Goal: Information Seeking & Learning: Learn about a topic

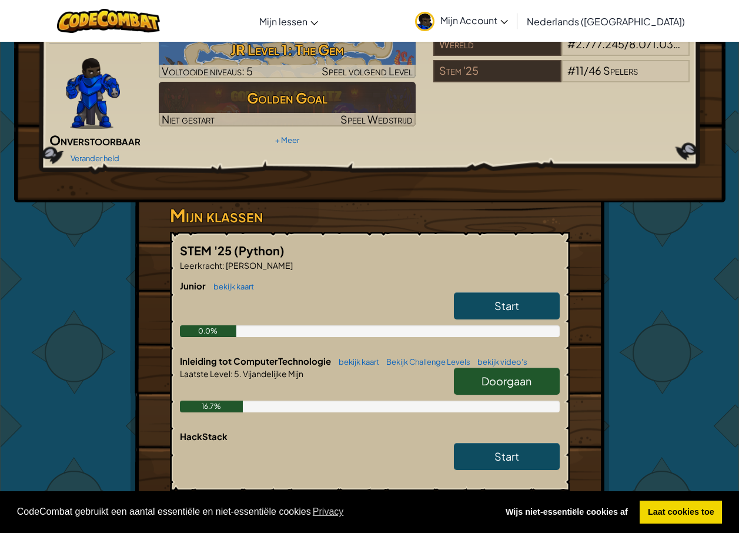
scroll to position [235, 0]
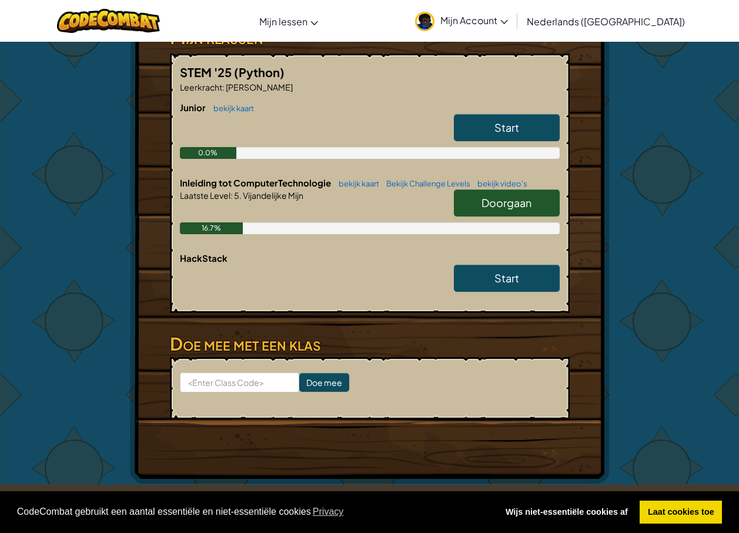
click at [507, 196] on span "Doorgaan" at bounding box center [506, 203] width 50 height 14
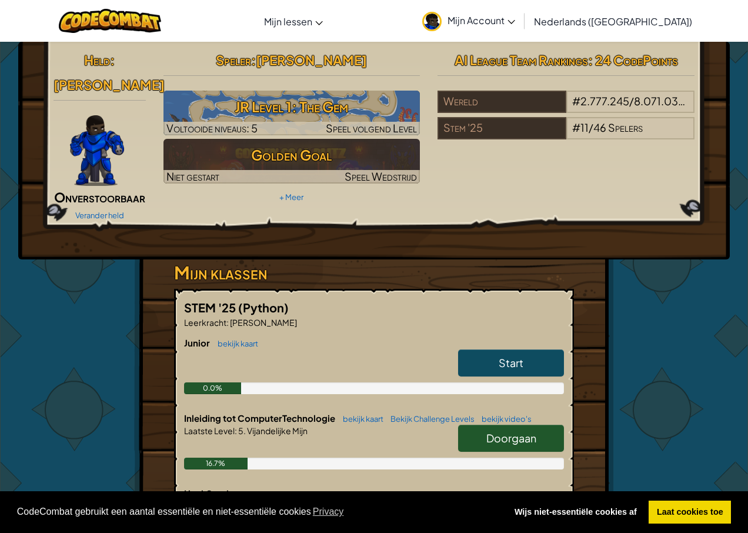
select select "nl-[GEOGRAPHIC_DATA]"
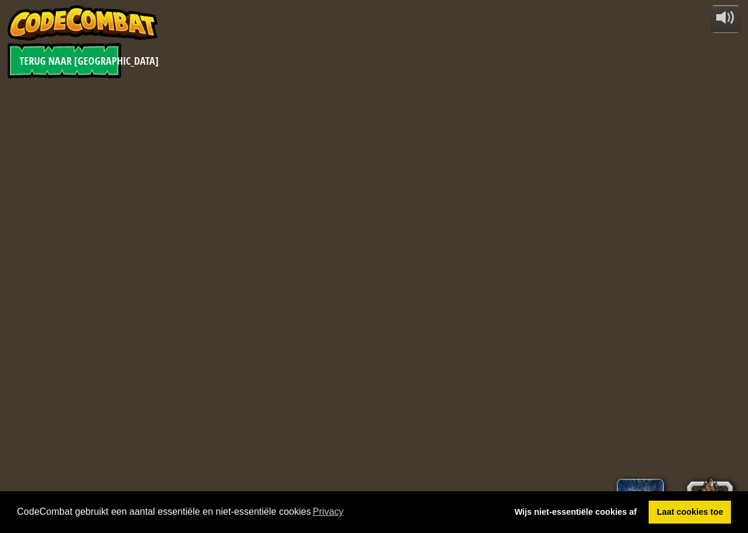
select select "nl-[GEOGRAPHIC_DATA]"
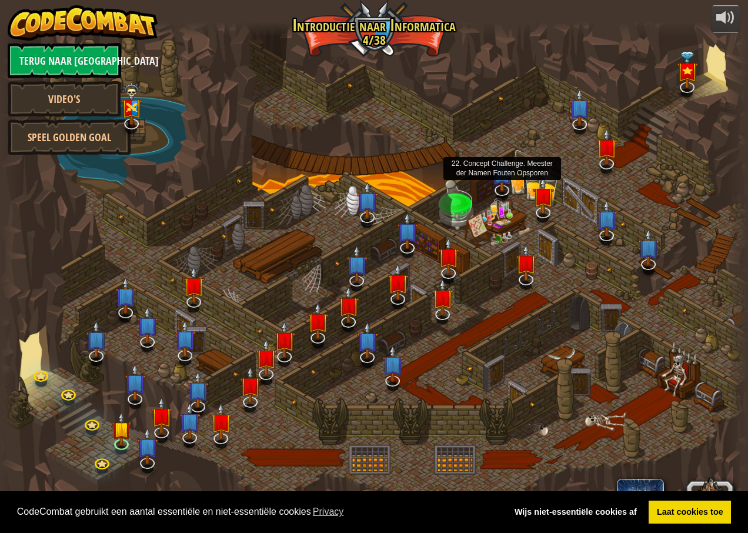
select select "nl-[GEOGRAPHIC_DATA]"
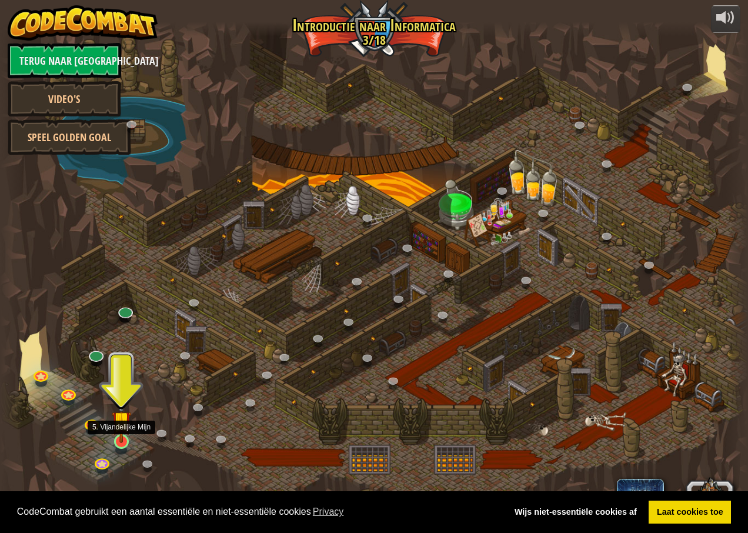
click at [122, 438] on img at bounding box center [121, 420] width 19 height 45
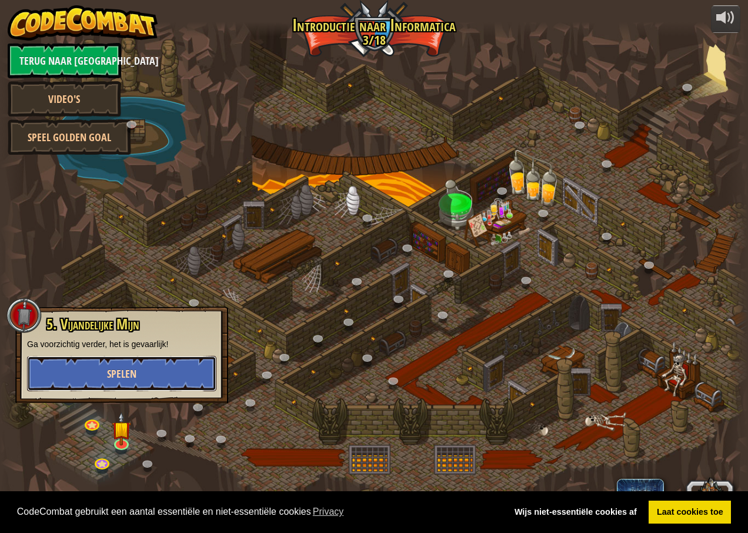
click at [114, 372] on span "Spelen" at bounding box center [121, 373] width 29 height 15
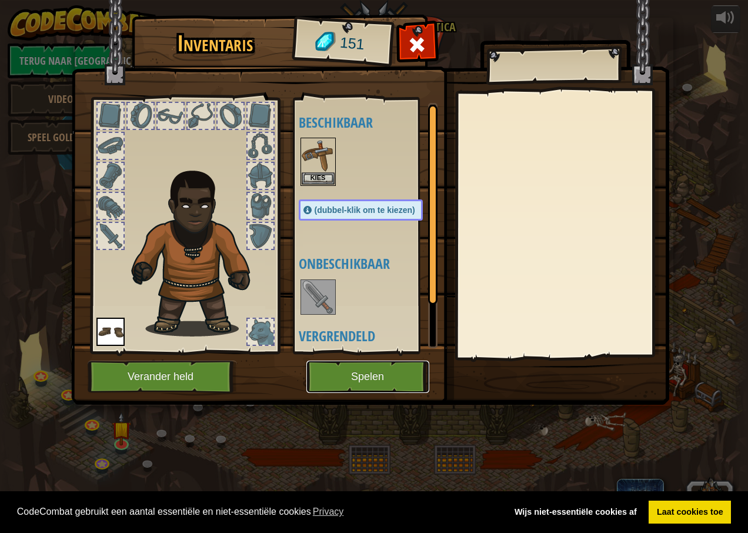
click at [359, 370] on button "Spelen" at bounding box center [367, 376] width 123 height 32
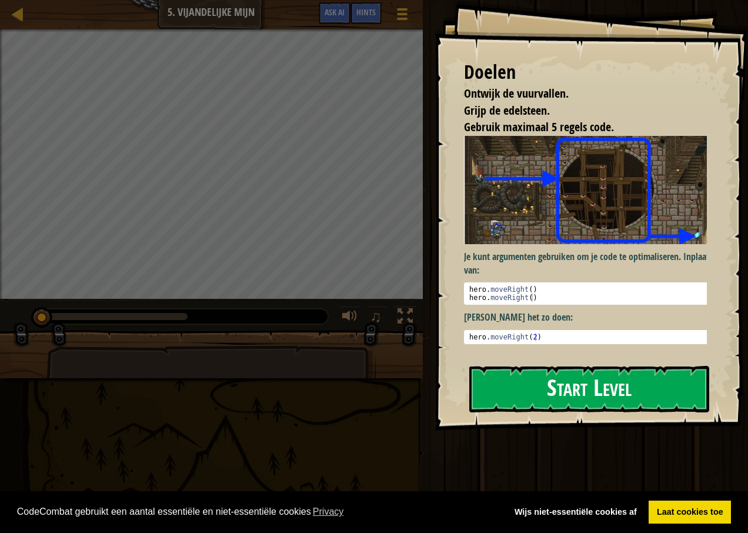
click at [547, 381] on button "Start Level" at bounding box center [589, 389] width 240 height 46
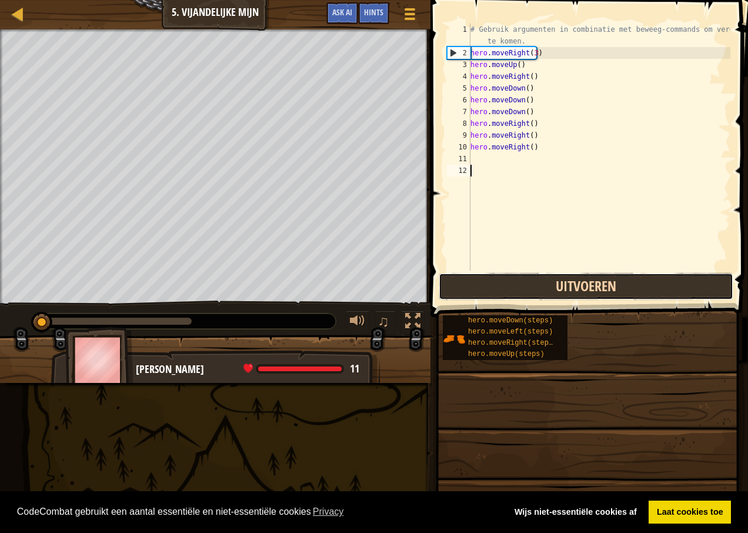
click at [543, 285] on button "Uitvoeren" at bounding box center [586, 286] width 295 height 27
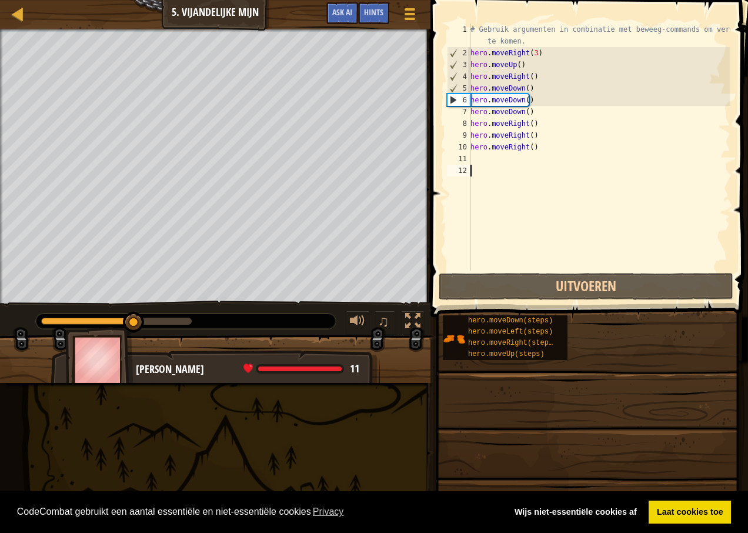
scroll to position [5, 0]
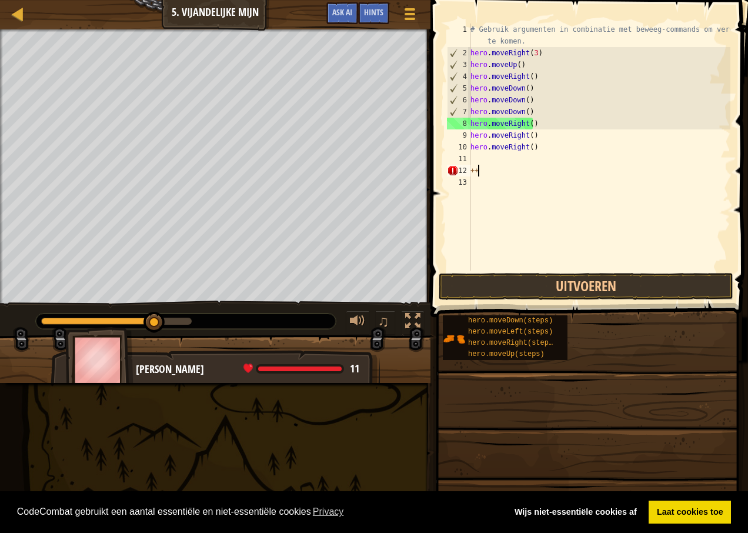
type textarea "+"
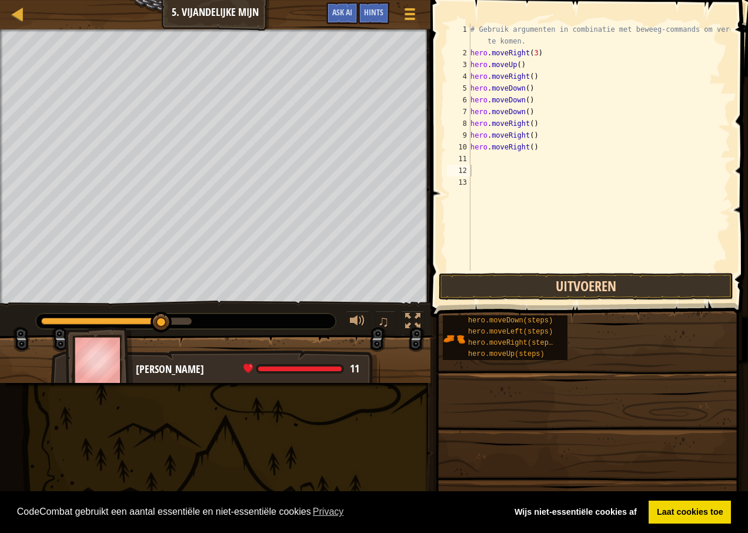
drag, startPoint x: 526, startPoint y: 307, endPoint x: 510, endPoint y: 277, distance: 34.2
click at [510, 277] on div "Hints Video's 1 2 3 4 5 6 7 8 9 10 11 12 13 # Gebruik argumenten in combinatie …" at bounding box center [587, 263] width 321 height 527
click at [510, 277] on button "Uitvoeren" at bounding box center [586, 286] width 295 height 27
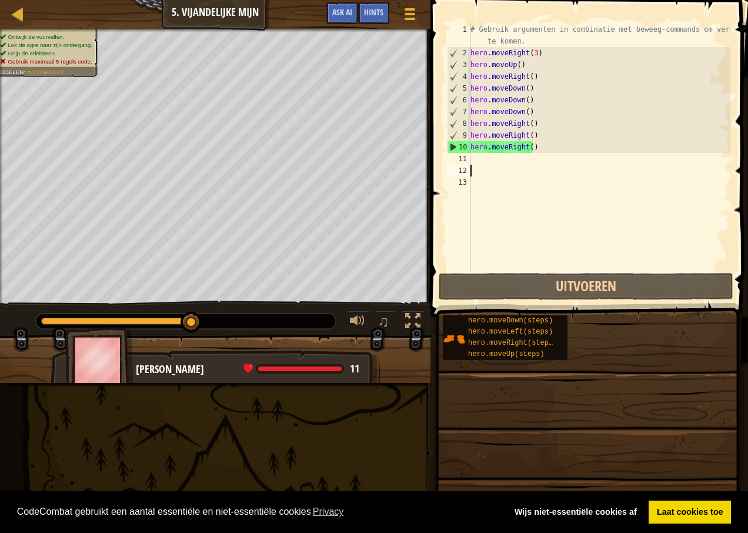
click at [479, 158] on div "# Gebruik argumenten in combinatie met beweeg-commands om verder te komen. hero…" at bounding box center [599, 165] width 262 height 282
type textarea "m"
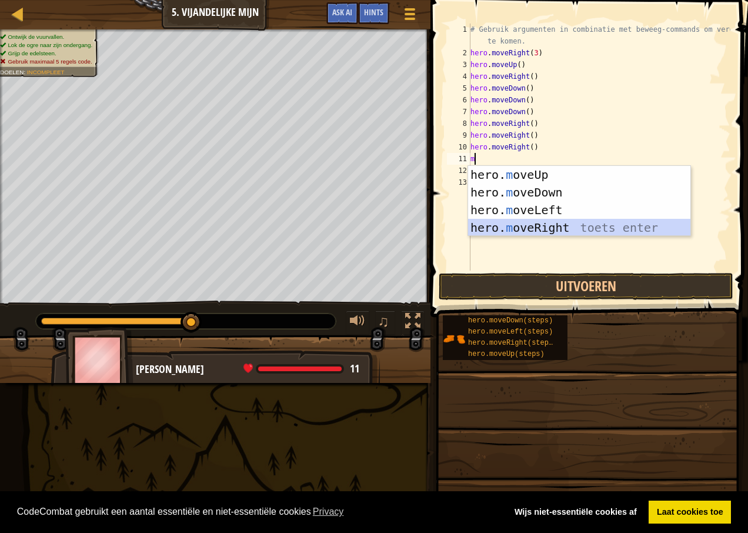
click at [532, 222] on div "hero. m oveUp toets enter hero. m oveDown toets enter hero. m oveLeft toets ent…" at bounding box center [579, 219] width 222 height 106
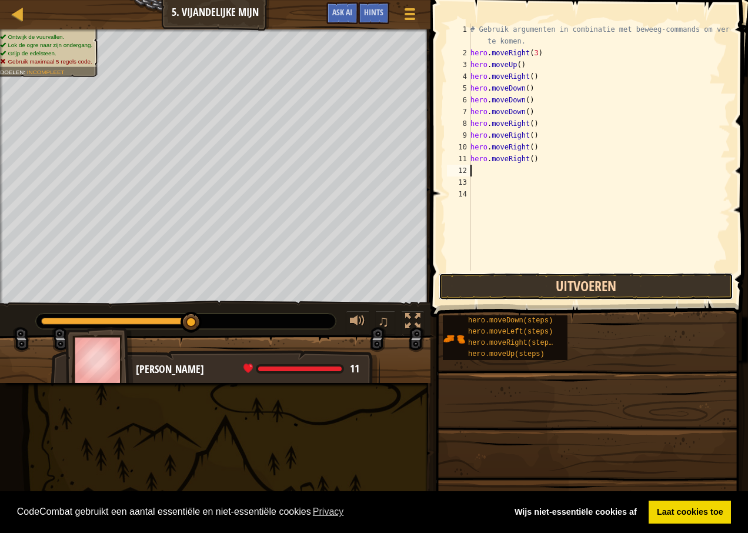
click at [530, 283] on button "Uitvoeren" at bounding box center [586, 286] width 295 height 27
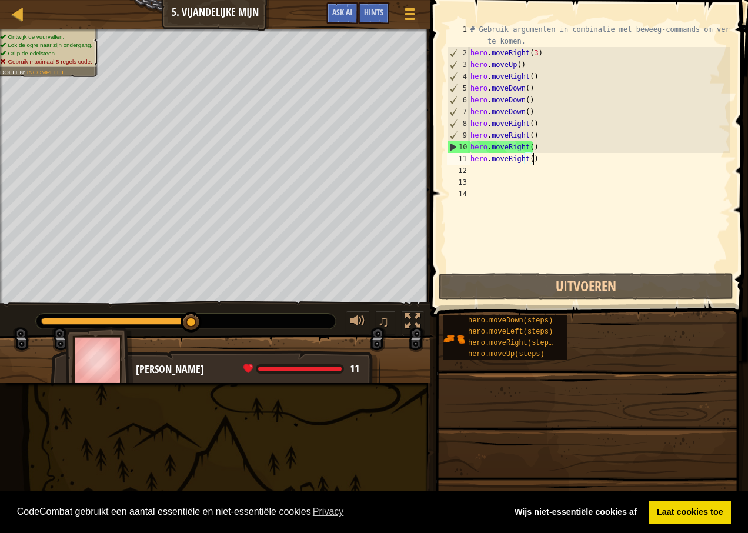
click at [534, 159] on div "# Gebruik argumenten in combinatie met beweeg-commands om verder te komen. hero…" at bounding box center [599, 165] width 262 height 282
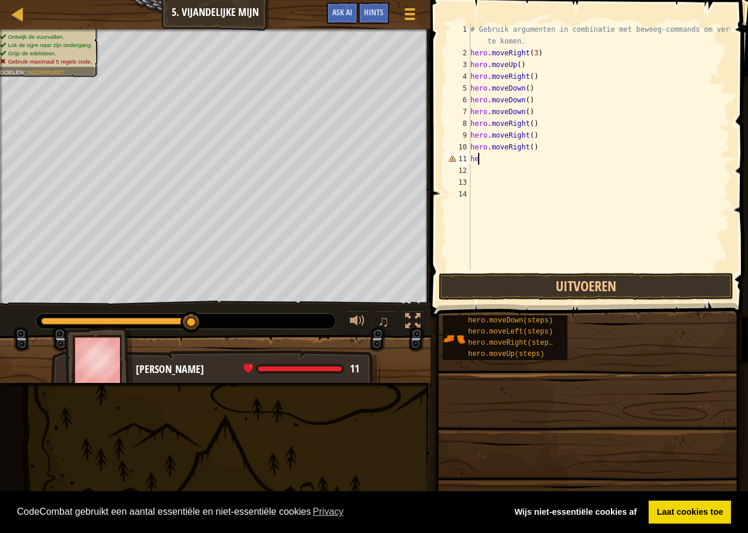
type textarea "h"
click at [546, 279] on button "Uitvoeren" at bounding box center [586, 286] width 295 height 27
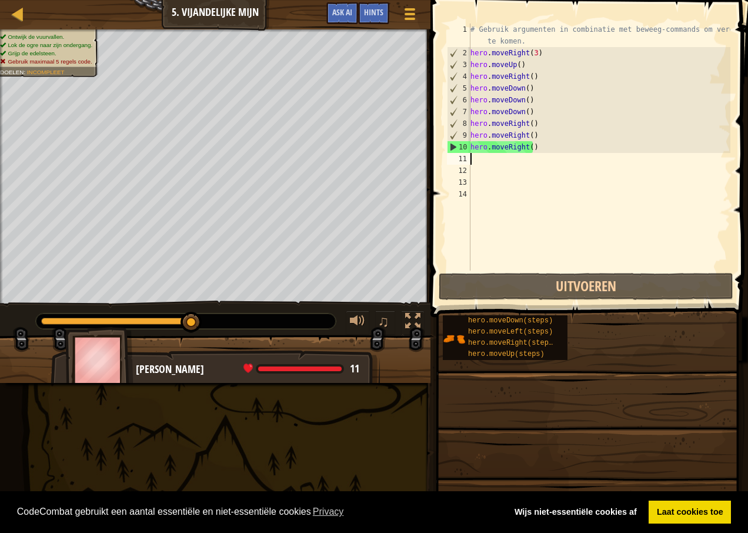
type textarea "m"
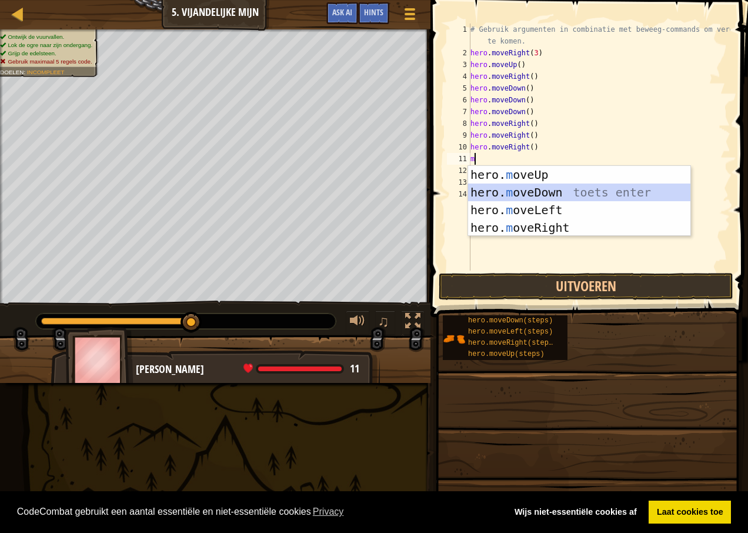
click at [539, 193] on div "hero. m oveUp toets enter hero. m oveDown toets enter hero. m oveLeft toets ent…" at bounding box center [579, 219] width 222 height 106
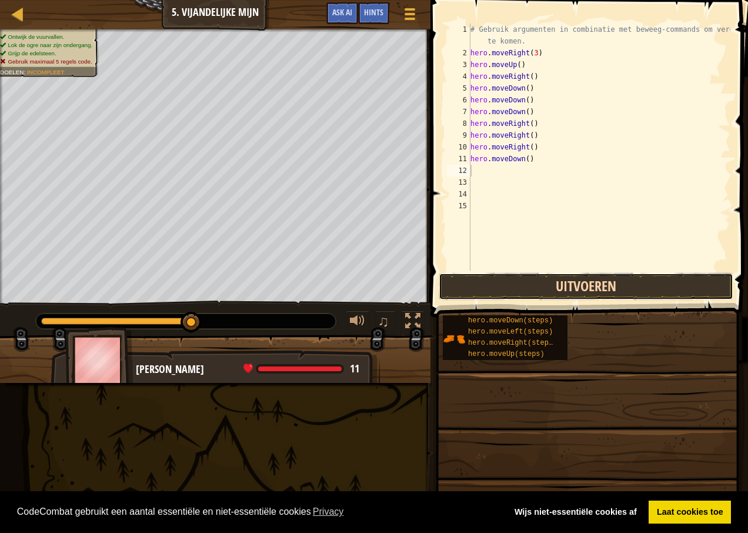
click at [527, 289] on button "Uitvoeren" at bounding box center [586, 286] width 295 height 27
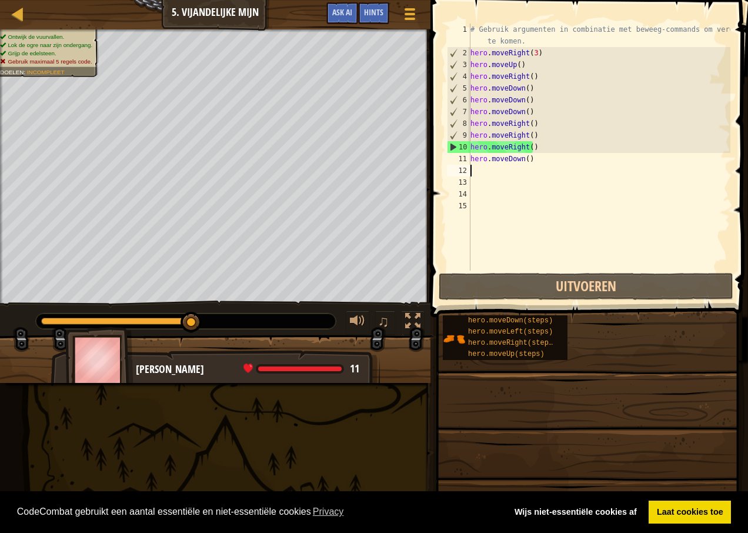
drag, startPoint x: 195, startPoint y: 322, endPoint x: 210, endPoint y: 326, distance: 15.7
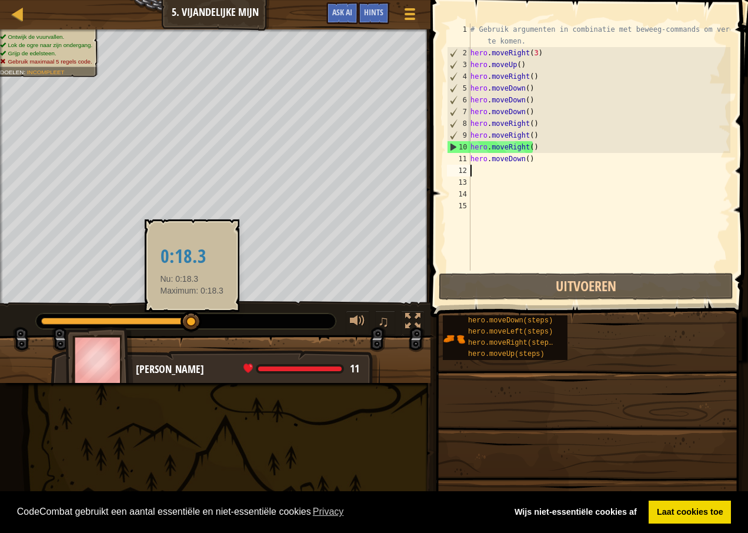
click at [192, 321] on div at bounding box center [190, 321] width 21 height 21
click at [192, 321] on div at bounding box center [190, 316] width 21 height 21
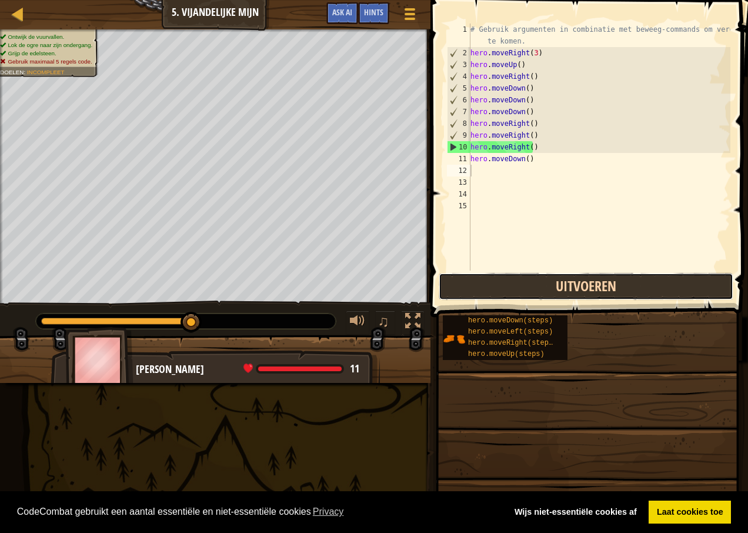
click at [502, 283] on button "Uitvoeren" at bounding box center [586, 286] width 295 height 27
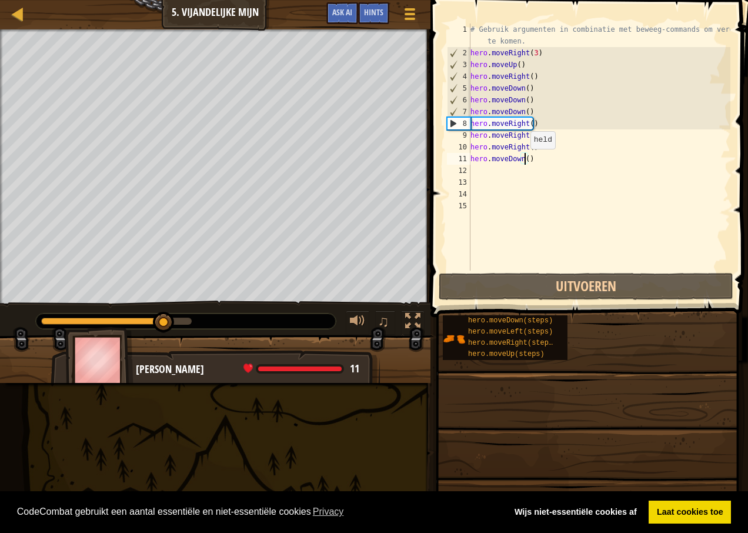
click at [524, 160] on div "# Gebruik argumenten in combinatie met beweeg-commands om verder te komen. hero…" at bounding box center [599, 165] width 262 height 282
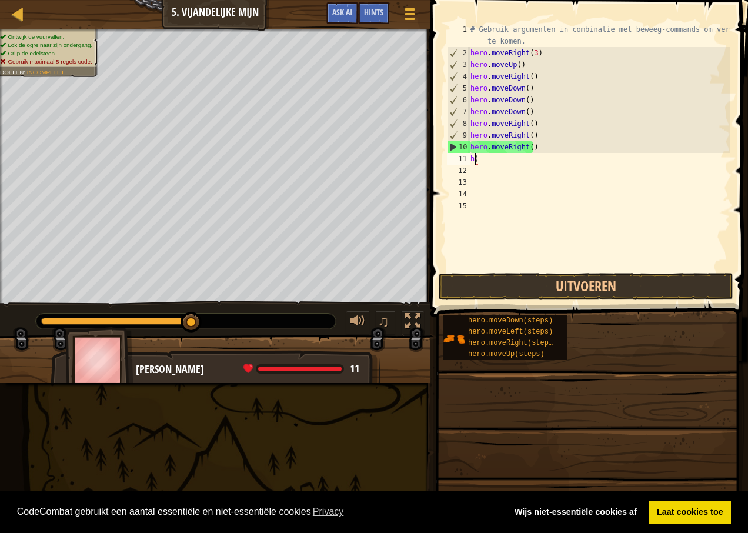
type textarea ")"
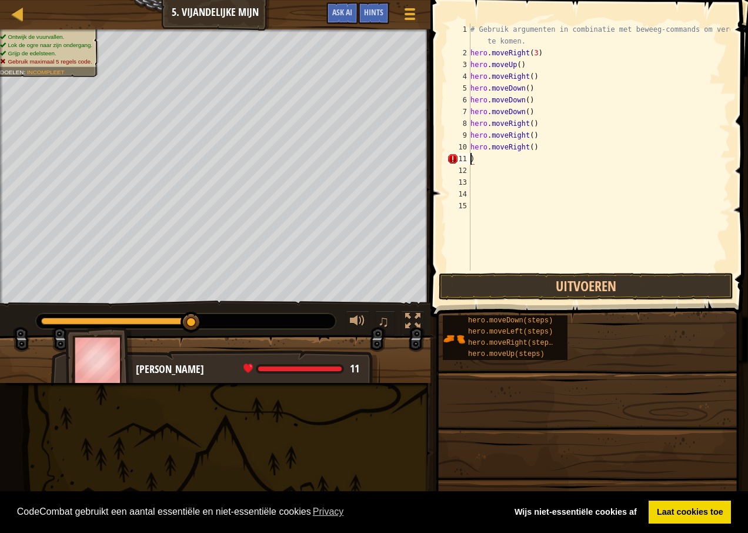
click at [475, 159] on div "# Gebruik argumenten in combinatie met beweeg-commands om verder te komen. hero…" at bounding box center [599, 165] width 262 height 282
click at [533, 53] on div "# Gebruik argumenten in combinatie met beweeg-commands om verder te komen. hero…" at bounding box center [599, 165] width 262 height 282
type textarea "hero.moveRight(3)"
click at [528, 52] on div "# Gebruik argumenten in combinatie met beweeg-commands om verder te komen. hero…" at bounding box center [599, 165] width 262 height 282
click at [532, 52] on div "# Gebruik argumenten in combinatie met beweeg-commands om verder te komen. hero…" at bounding box center [599, 165] width 262 height 282
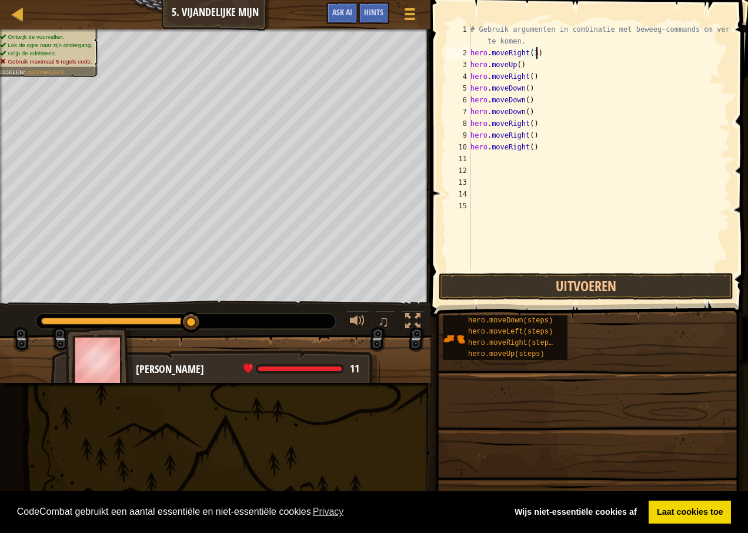
click at [536, 54] on div "# Gebruik argumenten in combinatie met beweeg-commands om verder te komen. hero…" at bounding box center [599, 165] width 262 height 282
click at [472, 158] on div "# Gebruik argumenten in combinatie met beweeg-commands om verder te komen. hero…" at bounding box center [599, 165] width 262 height 282
click at [533, 53] on div "# Gebruik argumenten in combinatie met beweeg-commands om verder te komen. hero…" at bounding box center [599, 165] width 262 height 282
type textarea "hero.moveRight()"
click at [473, 160] on div "# Gebruik argumenten in combinatie met beweeg-commands om verder te komen. hero…" at bounding box center [599, 165] width 262 height 282
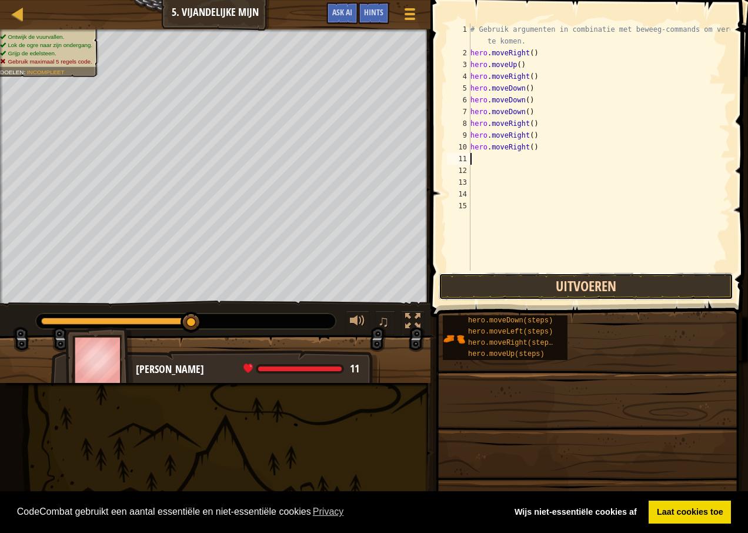
click at [576, 290] on button "Uitvoeren" at bounding box center [586, 286] width 295 height 27
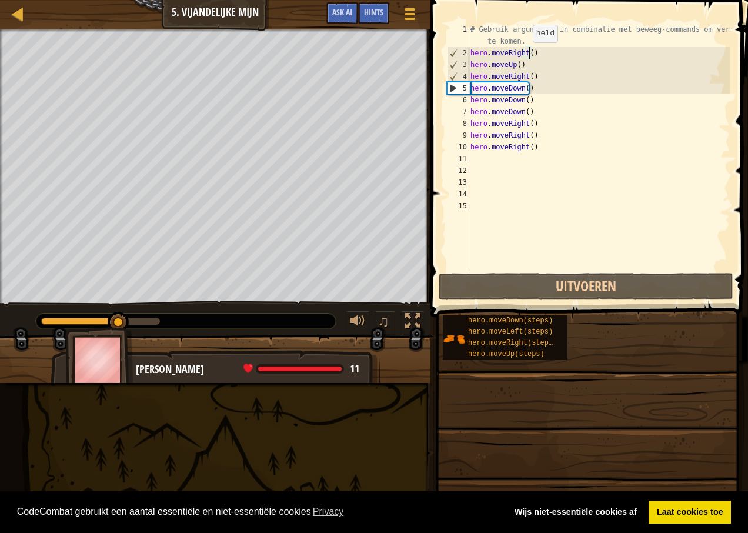
drag, startPoint x: 527, startPoint y: 53, endPoint x: 527, endPoint y: 79, distance: 25.3
click at [527, 55] on div "# Gebruik argumenten in combinatie met beweeg-commands om verder te komen. hero…" at bounding box center [599, 165] width 262 height 282
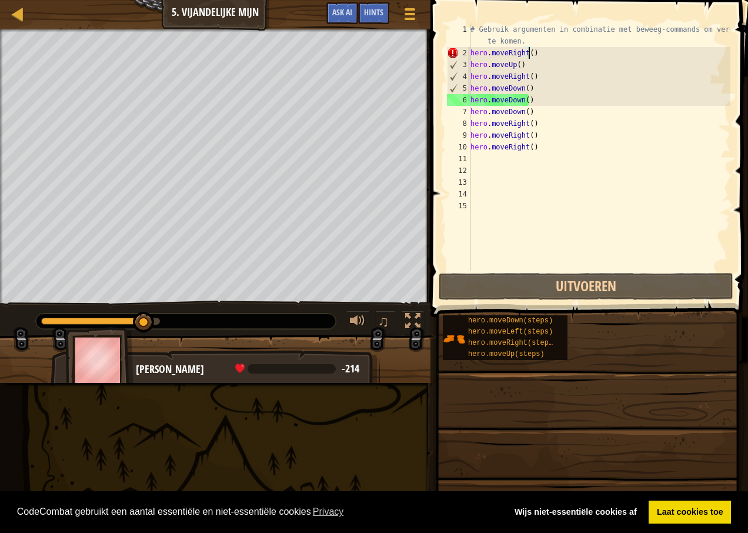
scroll to position [5, 4]
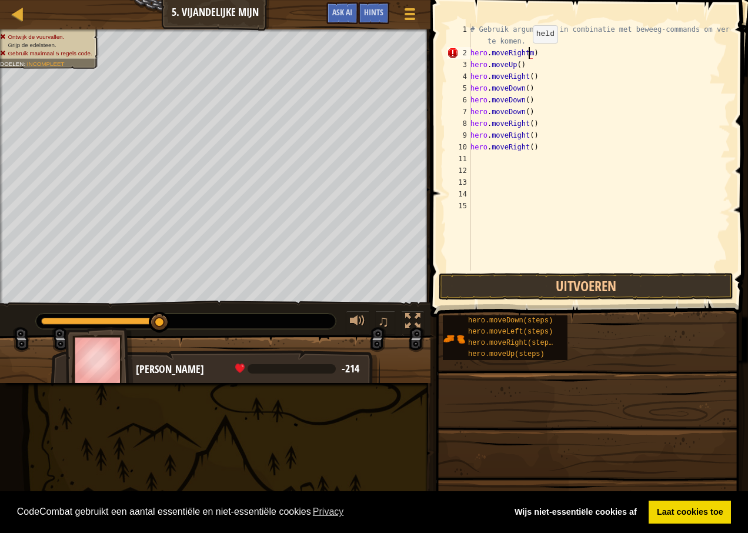
click at [527, 55] on div "# Gebruik argumenten in combinatie met beweeg-commands om verder te komen. hero…" at bounding box center [599, 165] width 262 height 282
click at [530, 52] on div "# Gebruik argumenten in combinatie met beweeg-commands om verder te komen. hero…" at bounding box center [599, 165] width 262 height 282
drag, startPoint x: 484, startPoint y: 61, endPoint x: 489, endPoint y: 38, distance: 22.8
click at [486, 51] on div "# Gebruik argumenten in combinatie met beweeg-commands om verder te komen. ) he…" at bounding box center [599, 165] width 262 height 282
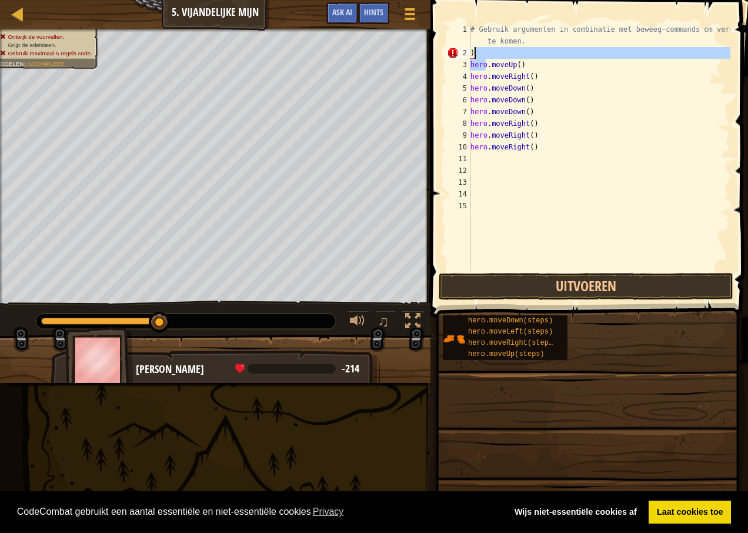
click at [584, 90] on div "# Gebruik argumenten in combinatie met beweeg-commands om verder te komen. ) he…" at bounding box center [599, 165] width 262 height 282
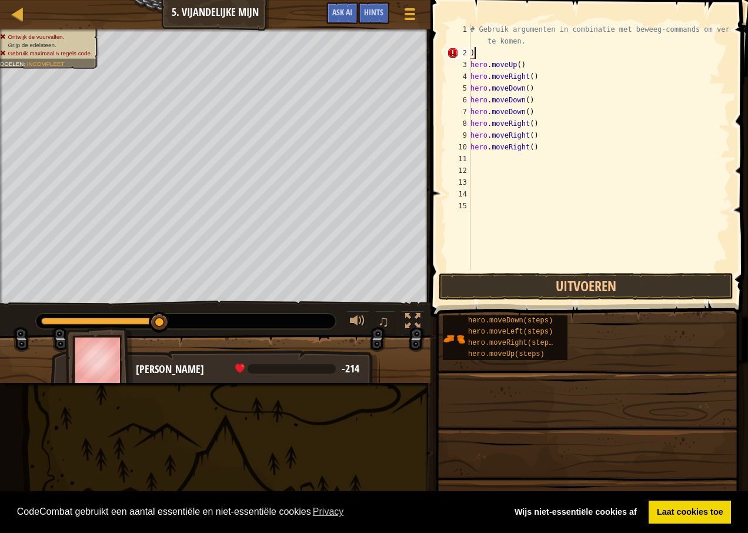
click at [475, 54] on div "# Gebruik argumenten in combinatie met beweeg-commands om verder te komen. ) he…" at bounding box center [599, 165] width 262 height 282
type textarea ")"
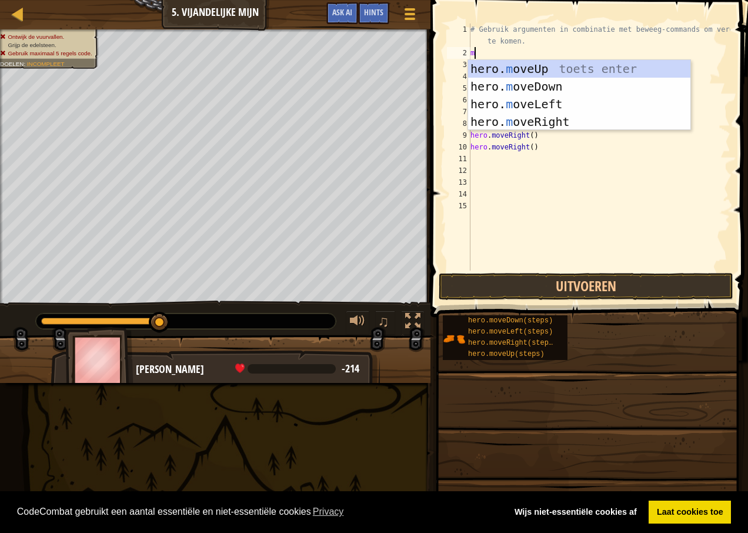
type textarea "m"
click at [508, 0] on body "Cookie Policy CodeCombat gebruikt een aantal essentiële en niet-essentiële cook…" at bounding box center [374, 0] width 748 height 0
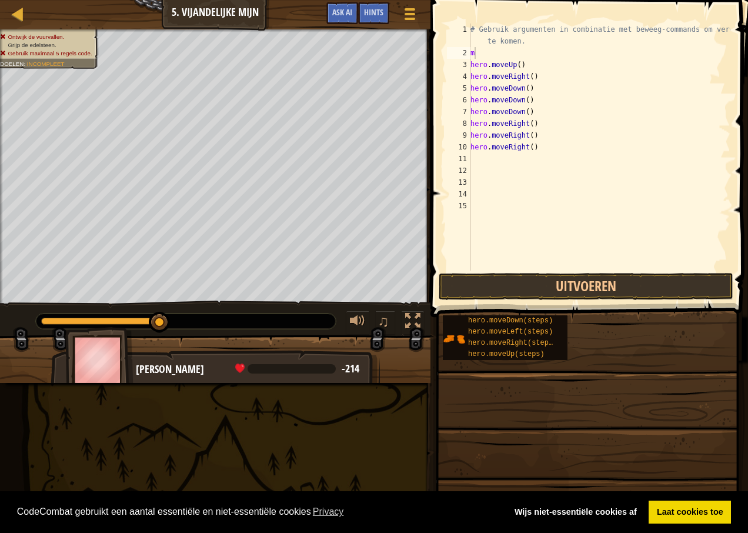
click at [480, 56] on div "# Gebruik argumenten in combinatie met beweeg-commands om verder te komen. m he…" at bounding box center [599, 165] width 262 height 282
type textarea "m"
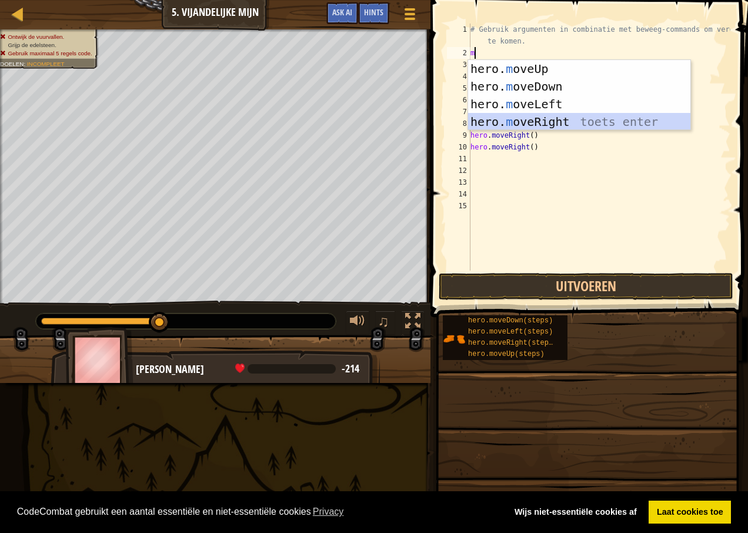
click at [531, 121] on div "hero. m oveUp toets enter hero. m oveDown toets enter hero. m oveLeft toets ent…" at bounding box center [579, 113] width 222 height 106
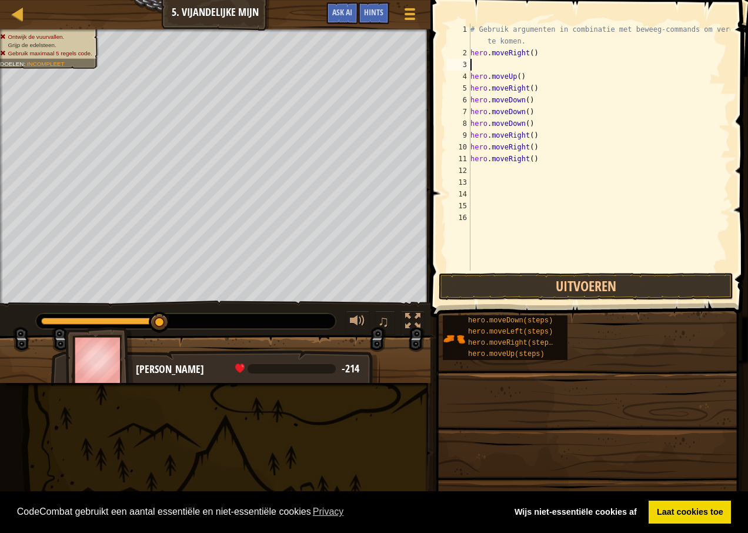
click at [534, 51] on div "# Gebruik argumenten in combinatie met beweeg-commands om verder te komen. hero…" at bounding box center [599, 165] width 262 height 282
type textarea "hero.moveRight()"
click at [472, 66] on div "# Gebruik argumenten in combinatie met beweeg-commands om verder te komen. hero…" at bounding box center [599, 165] width 262 height 282
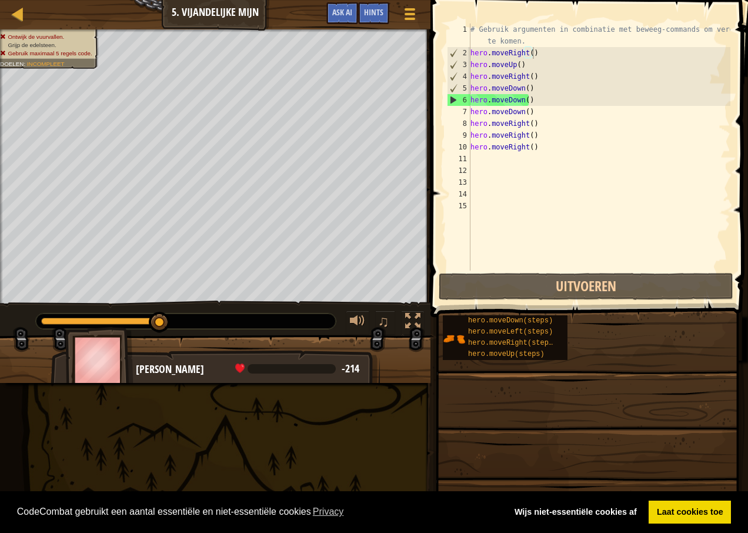
click at [569, 270] on span at bounding box center [590, 142] width 327 height 352
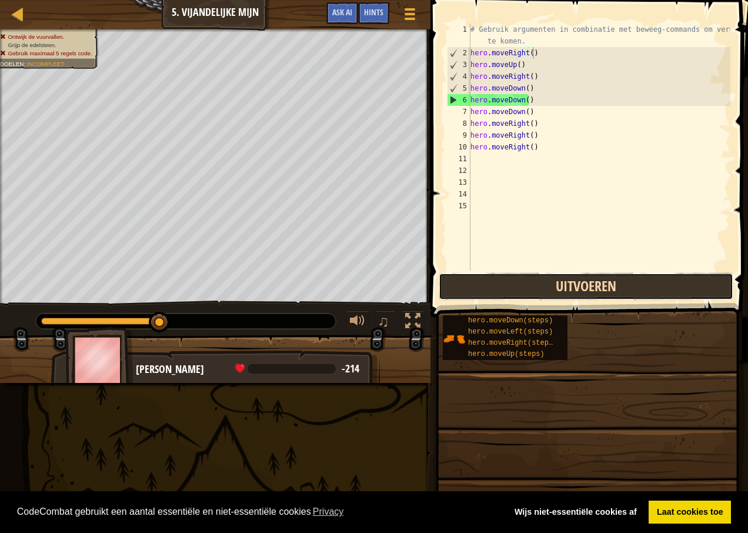
click at [564, 284] on button "Uitvoeren" at bounding box center [586, 286] width 295 height 27
click at [506, 285] on button "Uitvoeren" at bounding box center [586, 286] width 295 height 27
click at [518, 289] on button "Uitvoeren" at bounding box center [586, 286] width 295 height 27
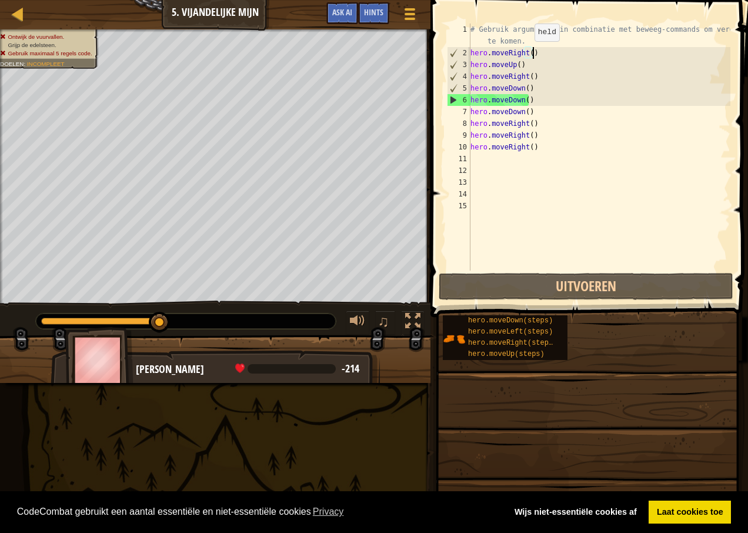
click at [529, 53] on div "# Gebruik argumenten in combinatie met beweeg-commands om verder te komen. hero…" at bounding box center [599, 165] width 262 height 282
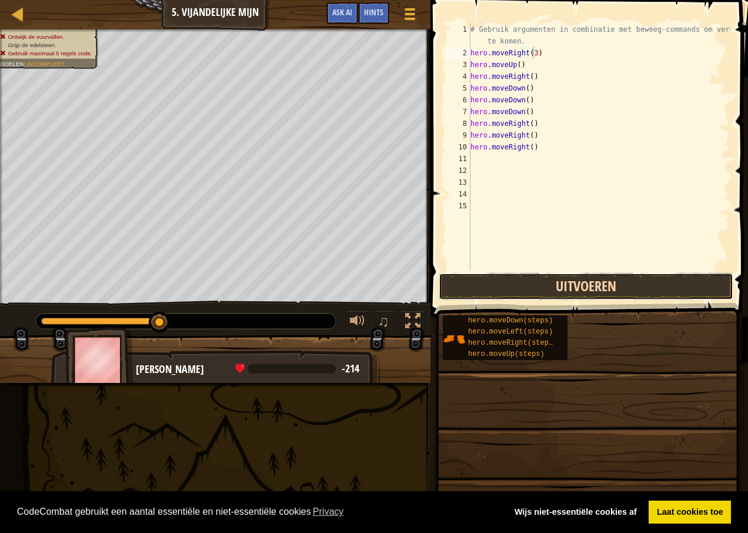
click at [512, 287] on button "Uitvoeren" at bounding box center [586, 286] width 295 height 27
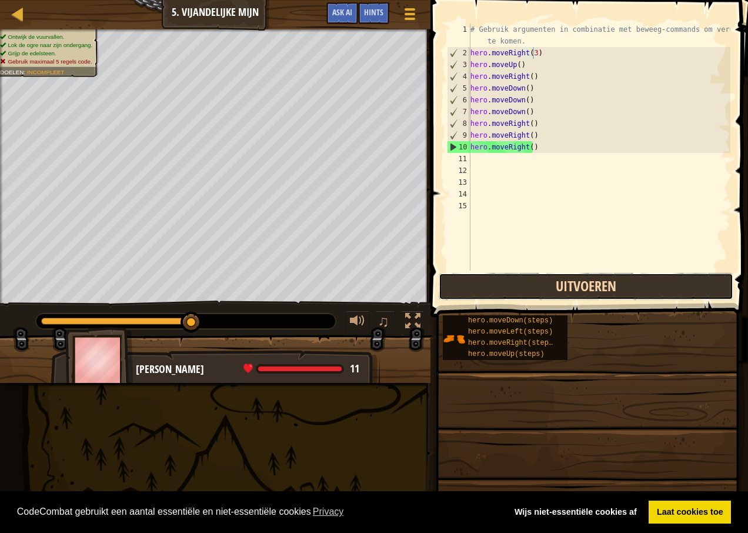
click at [464, 289] on button "Uitvoeren" at bounding box center [586, 286] width 295 height 27
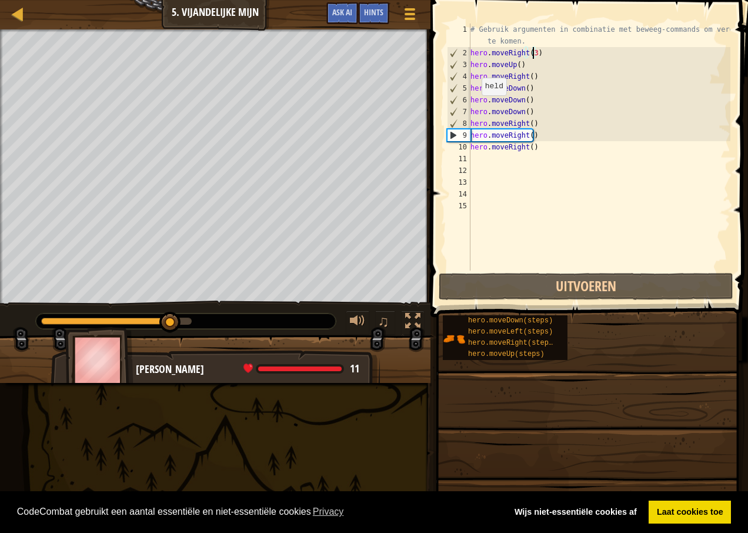
click at [170, 322] on div at bounding box center [116, 320] width 151 height 7
click at [184, 323] on div at bounding box center [116, 320] width 151 height 7
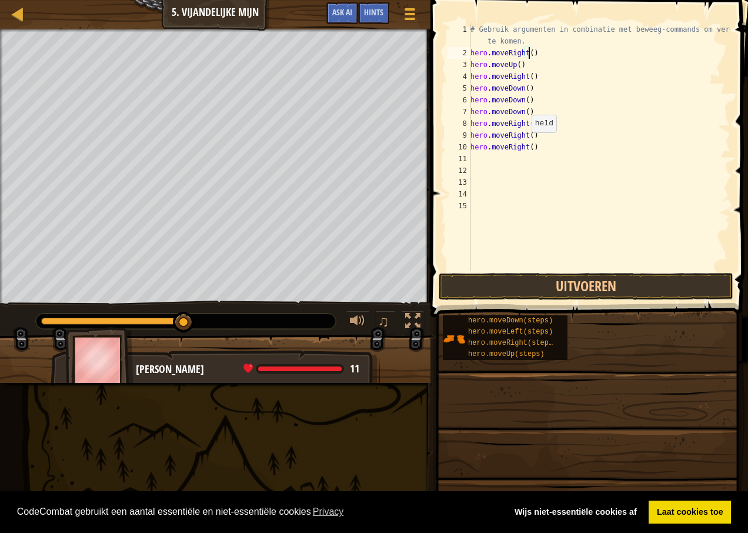
click at [526, 144] on div "# Gebruik argumenten in combinatie met beweeg-commands om verder te komen. hero…" at bounding box center [599, 165] width 262 height 282
click at [530, 148] on div "# Gebruik argumenten in combinatie met beweeg-commands om verder te komen. hero…" at bounding box center [599, 165] width 262 height 282
click at [527, 144] on div "# Gebruik argumenten in combinatie met beweeg-commands om verder te komen. hero…" at bounding box center [599, 165] width 262 height 282
drag, startPoint x: 543, startPoint y: 298, endPoint x: 546, endPoint y: 285, distance: 13.3
click at [546, 285] on button "Uitvoeren" at bounding box center [586, 286] width 295 height 27
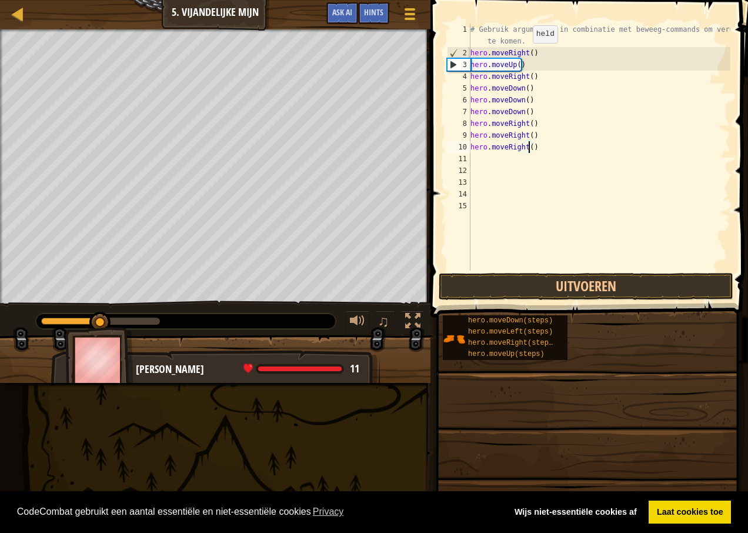
click at [527, 55] on div "# Gebruik argumenten in combinatie met beweeg-commands om verder te komen. hero…" at bounding box center [599, 165] width 262 height 282
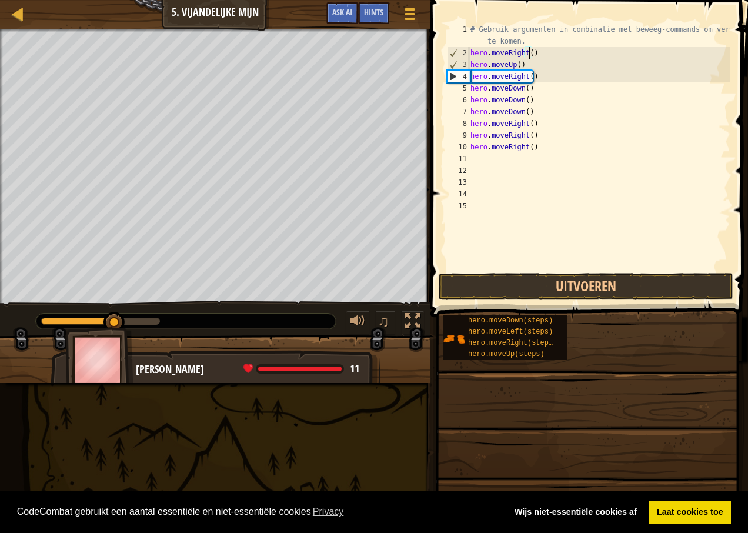
type textarea "hero.moveRight(3)"
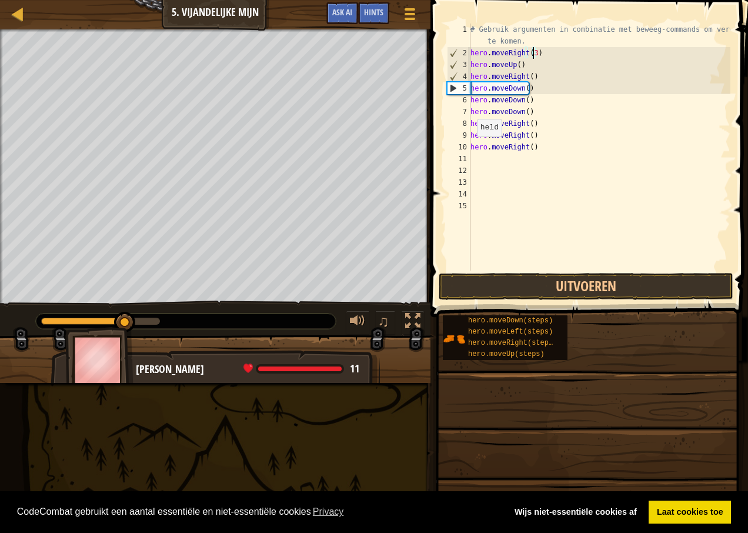
click at [466, 156] on div "11" at bounding box center [459, 159] width 24 height 12
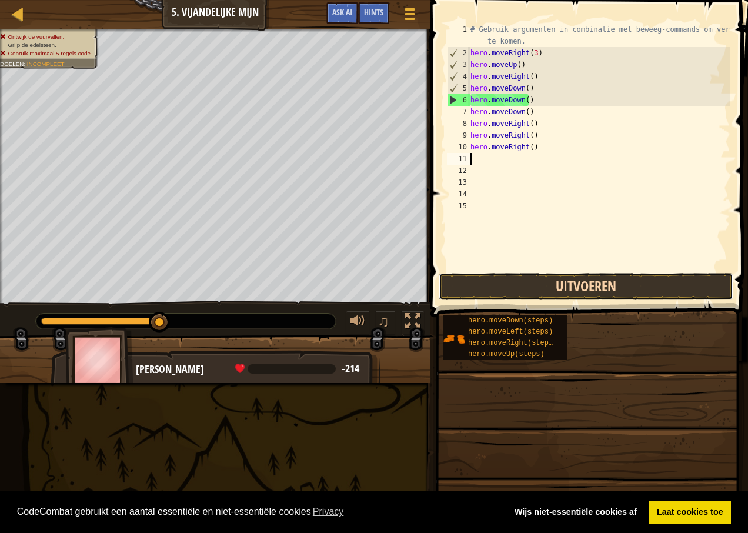
click at [524, 285] on button "Uitvoeren" at bounding box center [586, 286] width 295 height 27
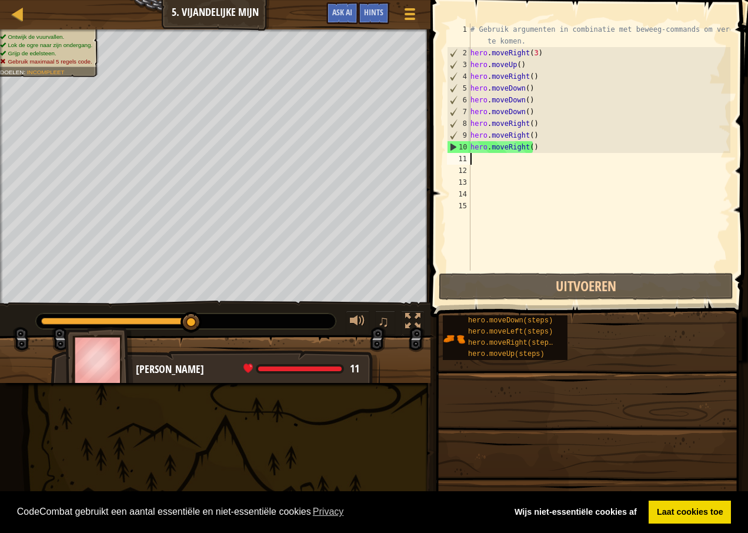
drag, startPoint x: 453, startPoint y: 196, endPoint x: 593, endPoint y: 173, distance: 141.3
click at [593, 173] on div "# Gebruik argumenten in combinatie met beweeg-commands om verder te komen. hero…" at bounding box center [599, 165] width 262 height 282
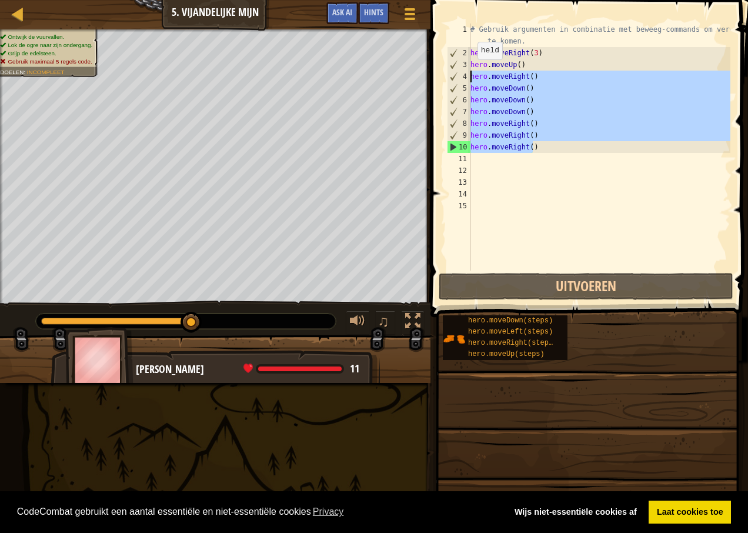
drag, startPoint x: 548, startPoint y: 142, endPoint x: 472, endPoint y: 71, distance: 104.0
click at [472, 71] on div "# Gebruik argumenten in combinatie met beweeg-commands om verder te komen. hero…" at bounding box center [599, 165] width 262 height 282
type textarea "hero.moveRight() hero.moveDown()"
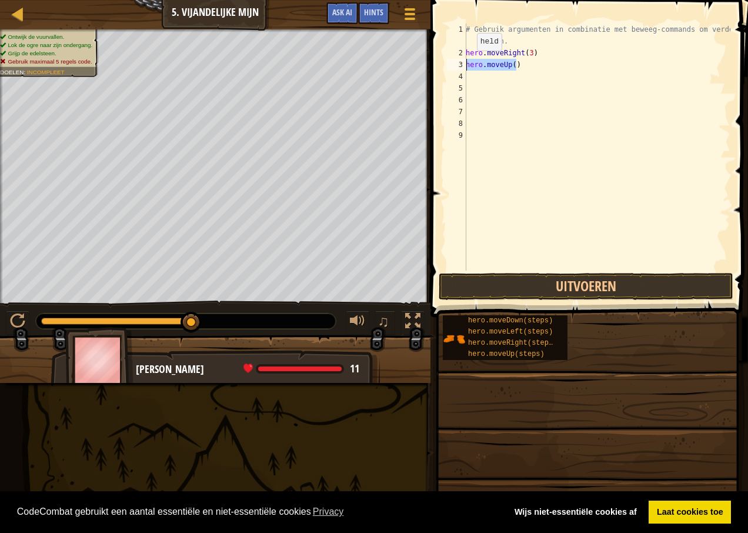
drag, startPoint x: 519, startPoint y: 63, endPoint x: 462, endPoint y: 63, distance: 56.4
click at [462, 63] on div "1 2 3 4 5 6 7 8 9 # Gebruik argumenten in combinatie met beweeg-commands om ver…" at bounding box center [587, 147] width 286 height 247
type textarea "hero.moveUp()"
click at [581, 288] on button "Uitvoeren" at bounding box center [586, 286] width 295 height 27
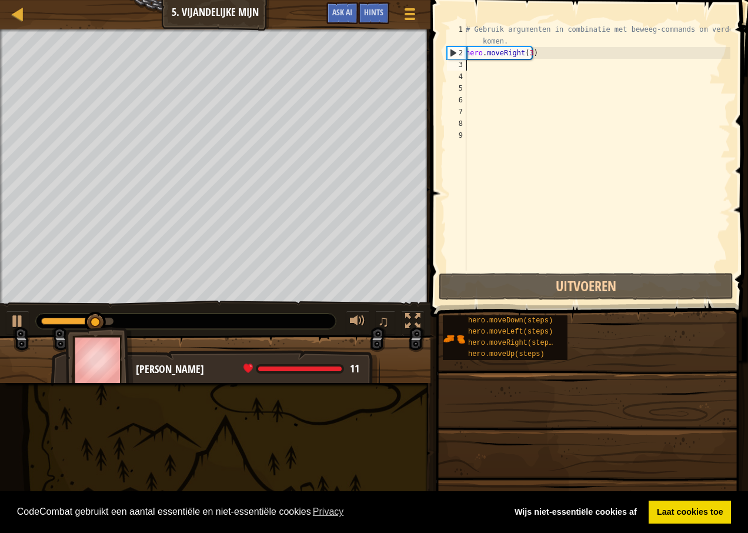
type textarea "M"
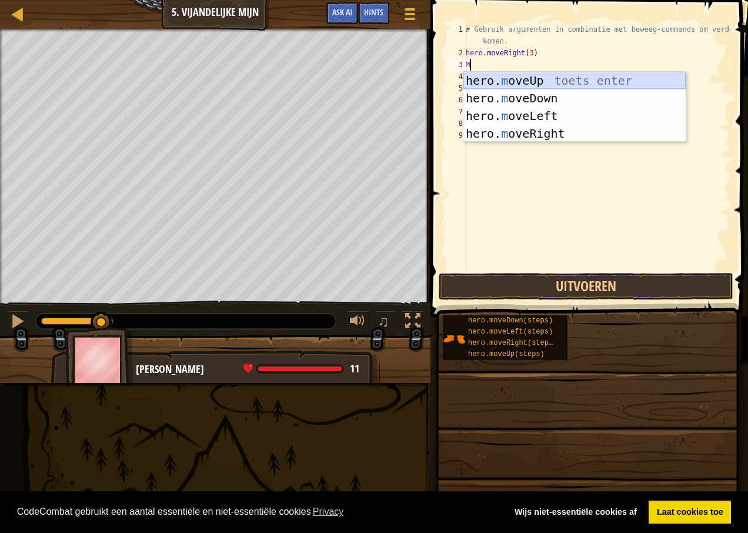
click at [537, 76] on div "hero. m oveUp toets enter hero. m oveDown toets enter hero. m oveLeft toets ent…" at bounding box center [574, 125] width 222 height 106
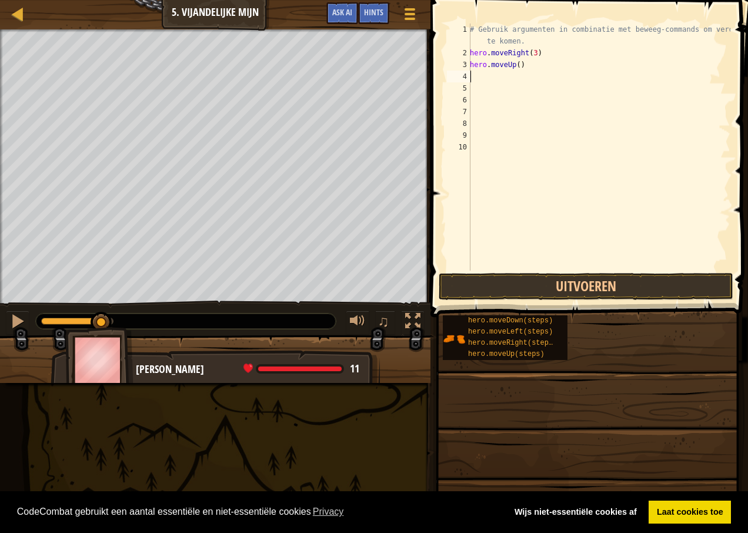
type textarea "M"
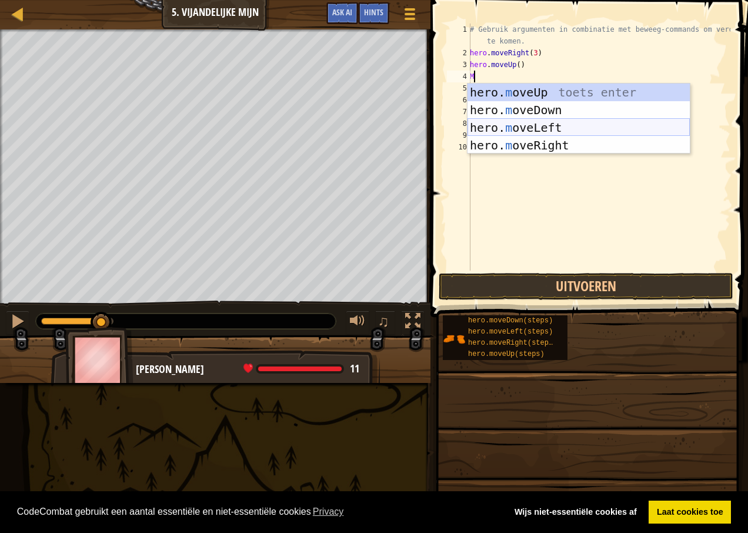
click at [515, 132] on div "hero. m oveUp toets enter hero. m oveDown toets enter hero. m oveLeft toets ent…" at bounding box center [578, 136] width 222 height 106
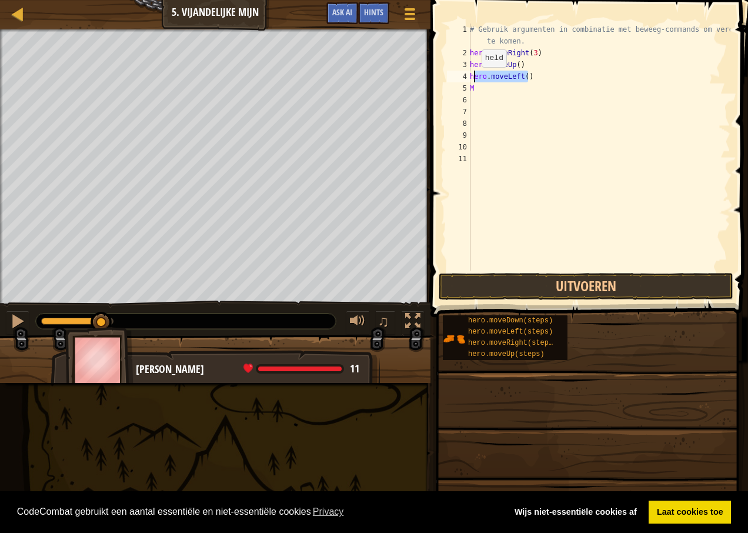
drag, startPoint x: 527, startPoint y: 80, endPoint x: 475, endPoint y: 79, distance: 52.3
click at [475, 79] on div "# Gebruik argumenten in combinatie met beweeg-commands om verder te komen. hero…" at bounding box center [598, 165] width 263 height 282
type textarea "h"
type textarea "M"
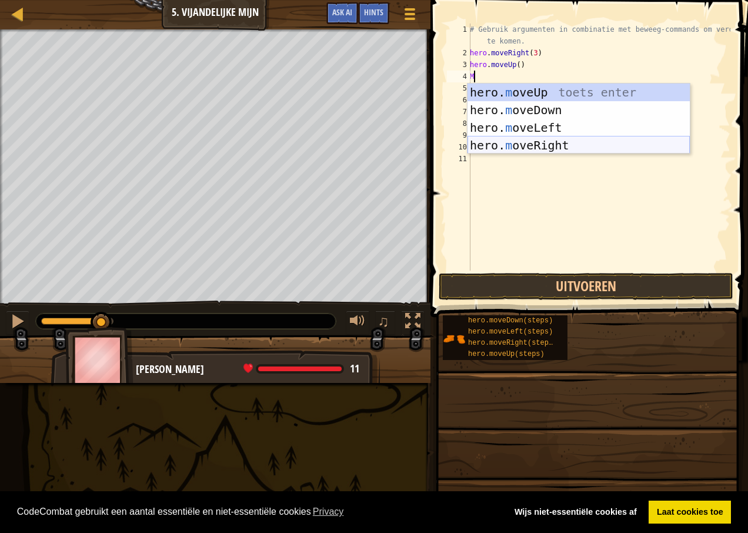
click at [537, 140] on div "hero. m oveUp toets enter hero. m oveDown toets enter hero. m oveLeft toets ent…" at bounding box center [578, 136] width 222 height 106
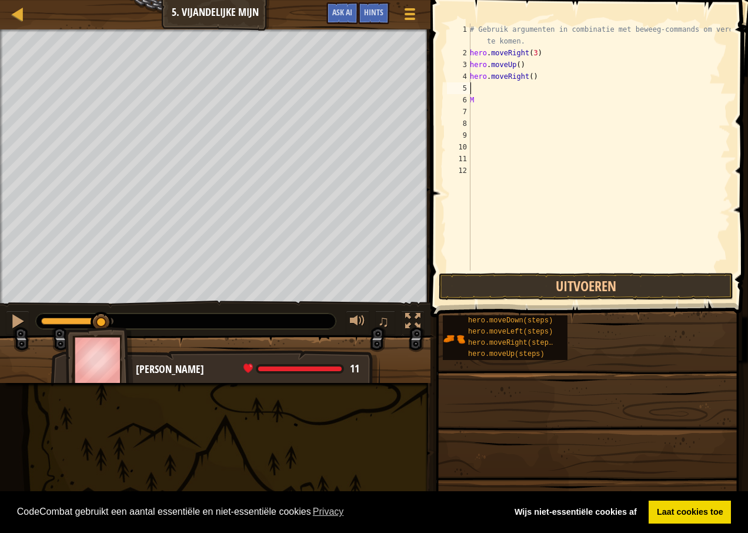
click at [483, 98] on div "# Gebruik argumenten in combinatie met beweeg-commands om verder te komen. hero…" at bounding box center [598, 165] width 263 height 282
type textarea "M"
click at [477, 88] on div "# Gebruik argumenten in combinatie met beweeg-commands om verder te komen. hero…" at bounding box center [598, 165] width 263 height 282
type textarea "M"
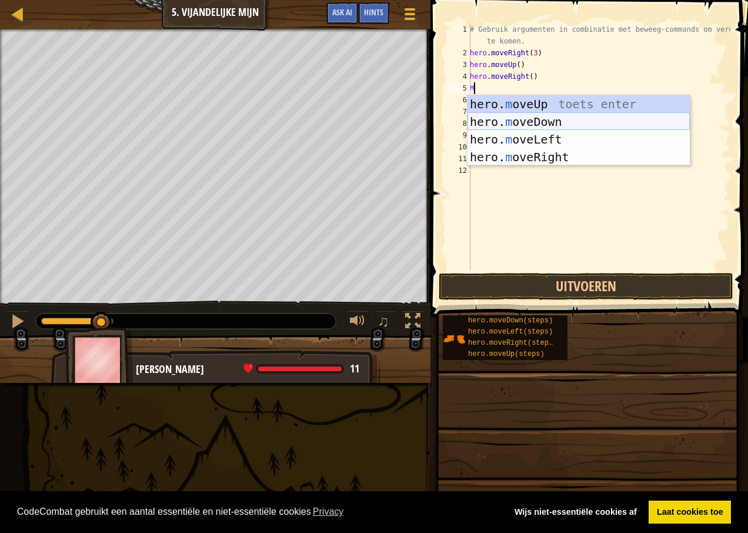
click at [534, 123] on div "hero. m oveUp toets enter hero. m oveDown toets enter hero. m oveLeft toets ent…" at bounding box center [578, 148] width 222 height 106
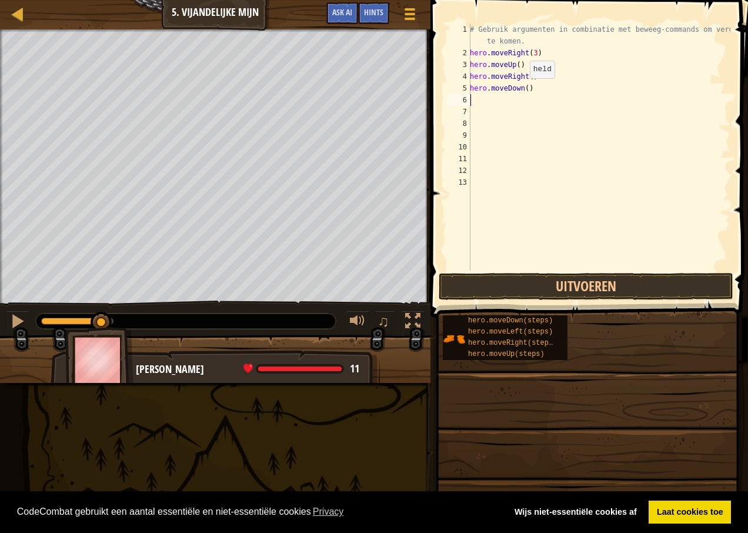
click at [523, 90] on div "# Gebruik argumenten in combinatie met beweeg-commands om verder te komen. hero…" at bounding box center [598, 165] width 263 height 282
type textarea "hero.moveDown(3)"
click at [552, 103] on div "# Gebruik argumenten in combinatie met beweeg-commands om verder te komen. hero…" at bounding box center [598, 165] width 263 height 282
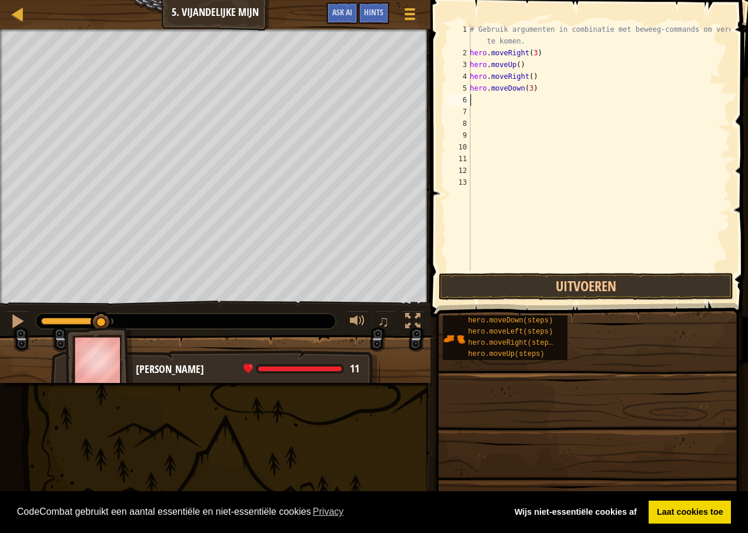
click at [578, 93] on div "# Gebruik argumenten in combinatie met beweeg-commands om verder te komen. hero…" at bounding box center [598, 165] width 263 height 282
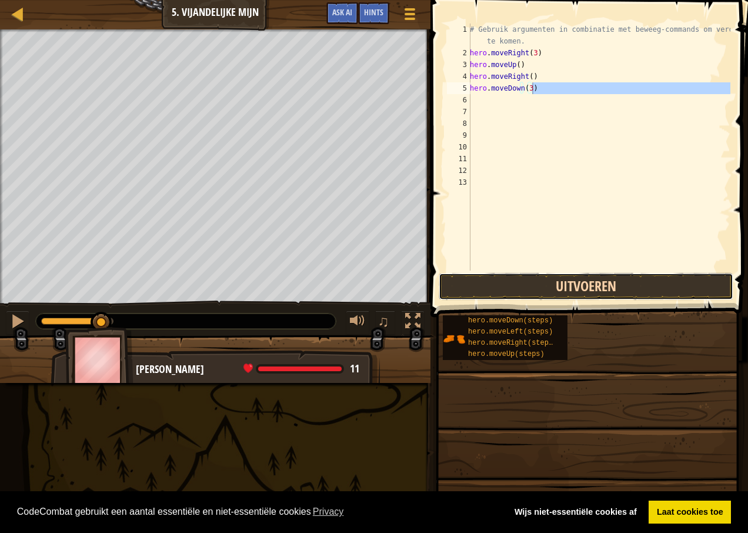
click at [563, 294] on button "Uitvoeren" at bounding box center [586, 286] width 295 height 27
type textarea "hero.moveDown(3)"
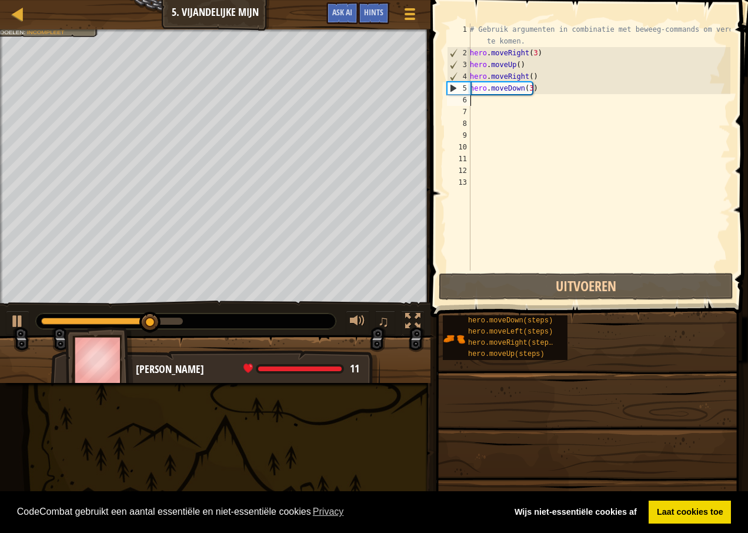
click at [478, 99] on div "# Gebruik argumenten in combinatie met beweeg-commands om verder te komen. hero…" at bounding box center [598, 165] width 263 height 282
type textarea "M"
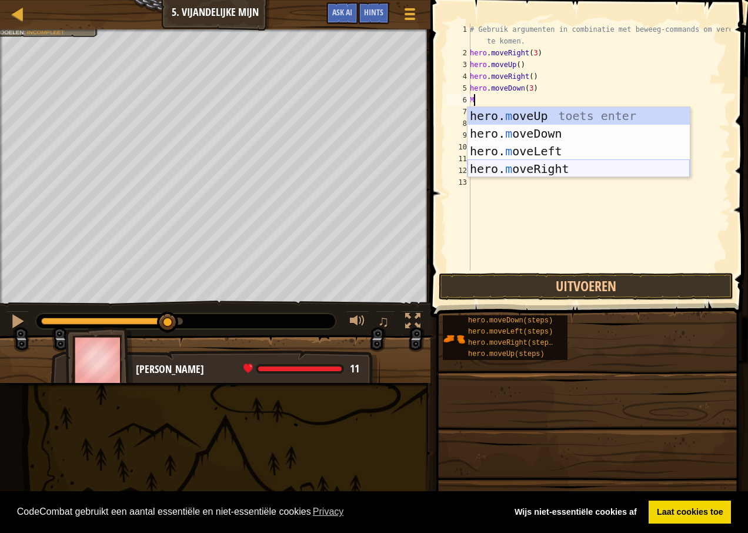
click at [546, 169] on div "hero. m oveUp toets enter hero. m oveDown toets enter hero. m oveLeft toets ent…" at bounding box center [578, 160] width 222 height 106
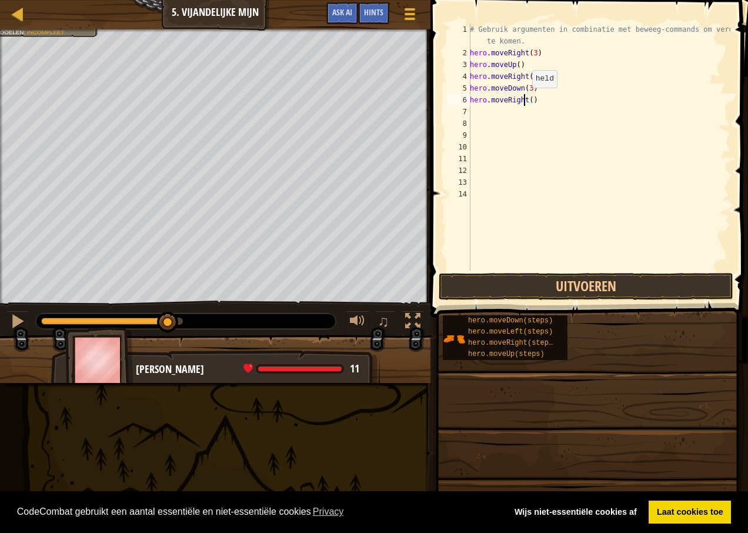
click at [526, 99] on div "# Gebruik argumenten in combinatie met beweeg-commands om verder te komen. hero…" at bounding box center [598, 165] width 263 height 282
click at [527, 99] on div "# Gebruik argumenten in combinatie met beweeg-commands om verder te komen. hero…" at bounding box center [598, 165] width 263 height 282
type textarea "hero.moveRight(2)"
click at [580, 280] on button "Uitvoeren" at bounding box center [586, 286] width 295 height 27
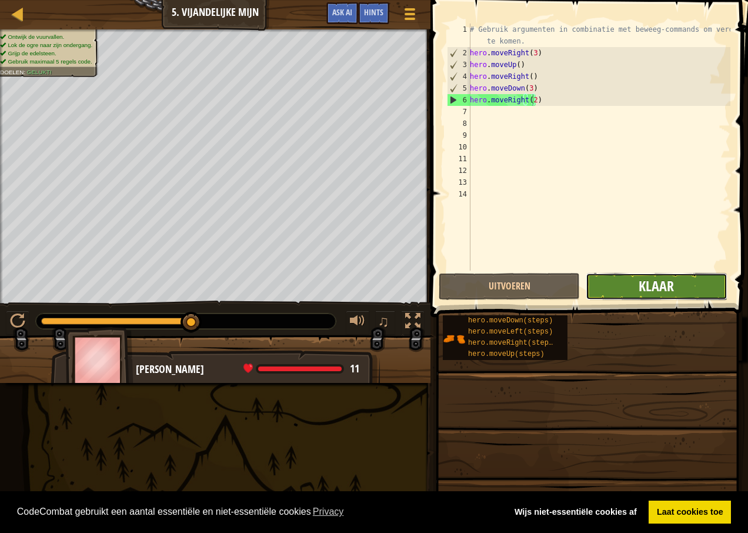
click at [671, 280] on span "Klaar" at bounding box center [655, 285] width 35 height 19
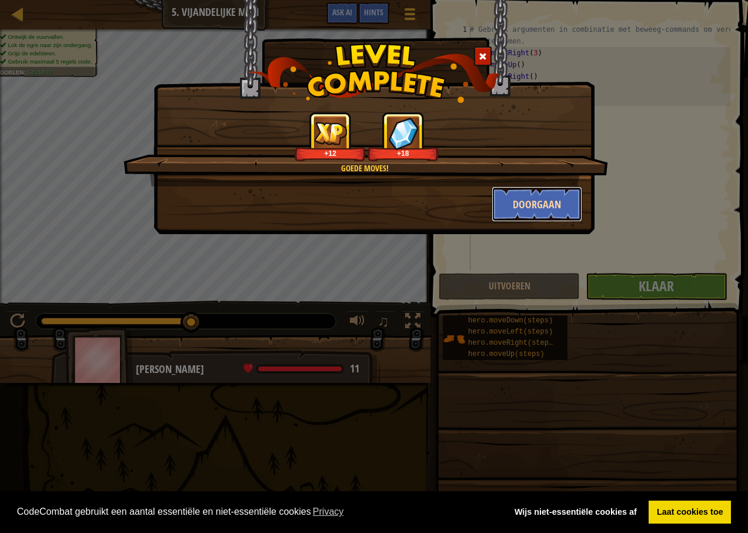
click at [554, 202] on button "Doorgaan" at bounding box center [536, 203] width 91 height 35
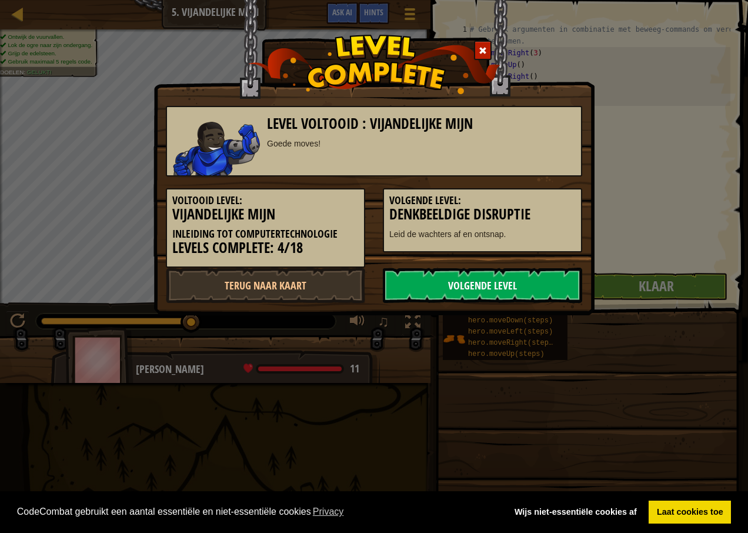
click at [500, 287] on link "Volgende Level" at bounding box center [482, 284] width 199 height 35
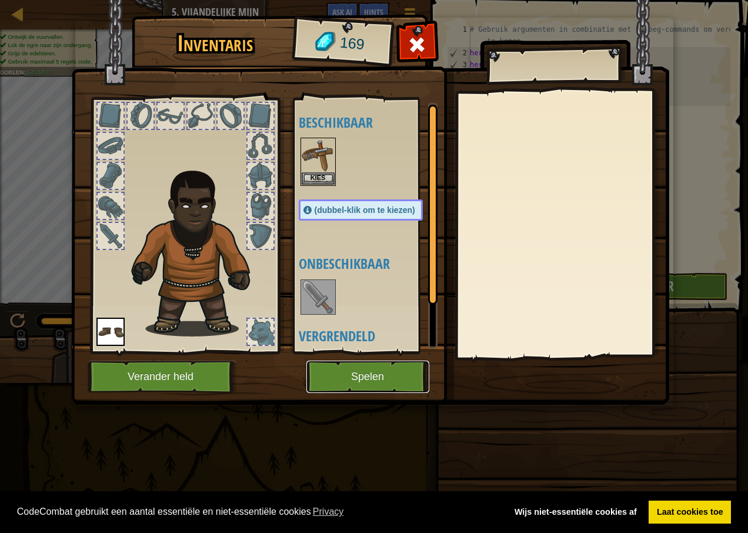
click at [384, 384] on button "Spelen" at bounding box center [367, 376] width 123 height 32
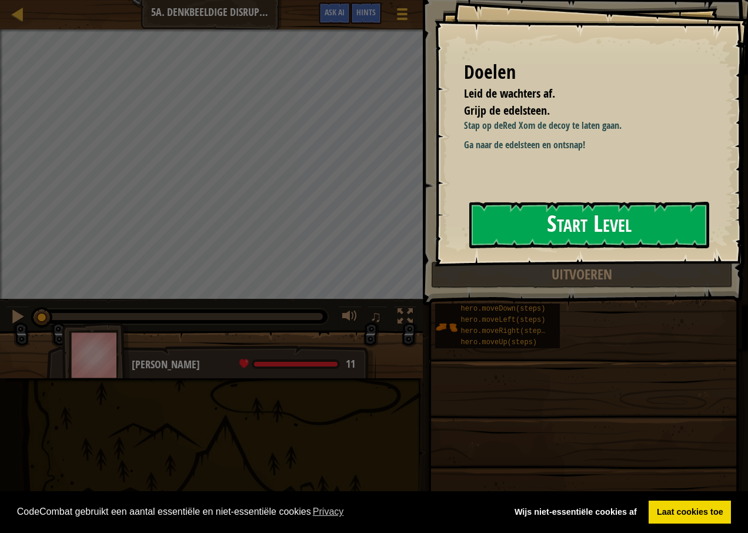
click at [560, 219] on button "Start Level" at bounding box center [589, 225] width 240 height 46
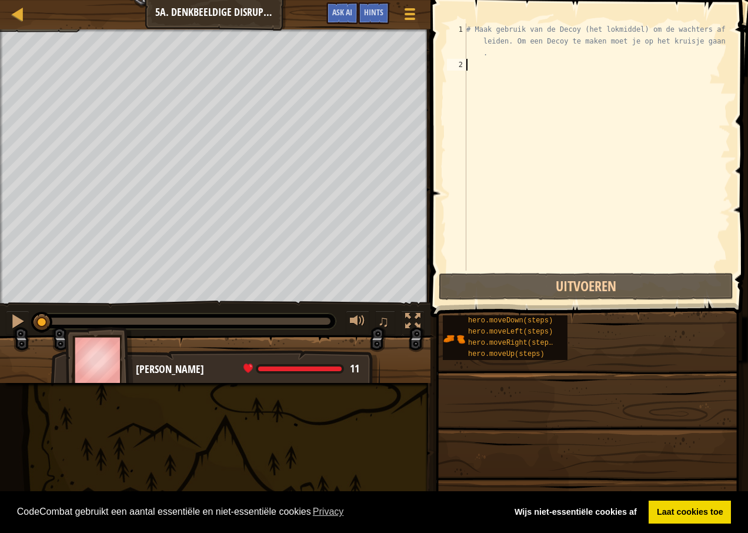
type textarea "M"
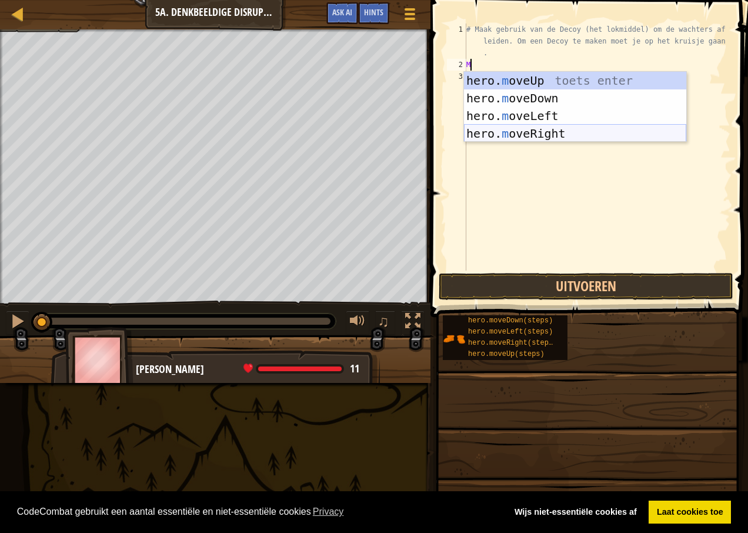
click at [525, 133] on div "hero. m oveUp toets enter hero. m oveDown toets enter hero. m oveLeft toets ent…" at bounding box center [575, 125] width 222 height 106
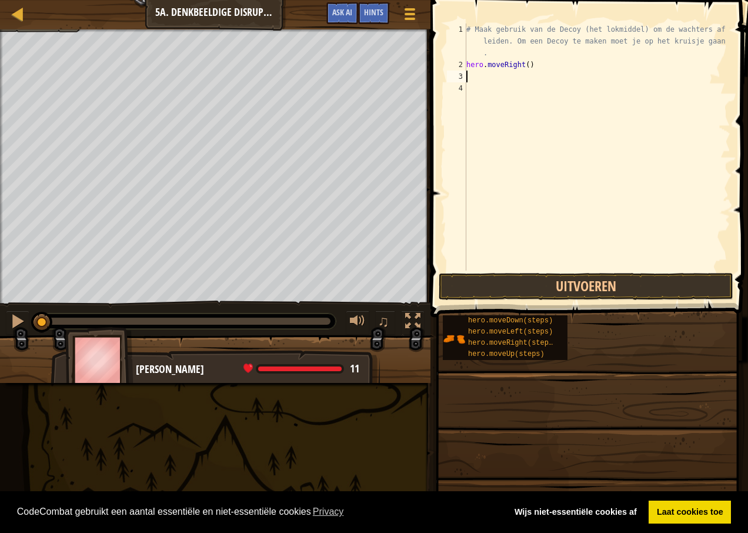
type textarea "M"
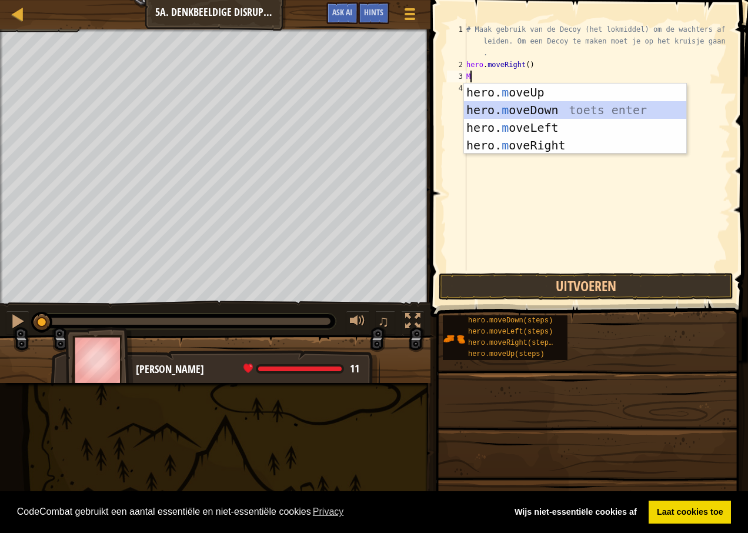
click at [513, 113] on div "hero. m oveUp toets enter hero. m oveDown toets enter hero. m oveLeft toets ent…" at bounding box center [575, 136] width 222 height 106
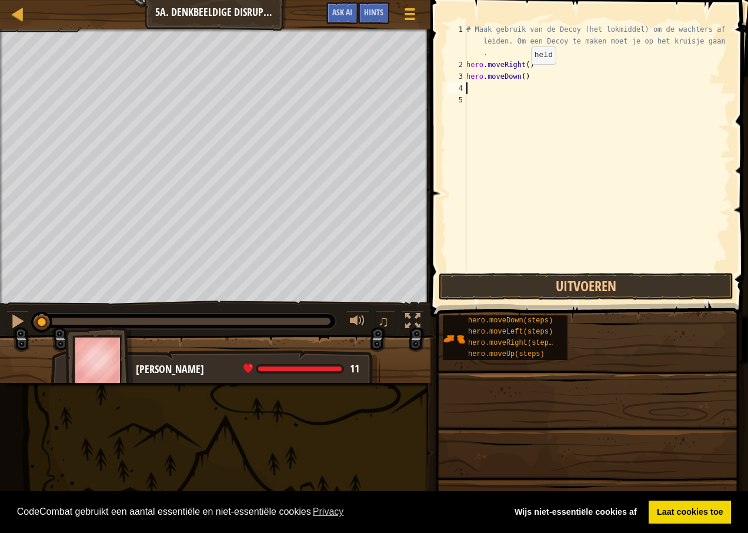
click at [521, 76] on div "# Maak gebruik van de Decoy (het lokmiddel) om de wachters af te leiden. Om een…" at bounding box center [597, 171] width 266 height 294
type textarea "hero.moveDown(2)"
click at [586, 285] on button "Uitvoeren" at bounding box center [586, 286] width 295 height 27
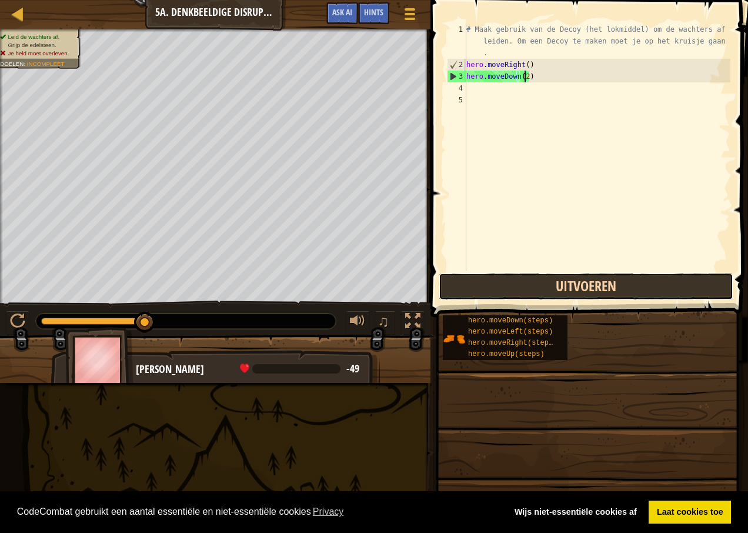
click at [571, 282] on button "Uitvoeren" at bounding box center [586, 286] width 295 height 27
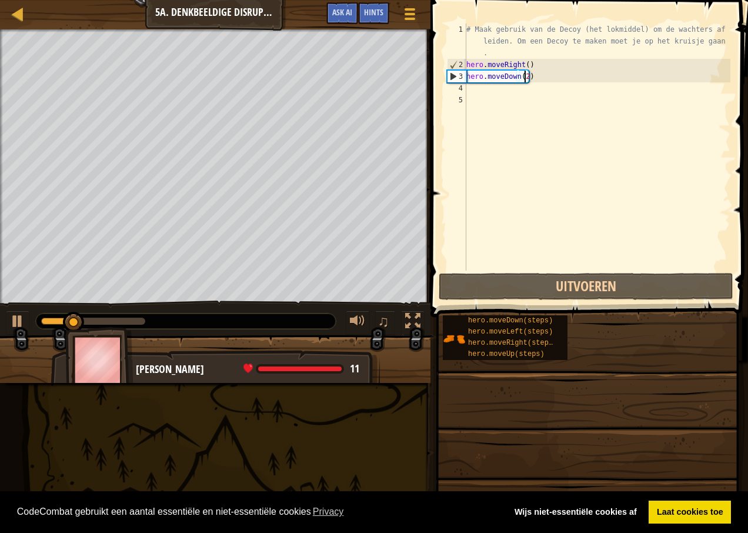
click at [486, 90] on div "# Maak gebruik van de Decoy (het lokmiddel) om de wachters af te leiden. Om een…" at bounding box center [597, 171] width 266 height 294
type textarea "M"
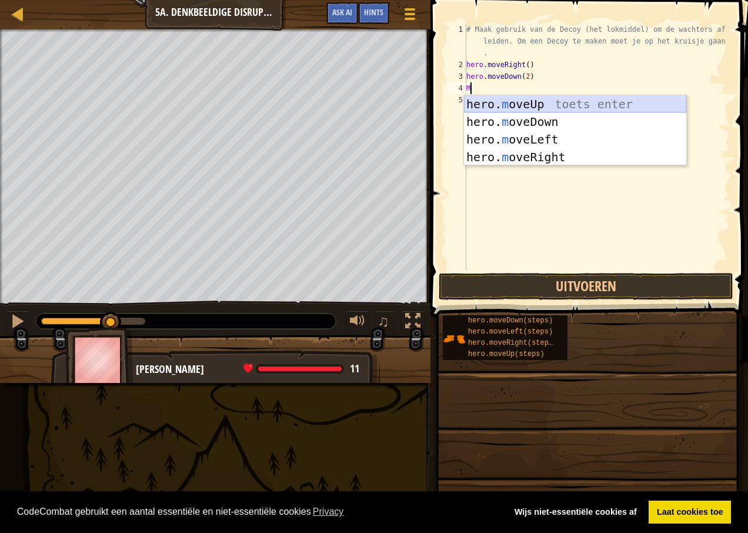
click at [520, 104] on div "hero. m oveUp toets enter hero. m oveDown toets enter hero. m oveLeft toets ent…" at bounding box center [575, 148] width 222 height 106
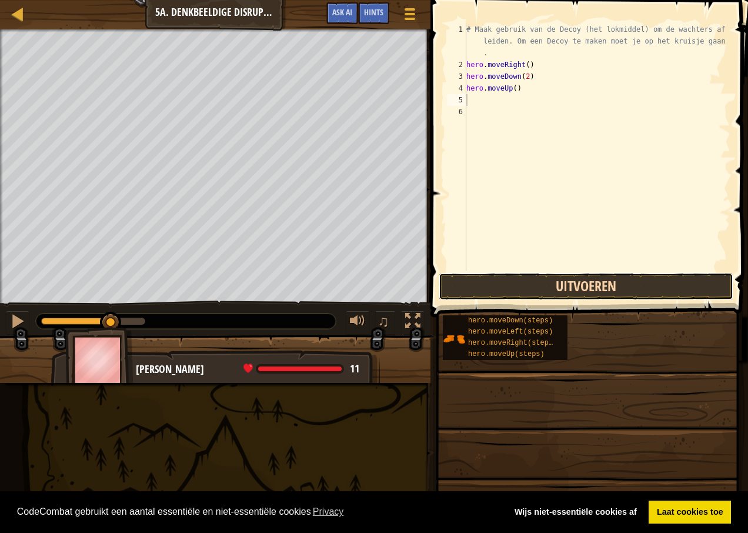
click at [536, 280] on button "Uitvoeren" at bounding box center [586, 286] width 295 height 27
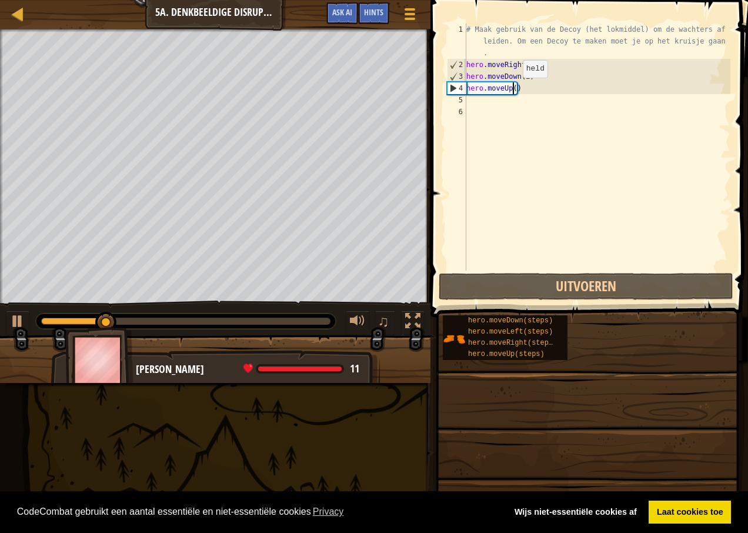
click at [513, 89] on div "# Maak gebruik van de Decoy (het lokmiddel) om de wachters af te leiden. Om een…" at bounding box center [597, 171] width 266 height 294
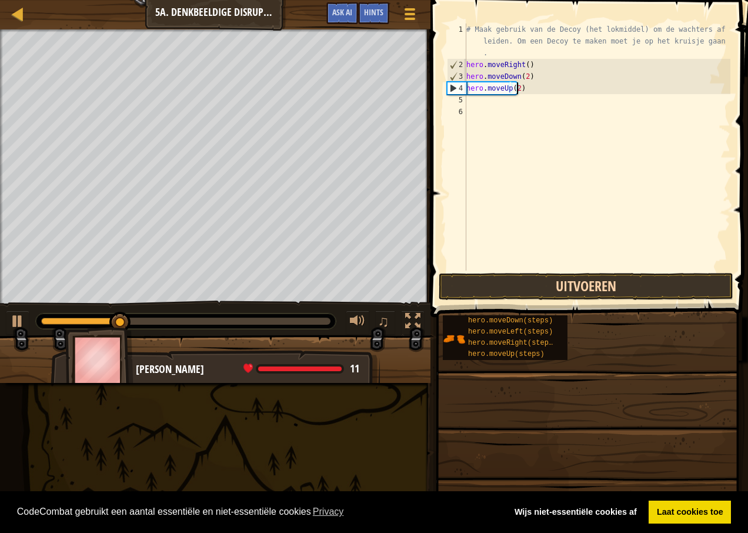
type textarea "hero.moveUp(2)"
click at [550, 286] on button "Uitvoeren" at bounding box center [586, 286] width 295 height 27
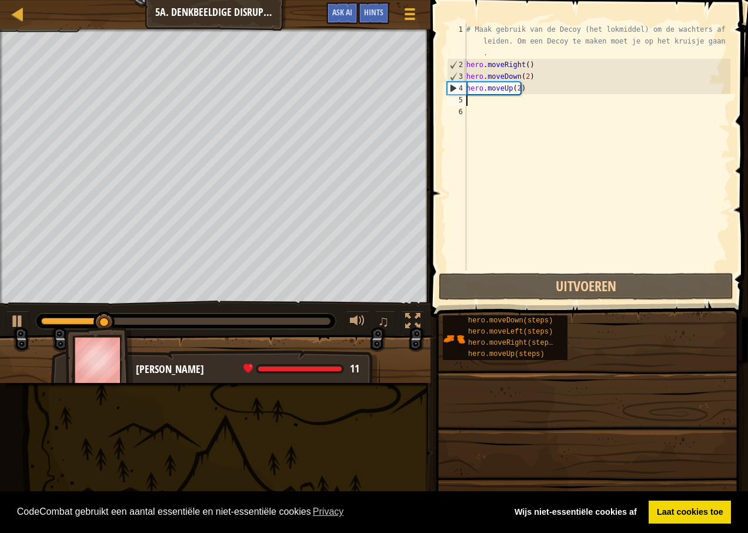
click at [484, 102] on div "# Maak gebruik van de Decoy (het lokmiddel) om de wachters af te leiden. Om een…" at bounding box center [597, 171] width 266 height 294
type textarea "M"
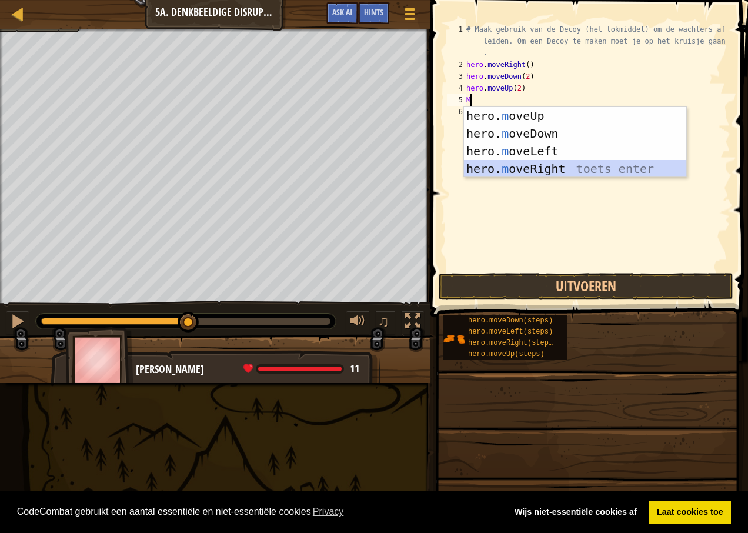
click at [537, 172] on div "hero. m oveUp toets enter hero. m oveDown toets enter hero. m oveLeft toets ent…" at bounding box center [575, 160] width 222 height 106
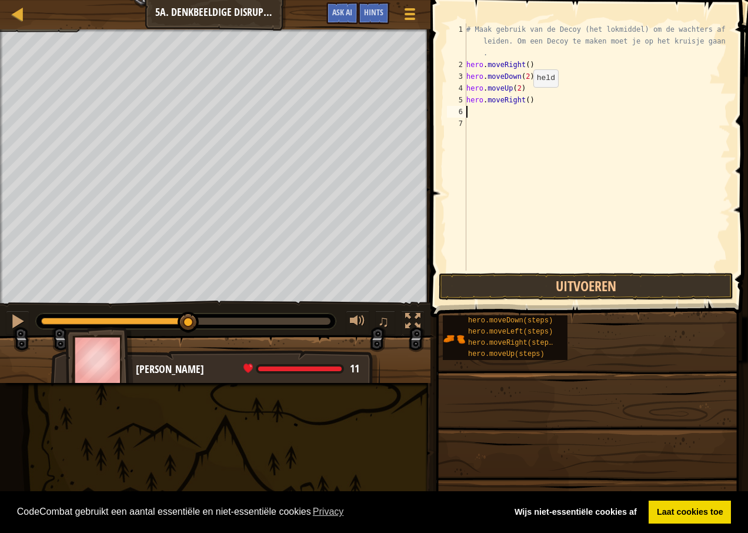
click at [523, 99] on div "# Maak gebruik van de Decoy (het lokmiddel) om de wachters af te leiden. Om een…" at bounding box center [597, 171] width 266 height 294
type textarea "hero.moveRight(3)"
click at [591, 279] on button "Uitvoeren" at bounding box center [586, 286] width 295 height 27
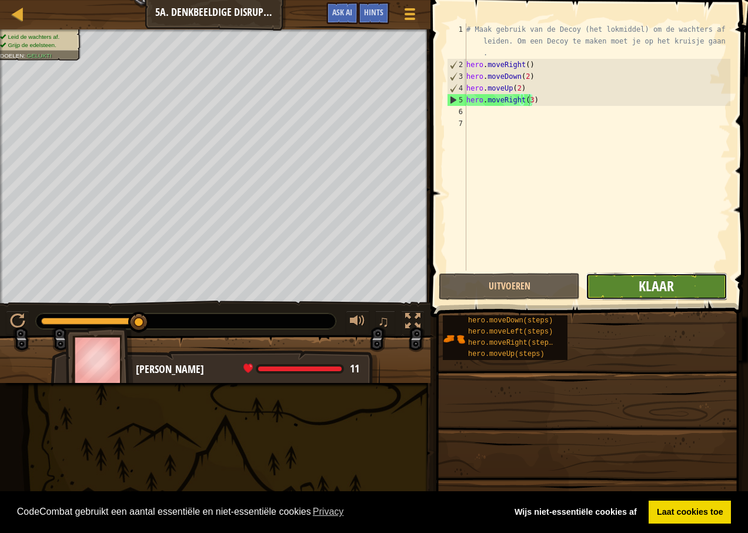
click at [644, 292] on span "Klaar" at bounding box center [655, 285] width 35 height 19
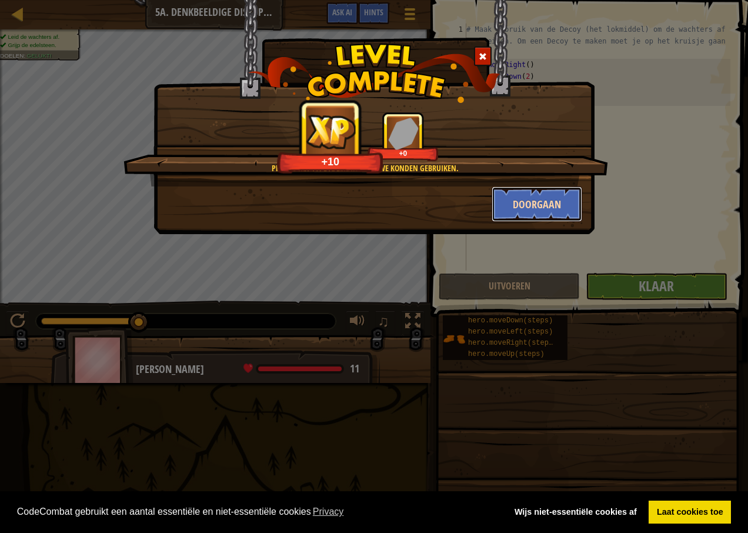
click at [556, 205] on button "Doorgaan" at bounding box center [536, 203] width 91 height 35
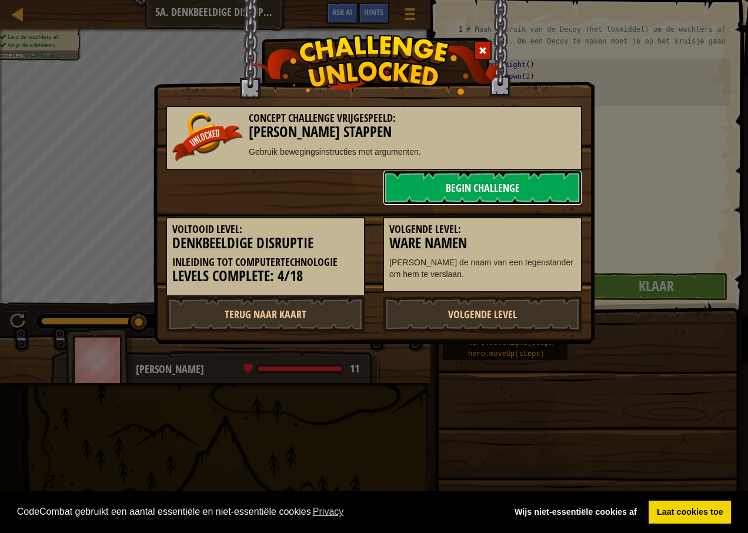
click at [483, 188] on link "Begin Challenge" at bounding box center [482, 187] width 199 height 35
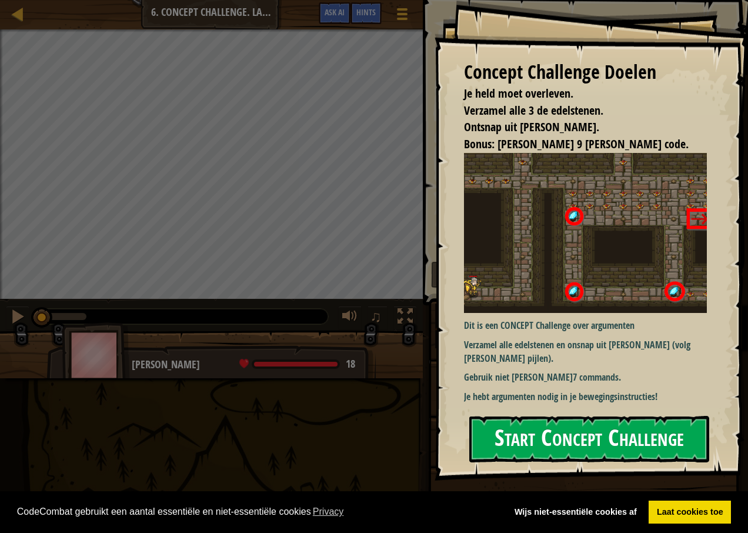
click at [627, 461] on button "Start Concept Challenge" at bounding box center [589, 439] width 240 height 46
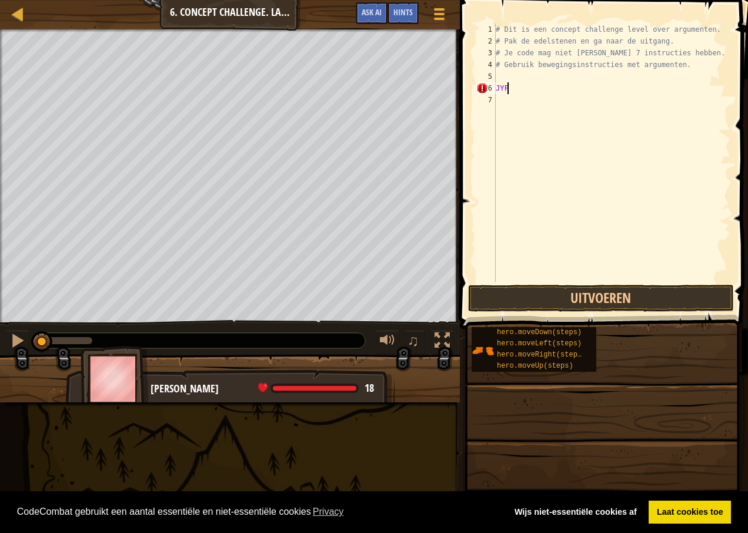
scroll to position [5, 0]
type textarea "J"
click at [499, 75] on div "# Dit is een concept challenge level over argumenten. # Pak de edelstenen en ga…" at bounding box center [611, 165] width 237 height 282
type textarea "M"
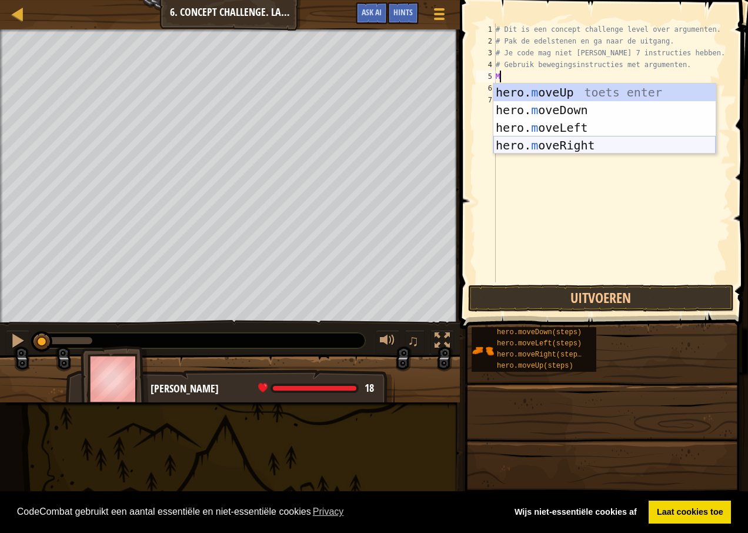
click at [559, 146] on div "hero. m oveUp toets enter hero. m oveDown toets enter hero. m oveLeft toets ent…" at bounding box center [604, 136] width 222 height 106
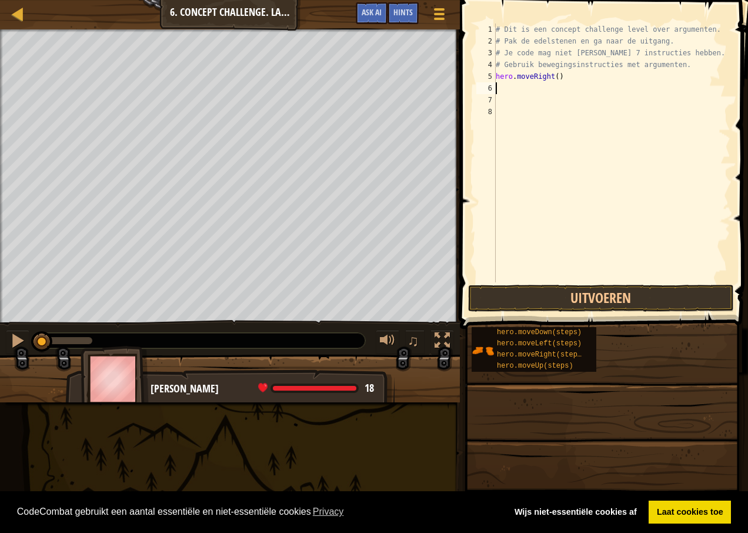
type textarea "M"
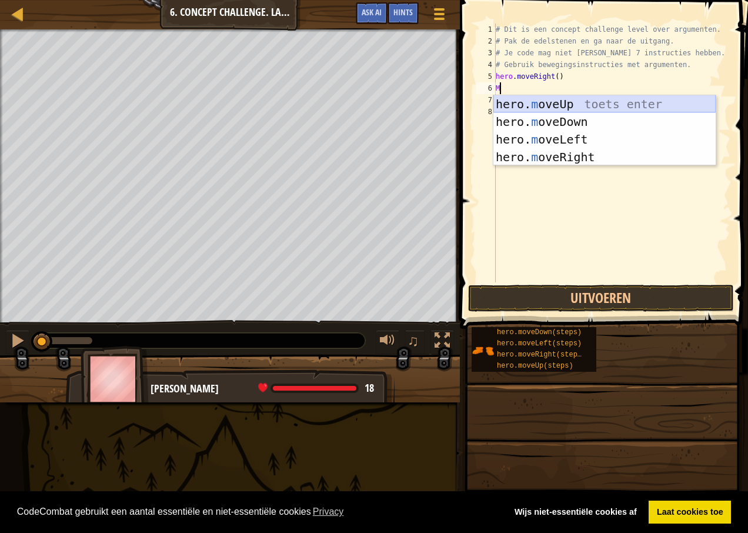
click at [552, 103] on div "hero. m oveUp toets enter hero. m oveDown toets enter hero. m oveLeft toets ent…" at bounding box center [604, 148] width 222 height 106
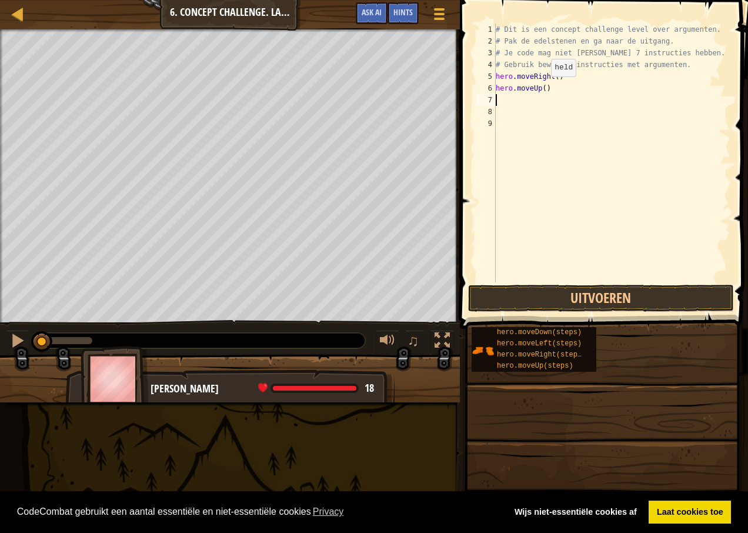
click at [541, 88] on div "# Dit is een concept challenge level over argumenten. # Pak de edelstenen en ga…" at bounding box center [611, 165] width 237 height 282
type textarea "hero.moveUp(3)"
click at [635, 293] on button "Uitvoeren" at bounding box center [601, 298] width 266 height 27
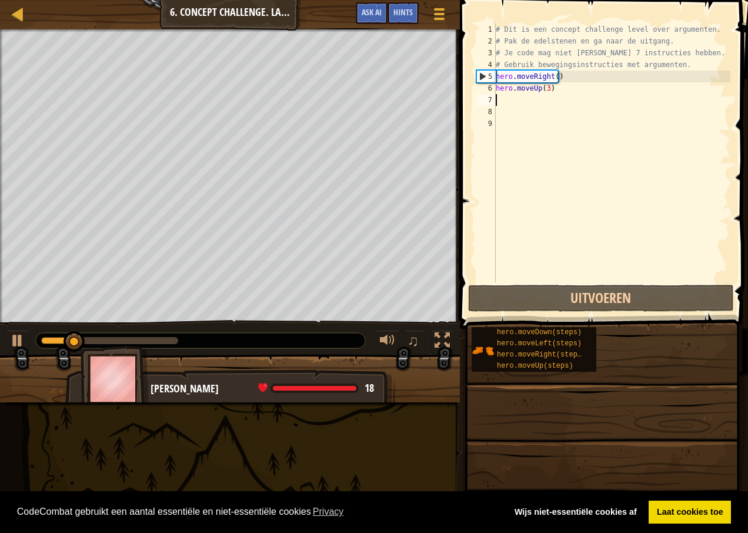
click at [499, 96] on div "# Dit is een concept challenge level over argumenten. # Pak de edelstenen en ga…" at bounding box center [611, 165] width 237 height 282
type textarea "M"
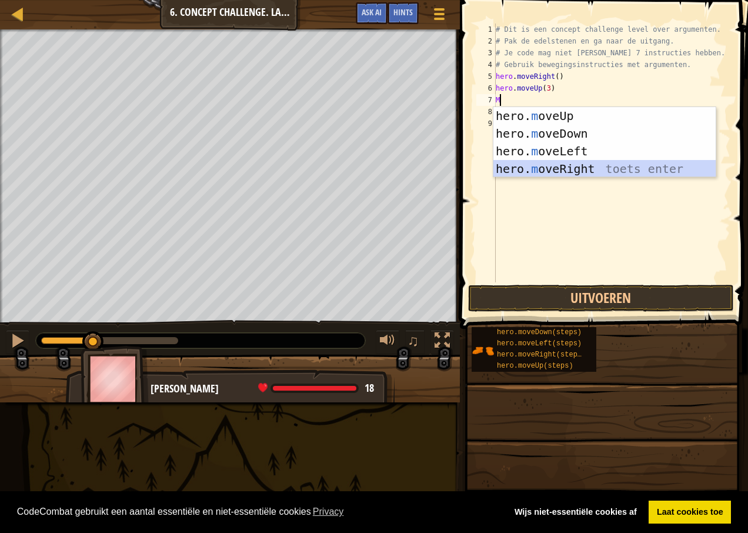
click at [554, 167] on div "hero. m oveUp toets enter hero. m oveDown toets enter hero. m oveLeft toets ent…" at bounding box center [604, 160] width 222 height 106
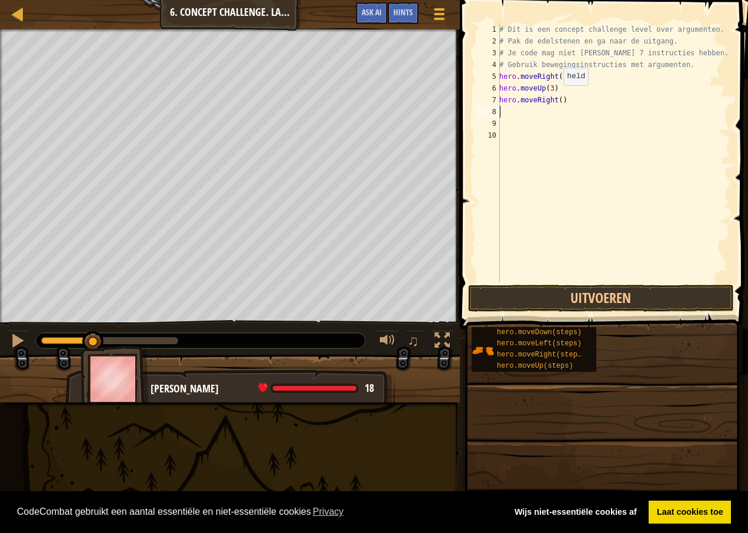
click at [556, 97] on div "# Dit is een concept challenge level over argumenten. # Pak de edelstenen en ga…" at bounding box center [613, 165] width 233 height 282
type textarea "hero.moveRight(2)"
click at [540, 290] on button "Uitvoeren" at bounding box center [601, 298] width 266 height 27
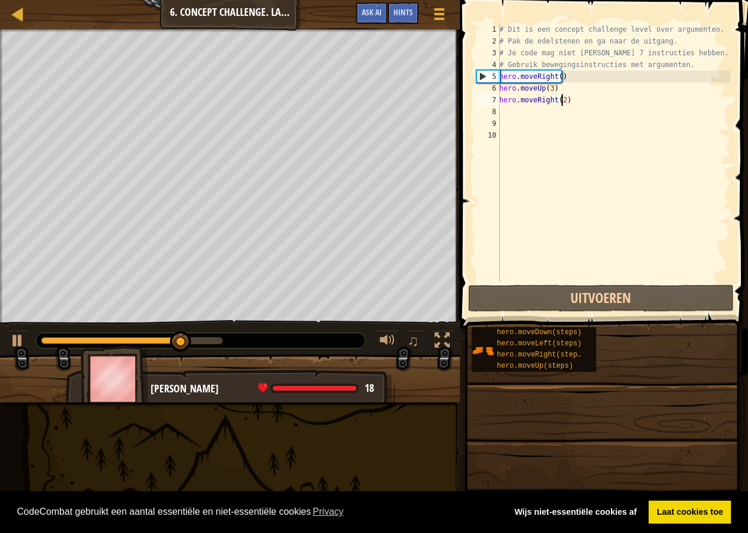
drag, startPoint x: 492, startPoint y: 253, endPoint x: 506, endPoint y: 103, distance: 150.5
click at [506, 103] on div "# Dit is een concept challenge level over argumenten. # Pak de edelstenen en ga…" at bounding box center [613, 165] width 233 height 282
click at [503, 109] on div "# Dit is een concept challenge level over argumenten. # Pak de edelstenen en ga…" at bounding box center [613, 165] width 233 height 282
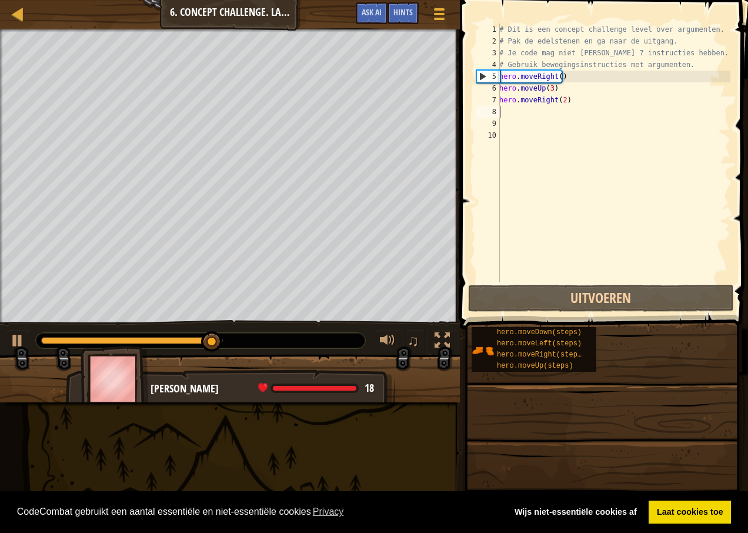
type textarea "M"
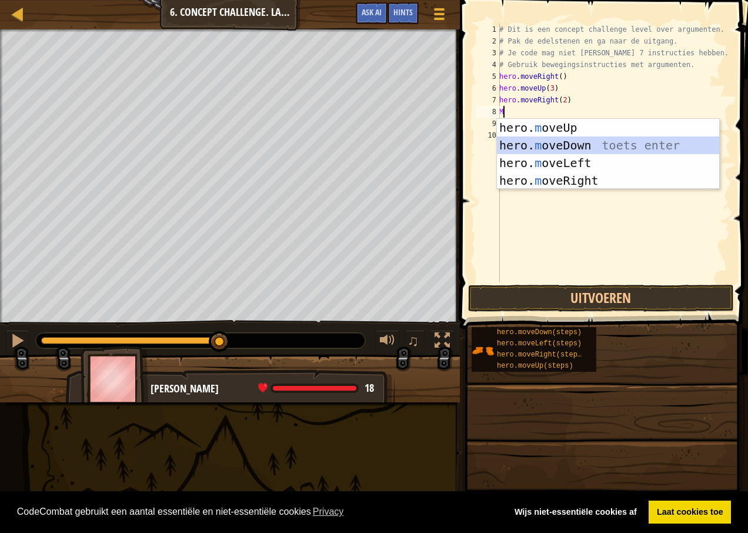
click at [574, 142] on div "hero. m oveUp toets enter hero. m oveDown toets enter hero. m oveLeft toets ent…" at bounding box center [608, 172] width 222 height 106
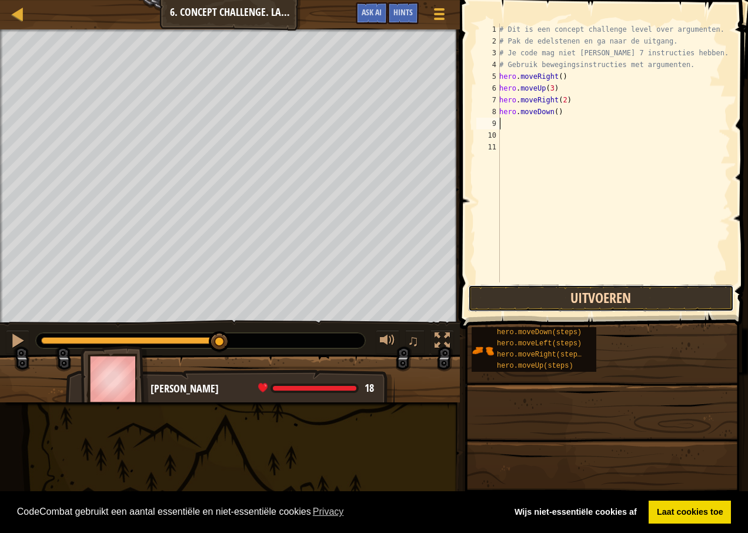
click at [560, 297] on button "Uitvoeren" at bounding box center [601, 298] width 266 height 27
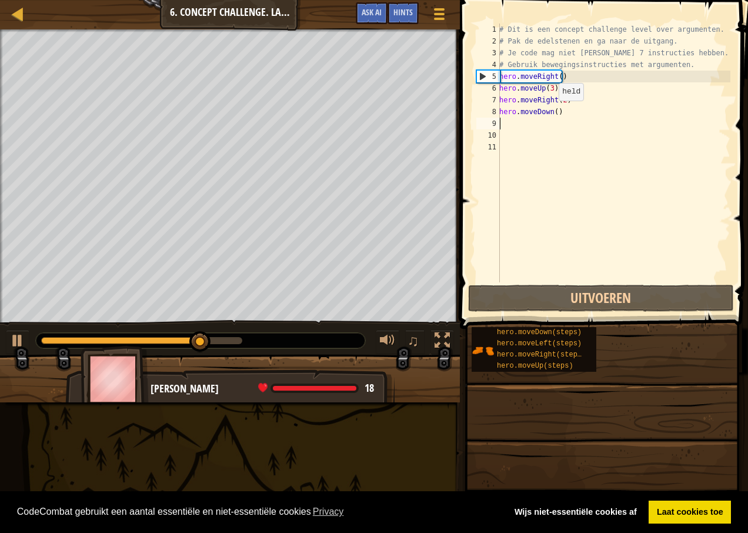
click at [552, 112] on div "# Dit is een concept challenge level over argumenten. # Pak de edelstenen en ga…" at bounding box center [613, 165] width 233 height 282
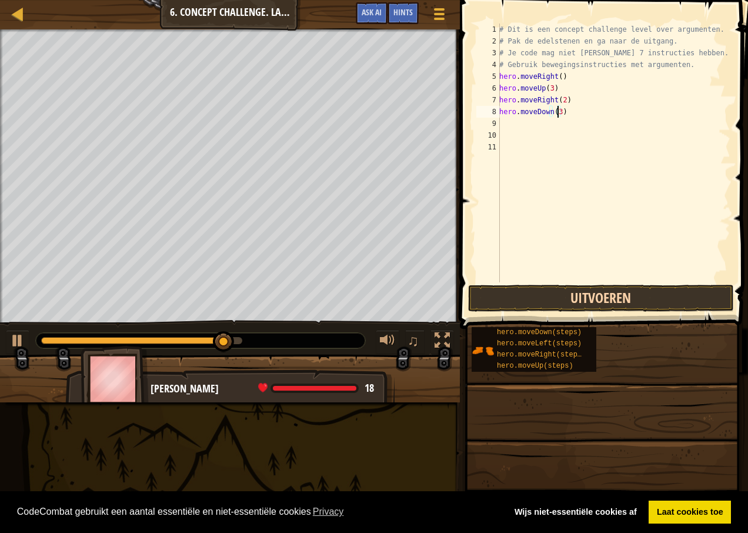
type textarea "hero.moveDown(3)"
click at [590, 299] on button "Uitvoeren" at bounding box center [601, 298] width 266 height 27
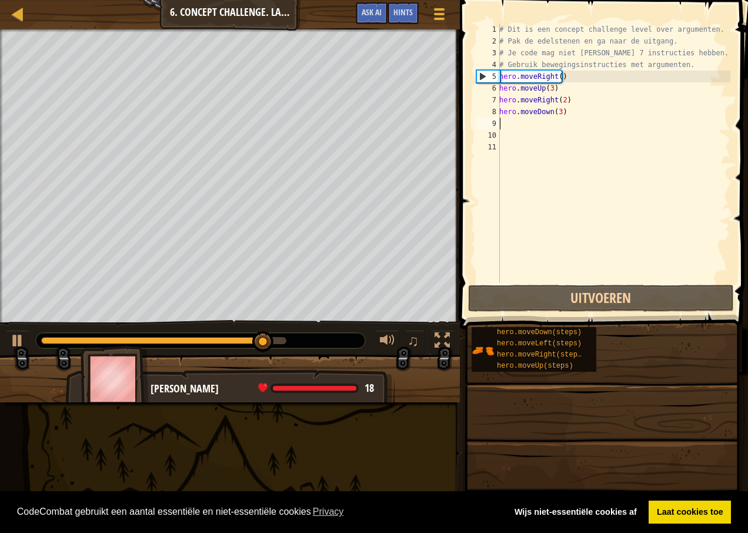
click at [507, 125] on div "# Dit is een concept challenge level over argumenten. # Pak de edelstenen en ga…" at bounding box center [613, 165] width 233 height 282
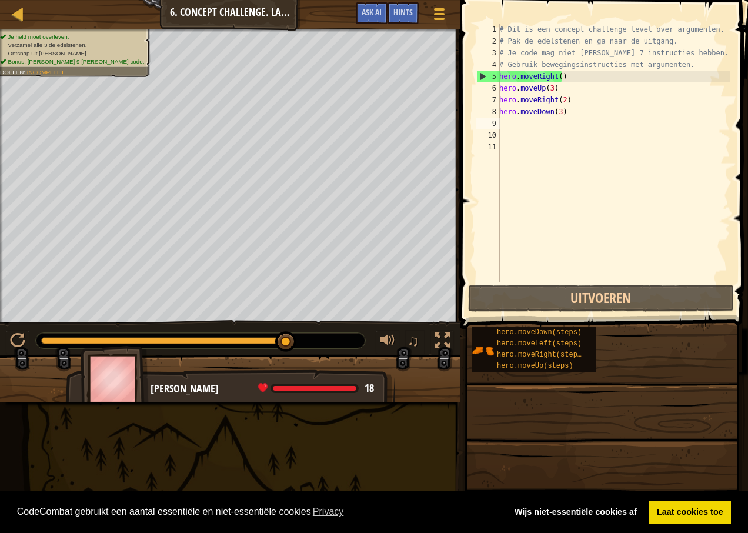
type textarea "M"
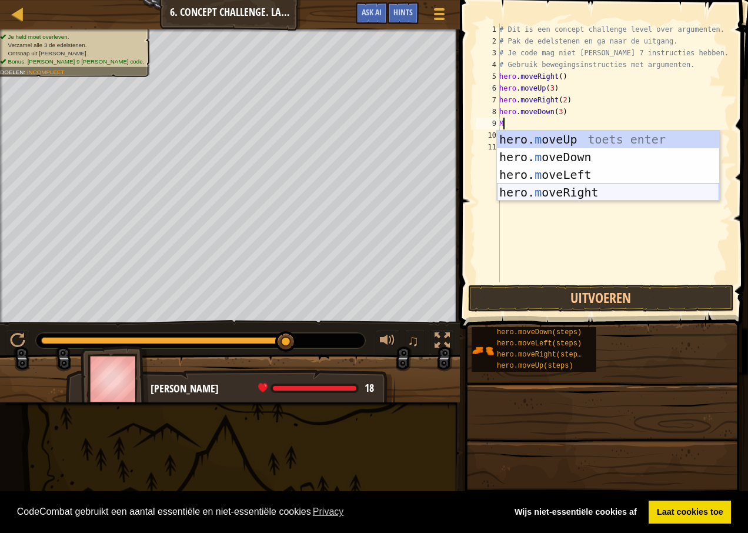
click at [560, 189] on div "hero. m oveUp toets enter hero. m oveDown toets enter hero. m oveLeft toets ent…" at bounding box center [608, 184] width 222 height 106
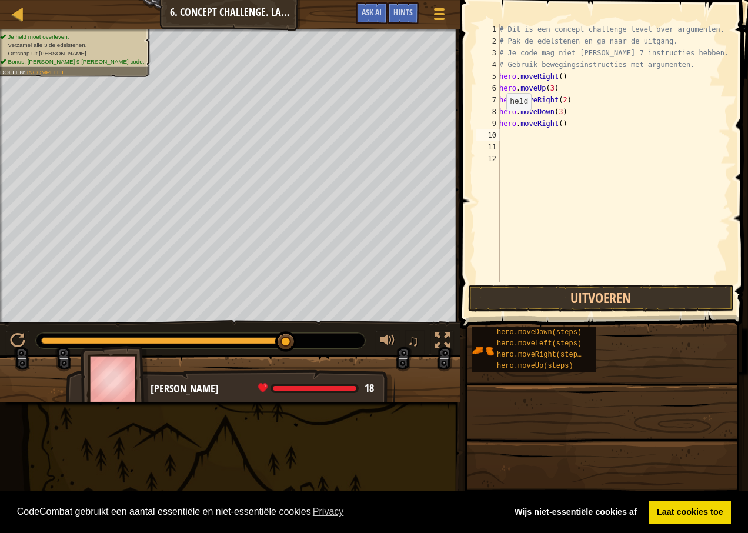
type textarea "M"
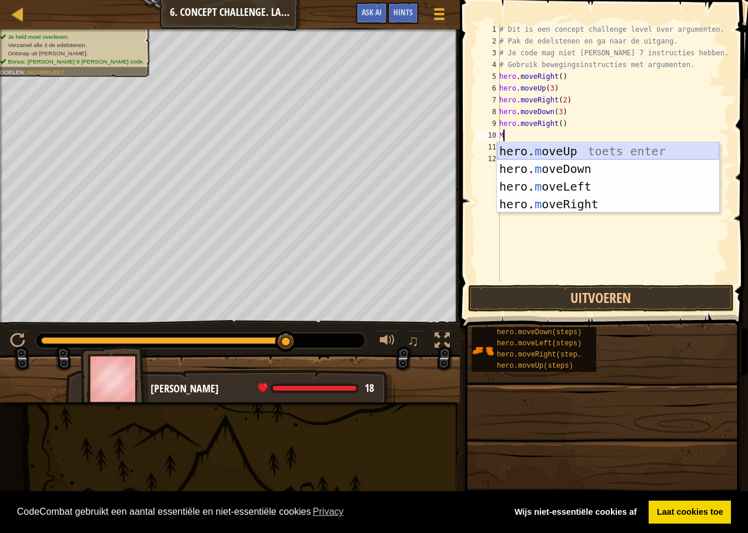
click at [554, 145] on div "hero. m oveUp toets enter hero. m oveDown toets enter hero. m oveLeft toets ent…" at bounding box center [608, 195] width 222 height 106
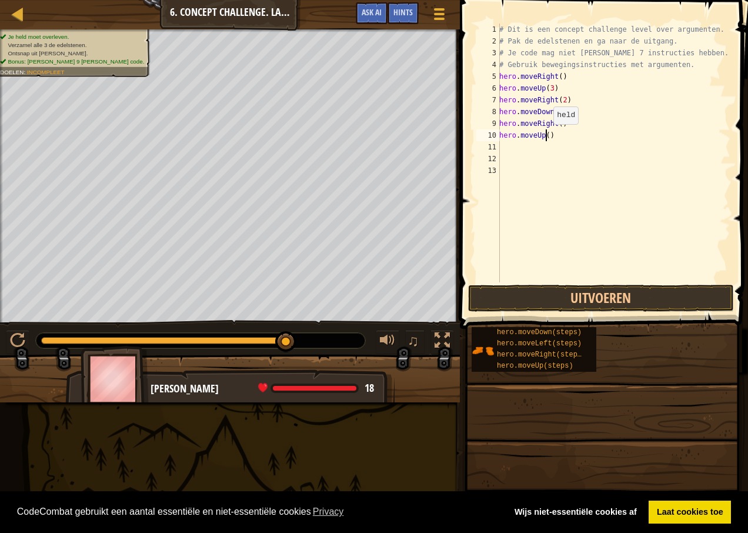
click at [547, 136] on div "# Dit is een concept challenge level over argumenten. # Pak de edelstenen en ga…" at bounding box center [613, 165] width 233 height 282
type textarea "hero.moveUp(2)"
click at [507, 145] on div "# Dit is een concept challenge level over argumenten. # Pak de edelstenen en ga…" at bounding box center [613, 165] width 233 height 282
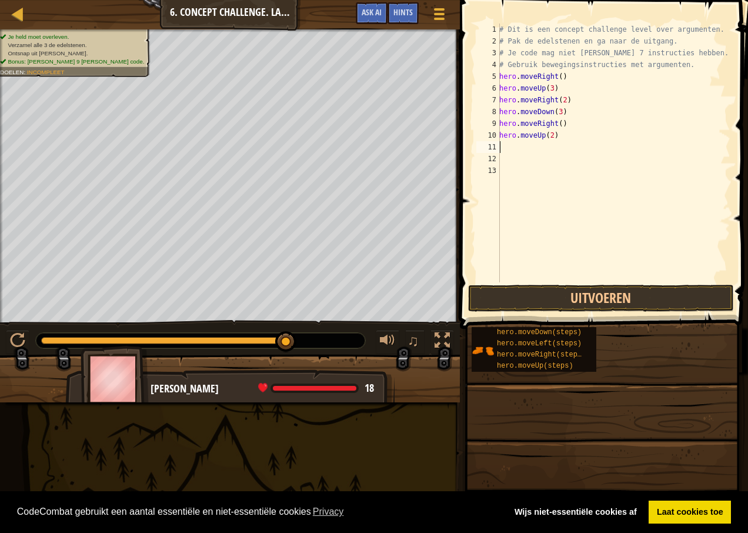
type textarea "M"
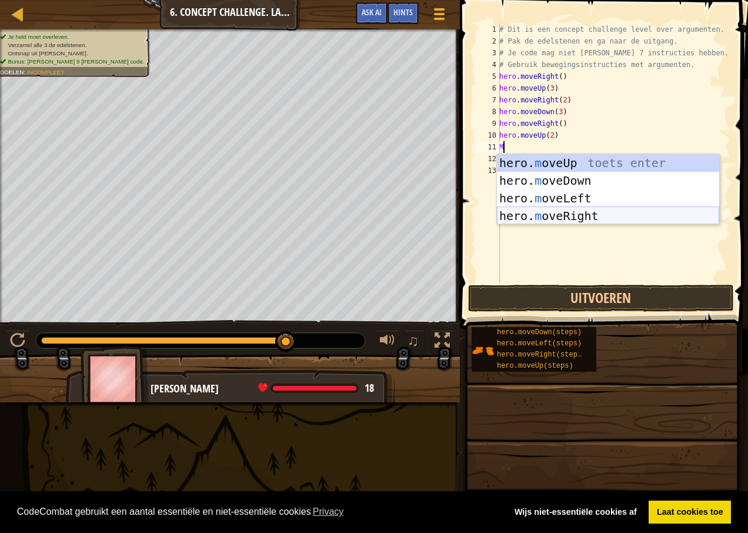
click at [550, 215] on div "hero. m oveUp toets enter hero. m oveDown toets enter hero. m oveLeft toets ent…" at bounding box center [608, 207] width 222 height 106
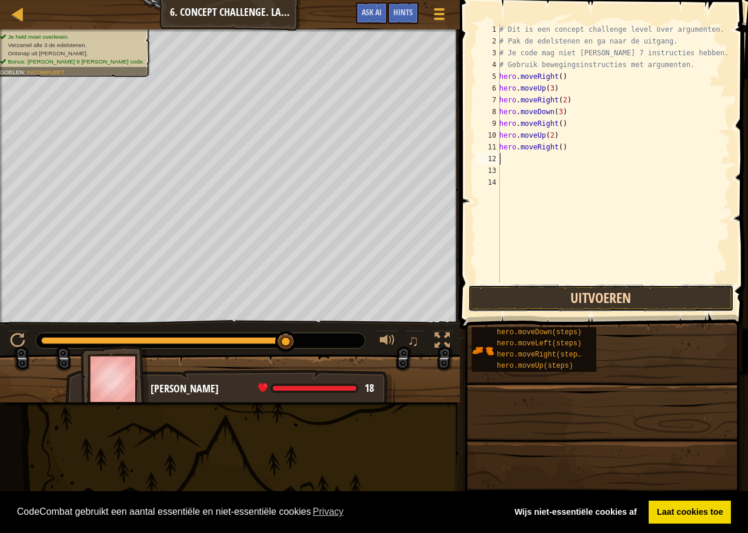
click at [574, 298] on button "Uitvoeren" at bounding box center [601, 298] width 266 height 27
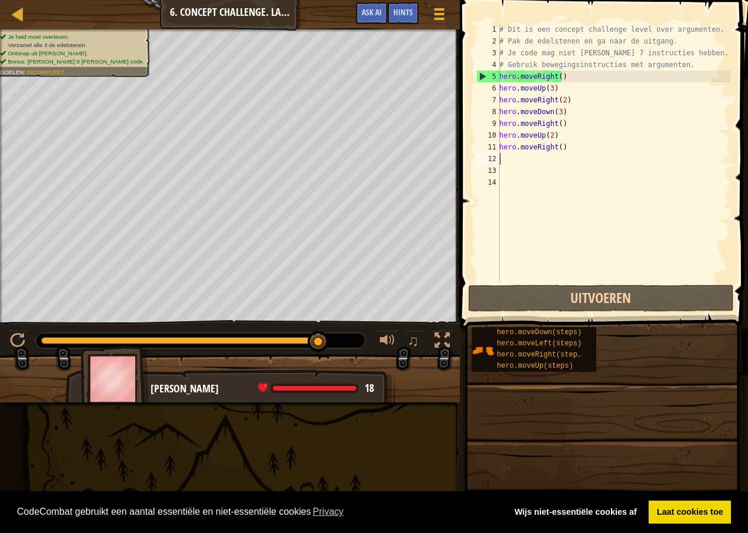
click at [562, 120] on div "# Dit is een concept challenge level over argumenten. # Pak de edelstenen en ga…" at bounding box center [613, 165] width 233 height 282
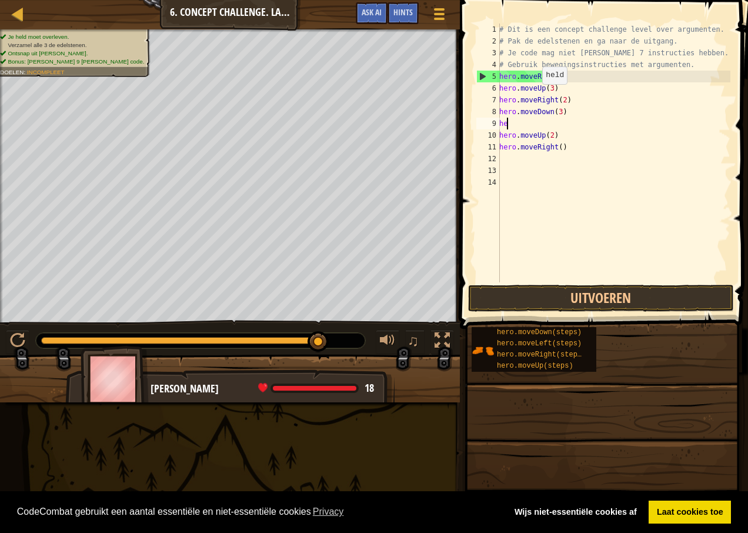
type textarea "h"
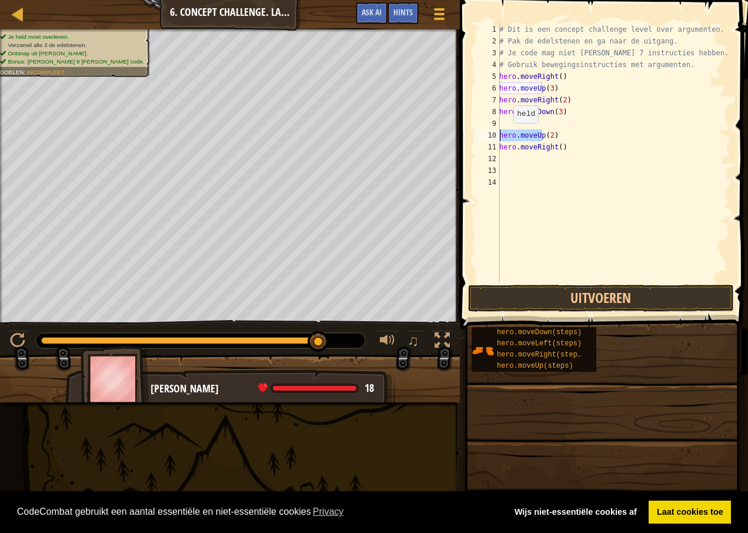
drag, startPoint x: 541, startPoint y: 135, endPoint x: 468, endPoint y: 135, distance: 73.5
click at [468, 135] on div "1 2 3 4 5 6 7 8 9 10 11 12 13 14 # Dit is een concept challenge level over argu…" at bounding box center [602, 187] width 292 height 363
drag, startPoint x: 554, startPoint y: 145, endPoint x: 491, endPoint y: 152, distance: 63.4
click at [486, 154] on div "hero.moveUp(2) 1 2 3 4 5 6 7 8 9 10 11 12 13 14 # Dit is een concept challenge …" at bounding box center [602, 153] width 256 height 259
drag, startPoint x: 550, startPoint y: 145, endPoint x: 499, endPoint y: 149, distance: 51.3
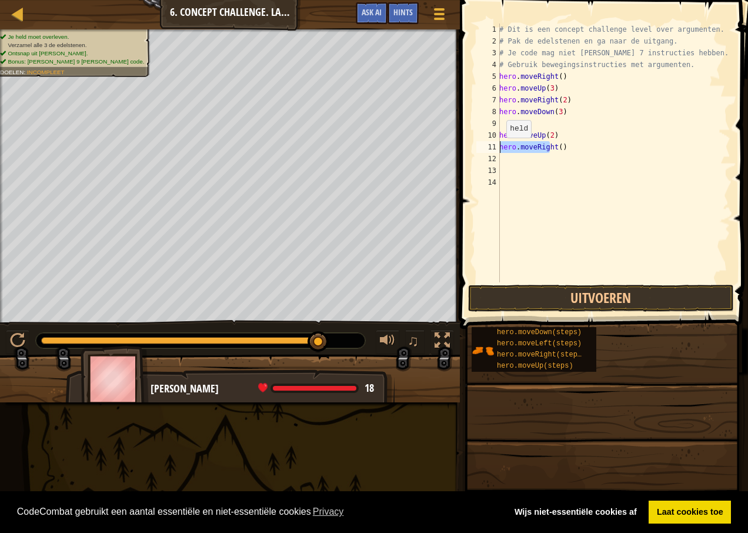
click at [499, 149] on div "hero.moveRight() 1 2 3 4 5 6 7 8 9 10 11 12 13 14 # Dit is een concept challeng…" at bounding box center [602, 153] width 256 height 259
drag, startPoint x: 550, startPoint y: 133, endPoint x: 495, endPoint y: 135, distance: 54.7
click at [495, 135] on div "t() 1 2 3 4 5 6 7 8 9 10 11 12 13 14 # Dit is een concept challenge level over …" at bounding box center [602, 153] width 256 height 259
drag, startPoint x: 510, startPoint y: 148, endPoint x: 500, endPoint y: 149, distance: 10.0
click at [497, 149] on div ") 1 2 3 4 5 6 7 8 9 10 11 12 13 14 # Dit is een concept challenge level over ar…" at bounding box center [602, 153] width 256 height 259
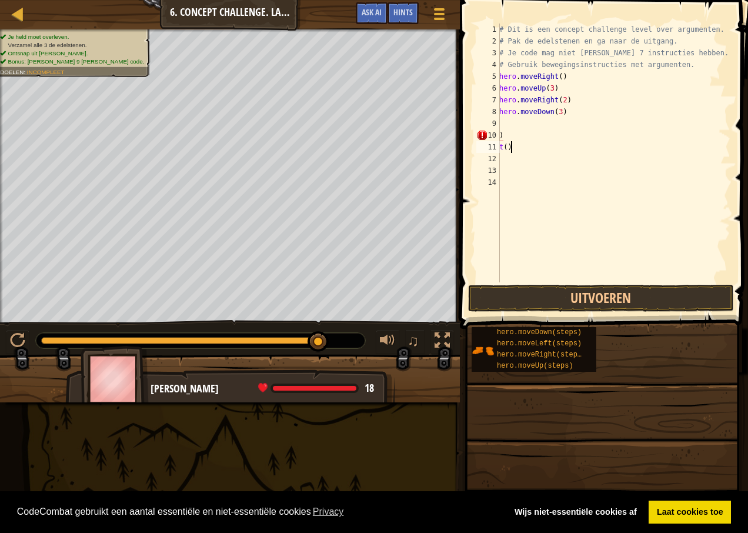
type textarea "t()"
drag, startPoint x: 504, startPoint y: 136, endPoint x: 481, endPoint y: 138, distance: 23.5
click at [481, 138] on div "1 2 3 4 5 6 7 8 9 10 11 12 13 14 # Dit is een concept challenge level over argu…" at bounding box center [602, 153] width 256 height 259
type textarea ")"
click at [590, 298] on button "Uitvoeren" at bounding box center [601, 298] width 266 height 27
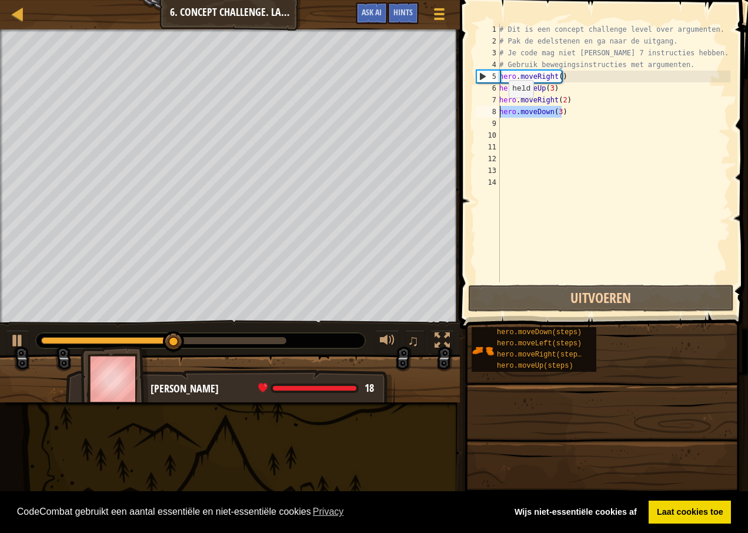
drag, startPoint x: 560, startPoint y: 113, endPoint x: 664, endPoint y: 224, distance: 151.4
click at [487, 121] on div "1 2 3 4 5 6 7 8 9 10 11 12 13 14 # Dit is een concept challenge level over argu…" at bounding box center [602, 153] width 256 height 259
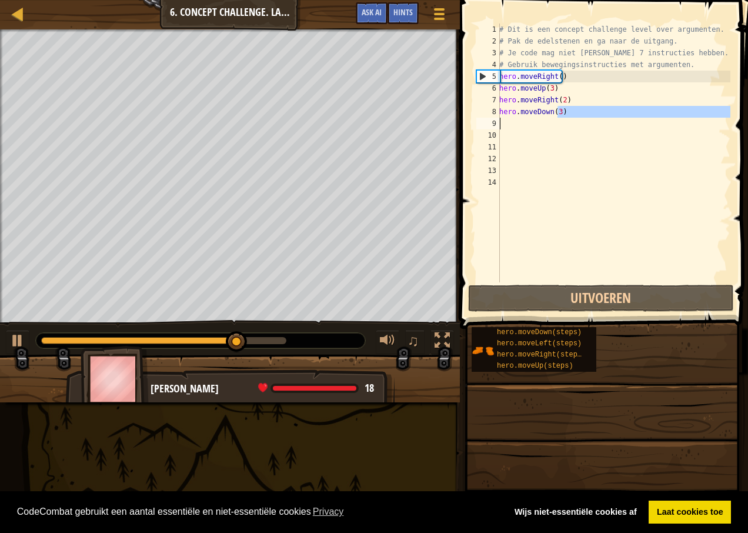
drag, startPoint x: 558, startPoint y: 111, endPoint x: 517, endPoint y: 113, distance: 41.2
click at [506, 116] on div "# Dit is een concept challenge level over argumenten. # Pak de edelstenen en ga…" at bounding box center [613, 165] width 233 height 282
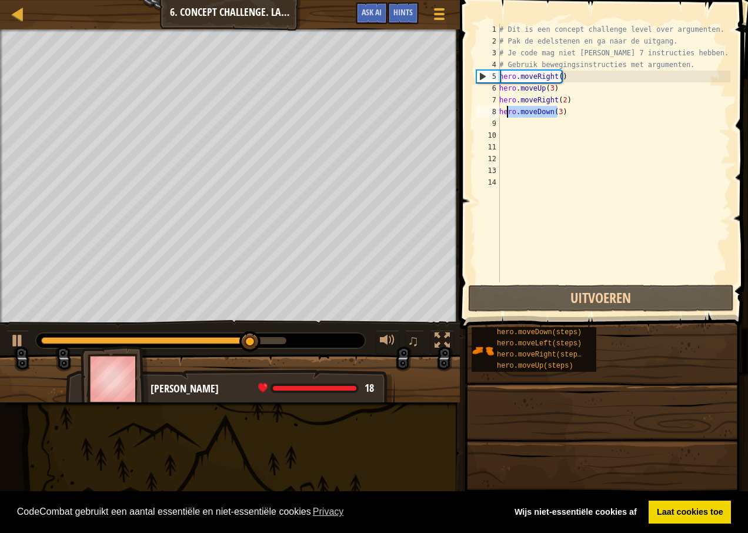
type textarea "he)"
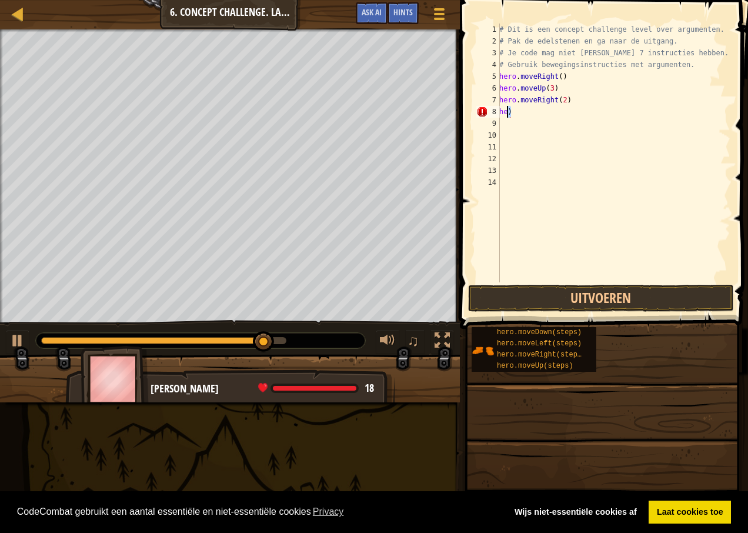
drag, startPoint x: 509, startPoint y: 111, endPoint x: 467, endPoint y: 111, distance: 41.7
click at [467, 111] on div "he) 1 2 3 4 5 6 7 8 9 10 11 12 13 14 # Dit is een concept challenge level over …" at bounding box center [602, 187] width 292 height 363
click at [591, 287] on button "Uitvoeren" at bounding box center [601, 298] width 266 height 27
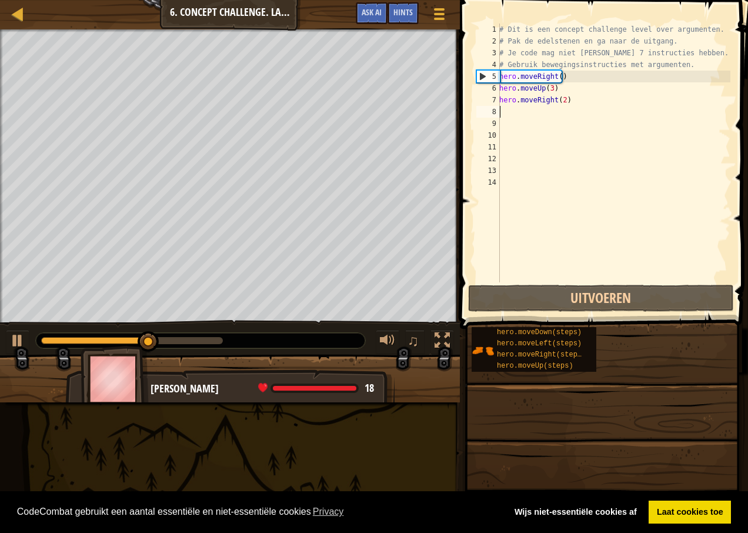
type textarea "M"
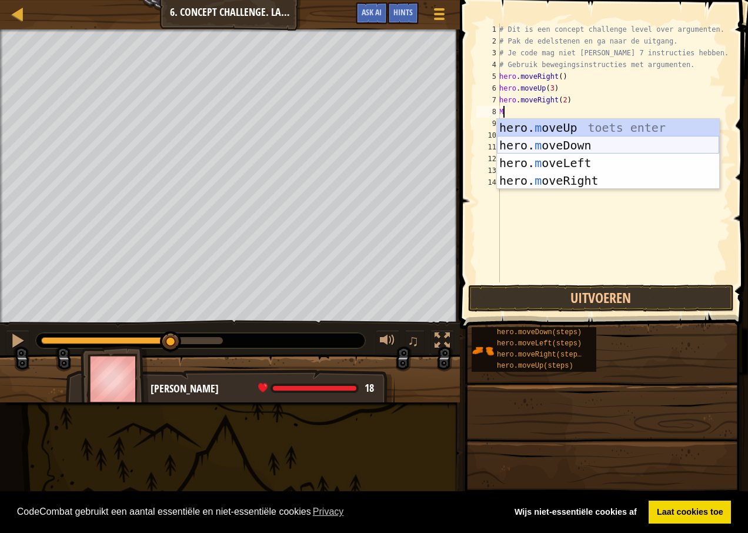
click at [571, 143] on div "hero. m oveUp toets enter hero. m oveDown toets enter hero. m oveLeft toets ent…" at bounding box center [608, 172] width 222 height 106
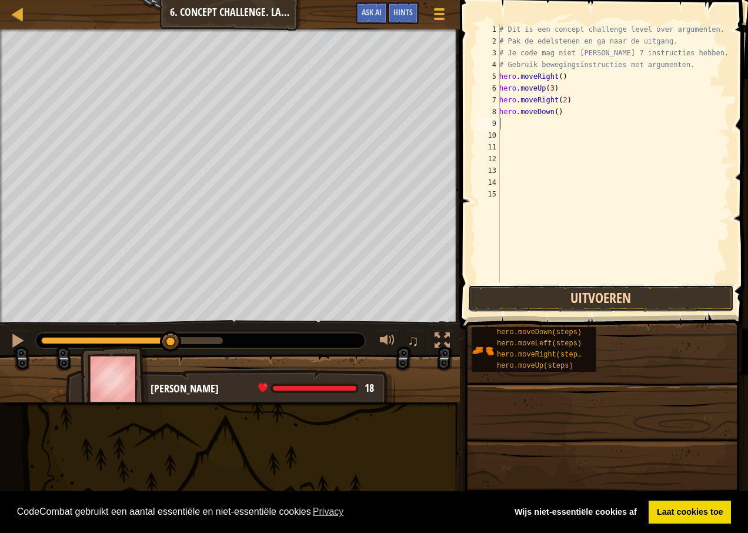
click at [506, 290] on button "Uitvoeren" at bounding box center [601, 298] width 266 height 27
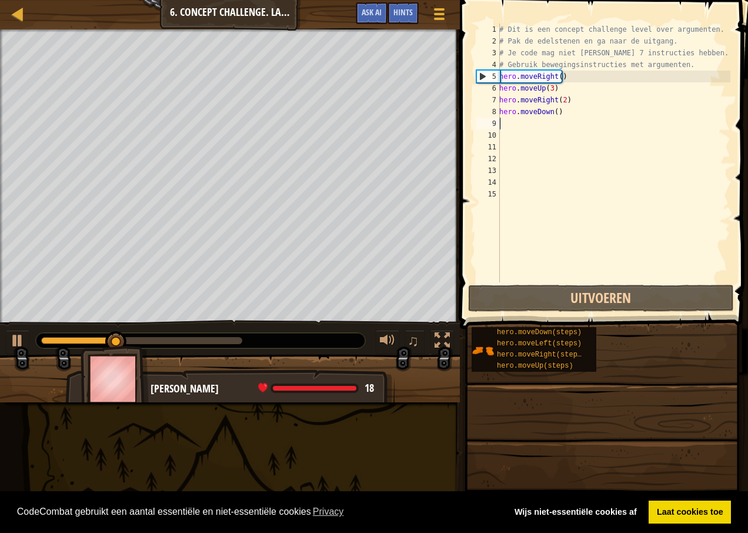
type textarea "M"
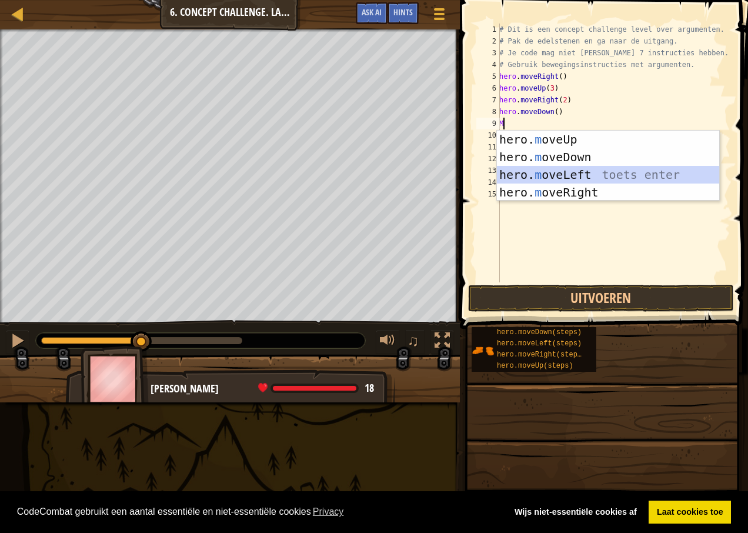
click at [564, 172] on div "hero. m oveUp toets enter hero. m oveDown toets enter hero. m oveLeft toets ent…" at bounding box center [608, 184] width 222 height 106
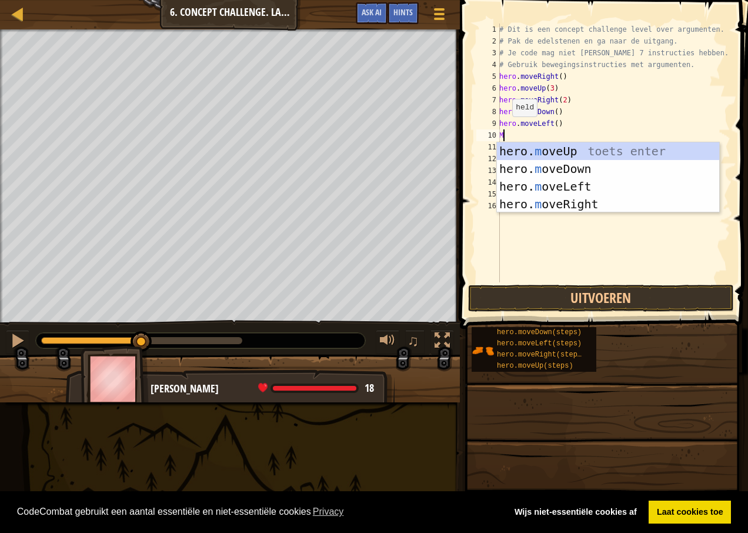
type textarea "M"
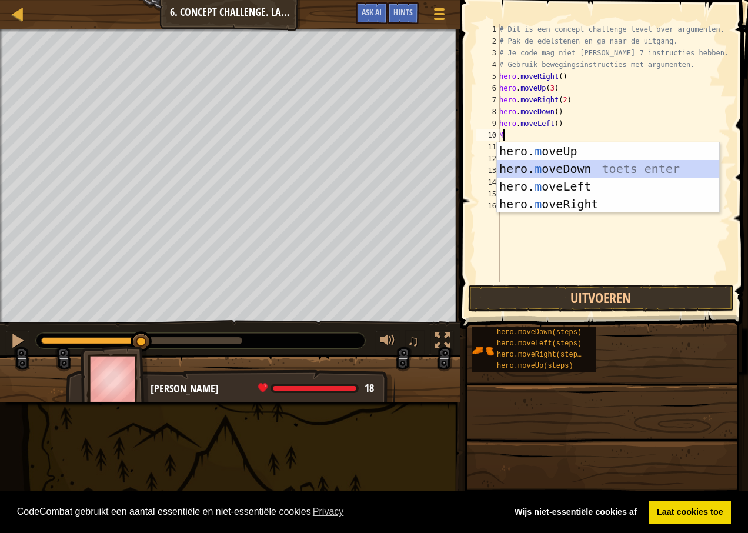
click at [573, 169] on div "hero. m oveUp toets enter hero. m oveDown toets enter hero. m oveLeft toets ent…" at bounding box center [608, 195] width 222 height 106
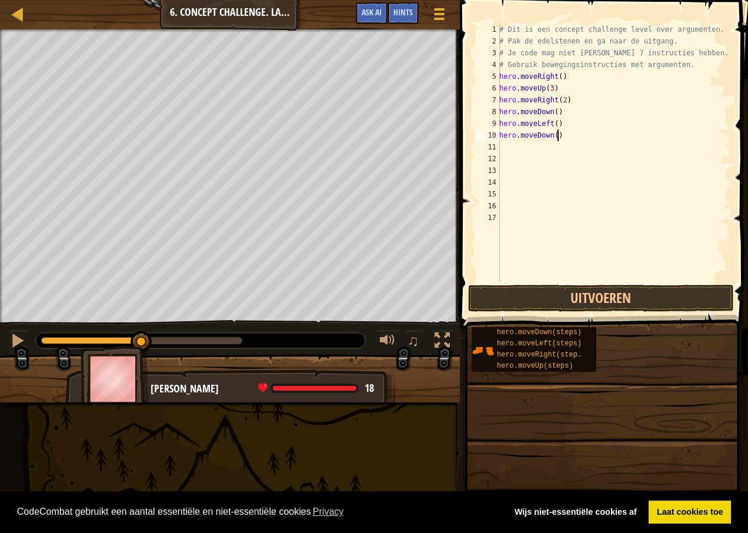
click at [558, 137] on div "# Dit is een concept challenge level over argumenten. # Pak de edelstenen en ga…" at bounding box center [613, 165] width 233 height 282
click at [551, 135] on div "# Dit is een concept challenge level over argumenten. # Pak de edelstenen en ga…" at bounding box center [613, 165] width 233 height 282
click at [553, 136] on div "# Dit is een concept challenge level over argumenten. # Pak de edelstenen en ga…" at bounding box center [613, 165] width 233 height 282
type textarea "hero.moveDown(2)"
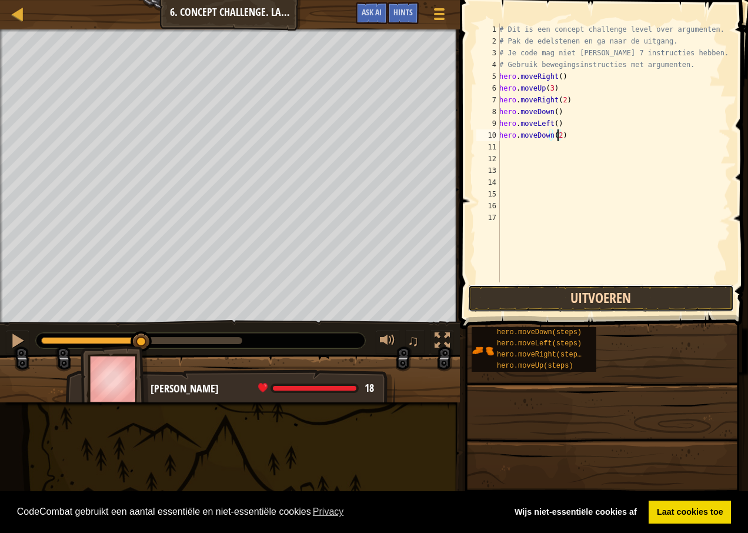
click at [625, 290] on button "Uitvoeren" at bounding box center [601, 298] width 266 height 27
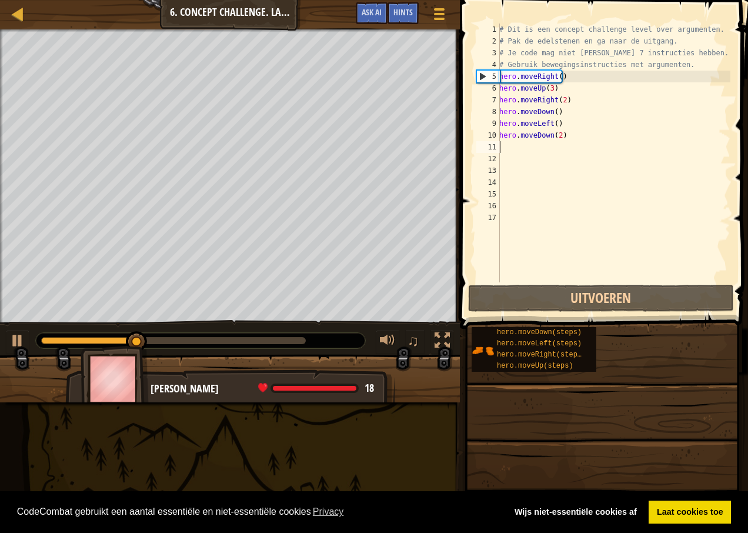
click at [507, 150] on div "# Dit is een concept challenge level over argumenten. # Pak de edelstenen en ga…" at bounding box center [613, 165] width 233 height 282
type textarea "M"
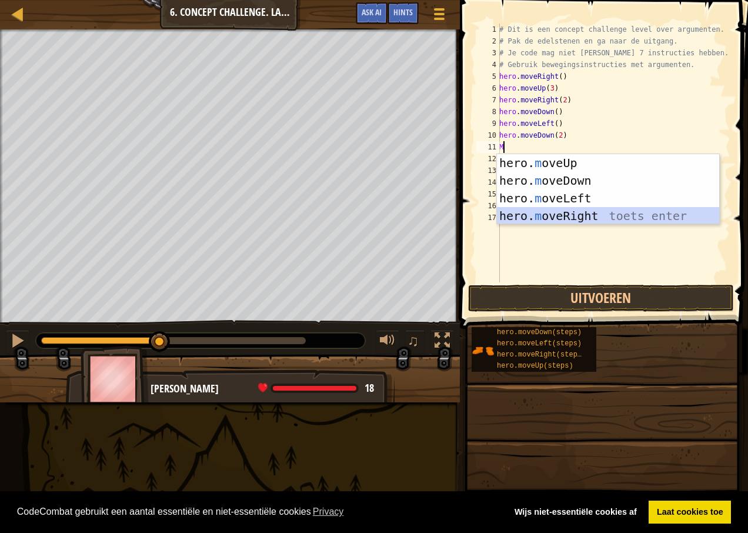
click at [572, 213] on div "hero. m oveUp toets enter hero. m oveDown toets enter hero. m oveLeft toets ent…" at bounding box center [608, 207] width 222 height 106
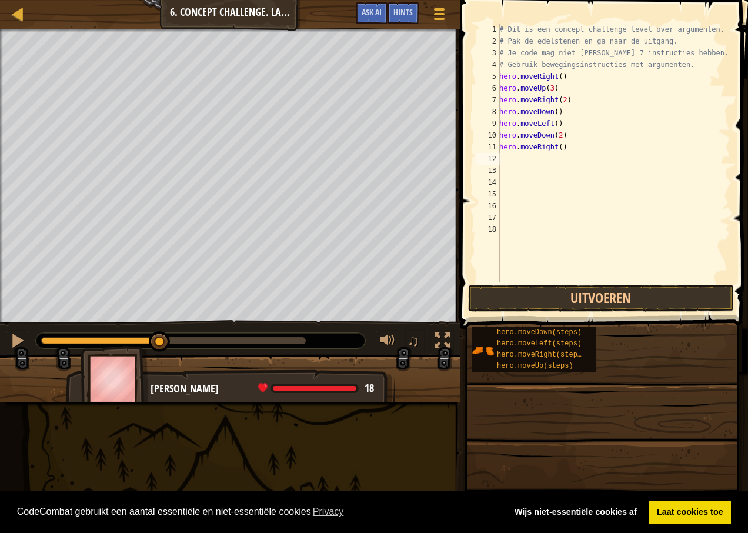
click at [525, 283] on span at bounding box center [604, 147] width 297 height 363
click at [521, 290] on button "Uitvoeren" at bounding box center [601, 298] width 266 height 27
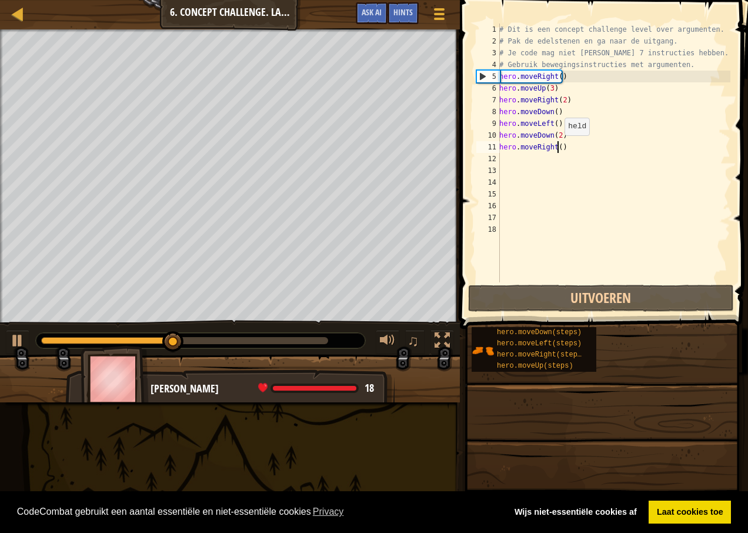
click at [558, 147] on div "# Dit is een concept challenge level over argumenten. # Pak de edelstenen en ga…" at bounding box center [613, 165] width 233 height 282
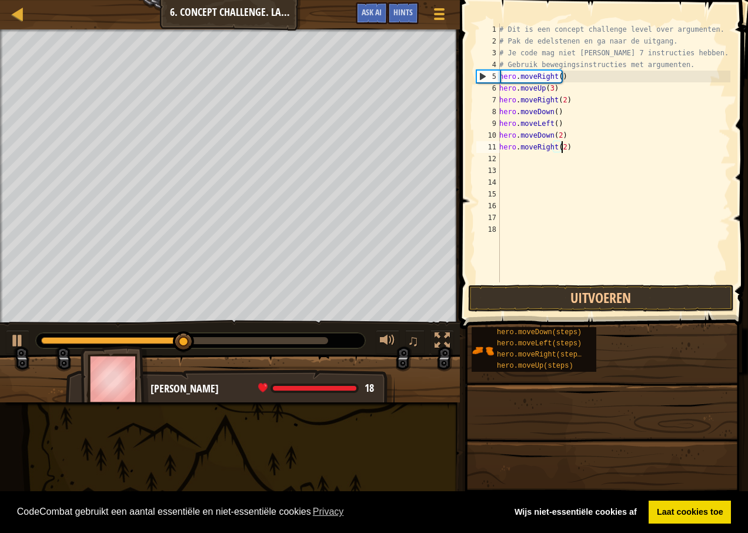
scroll to position [5, 5]
type textarea "hero.moveRight(2)"
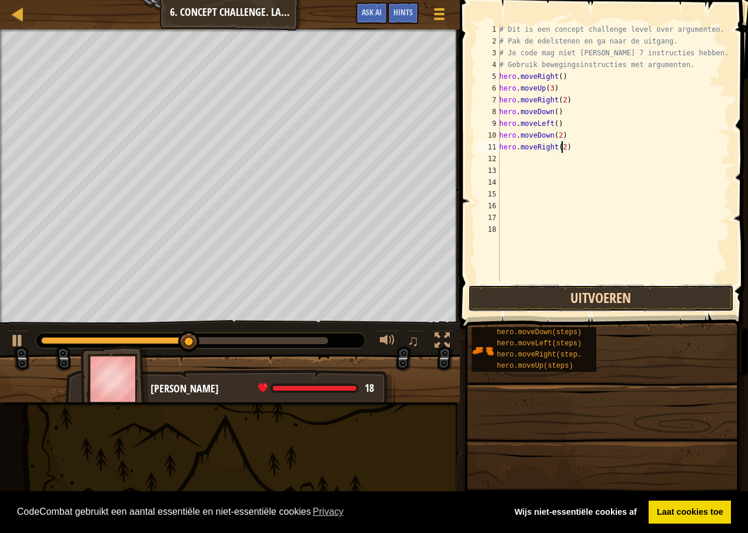
click at [596, 295] on button "Uitvoeren" at bounding box center [601, 298] width 266 height 27
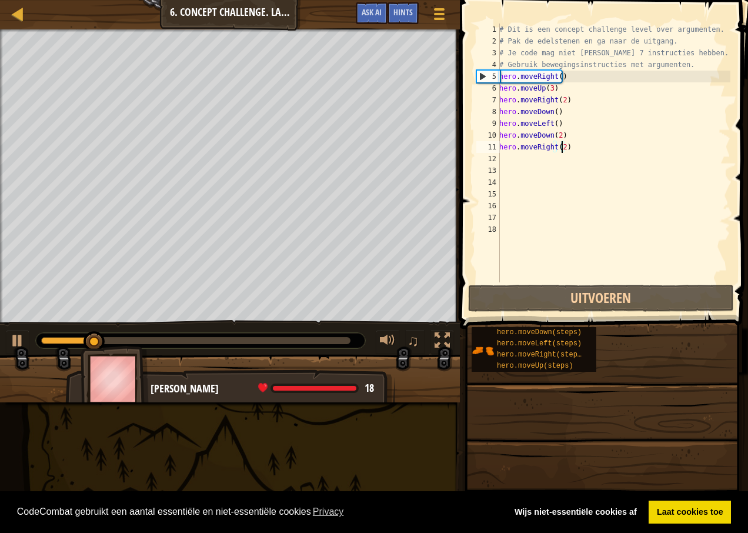
click at [503, 157] on div "# Dit is een concept challenge level over argumenten. # Pak de edelstenen en ga…" at bounding box center [613, 165] width 233 height 282
type textarea "M"
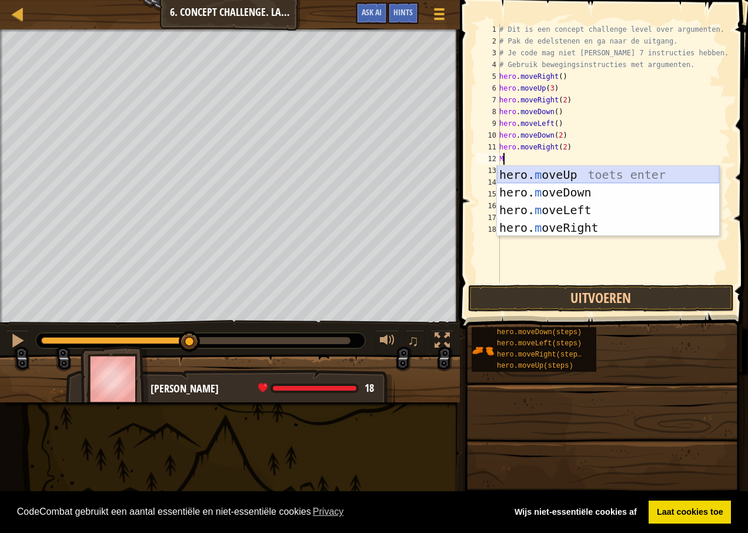
click at [561, 173] on div "hero. m oveUp toets enter hero. m oveDown toets enter hero. m oveLeft toets ent…" at bounding box center [608, 219] width 222 height 106
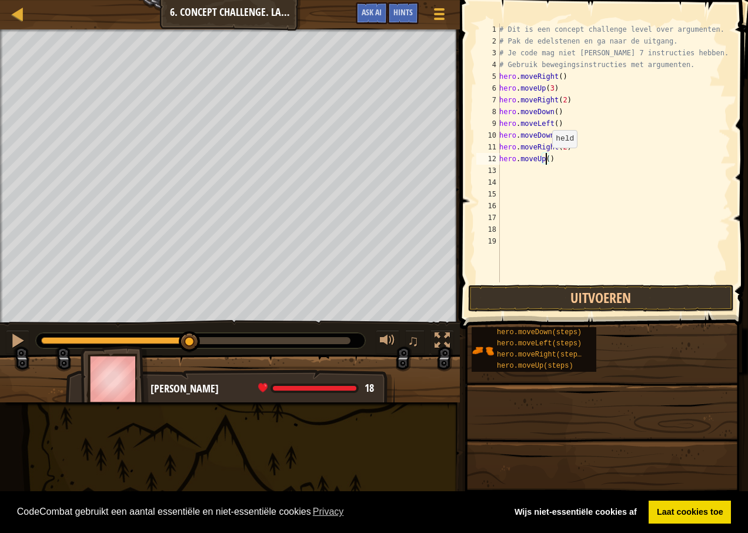
click at [546, 159] on div "# Dit is een concept challenge level over argumenten. # Pak de edelstenen en ga…" at bounding box center [613, 165] width 233 height 282
type textarea "hero.moveUp(2)"
click at [509, 170] on div "# Dit is een concept challenge level over argumenten. # Pak de edelstenen en ga…" at bounding box center [613, 165] width 233 height 282
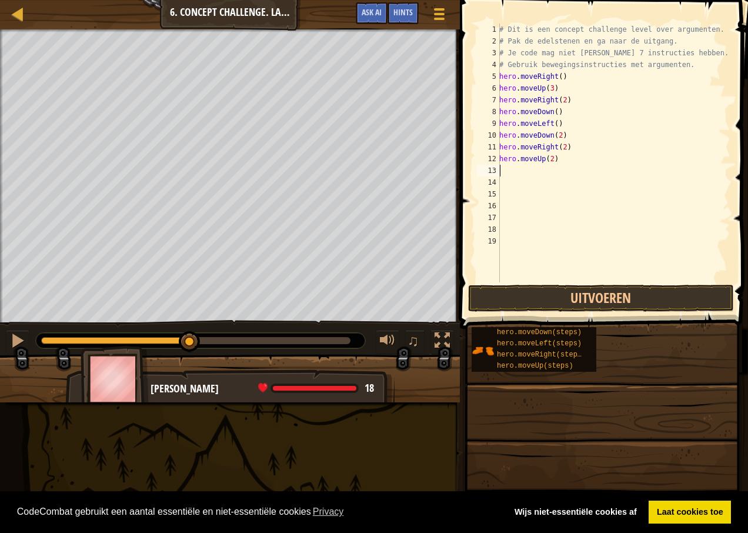
type textarea "M"
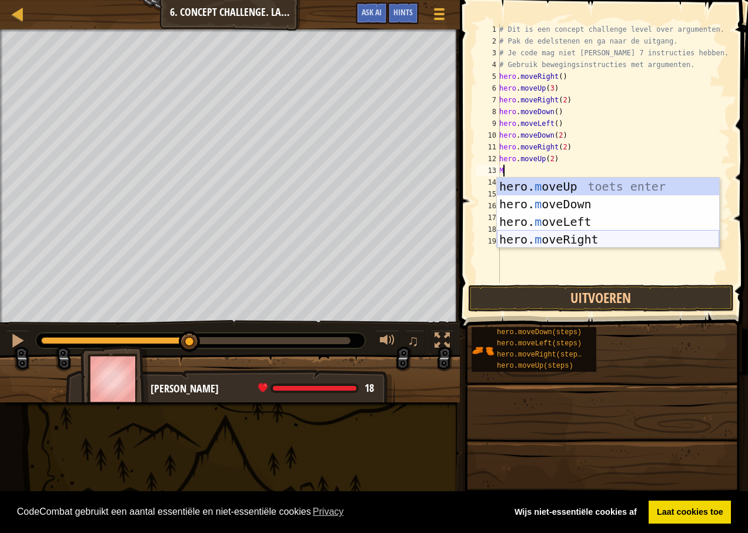
click at [567, 240] on div "hero. m oveUp toets enter hero. m oveDown toets enter hero. m oveLeft toets ent…" at bounding box center [608, 231] width 222 height 106
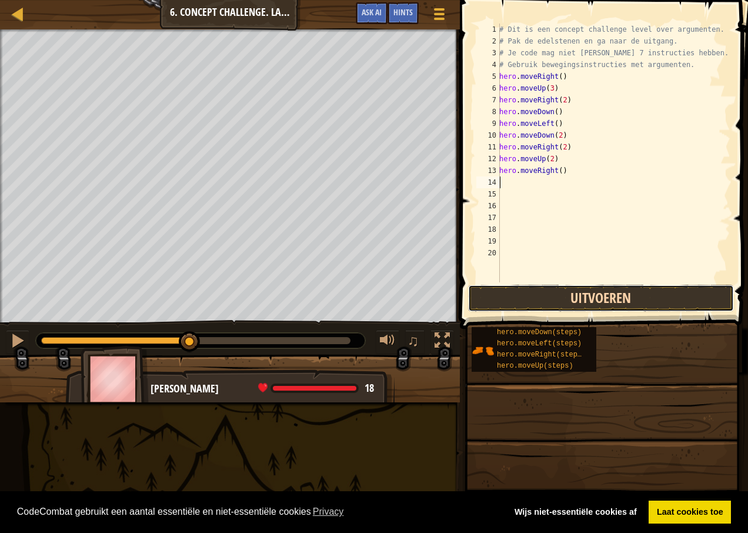
click at [596, 290] on button "Uitvoeren" at bounding box center [601, 298] width 266 height 27
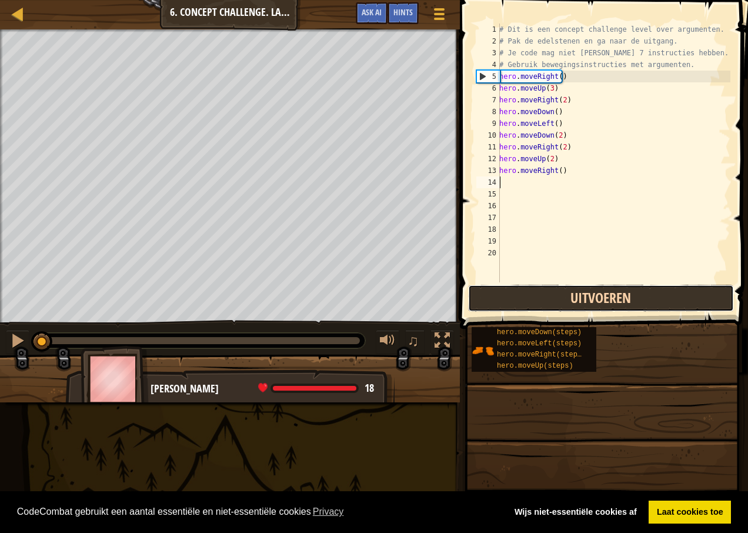
click at [579, 307] on button "Uitvoeren" at bounding box center [601, 298] width 266 height 27
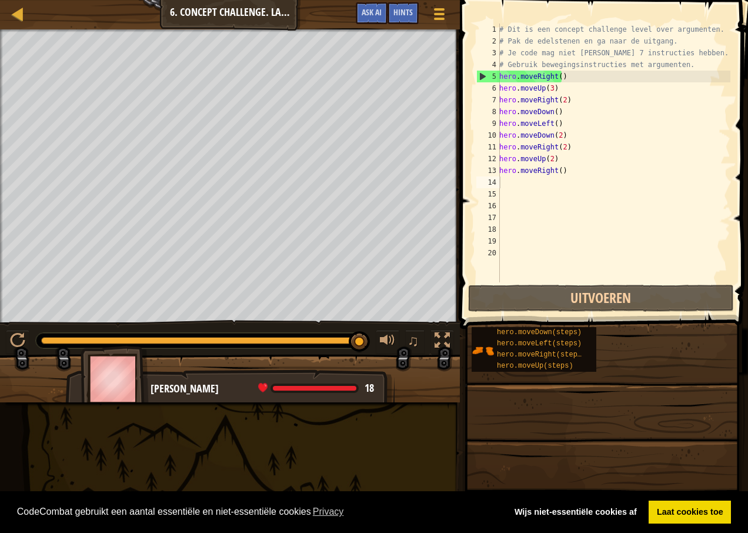
click at [593, 282] on span at bounding box center [604, 147] width 297 height 363
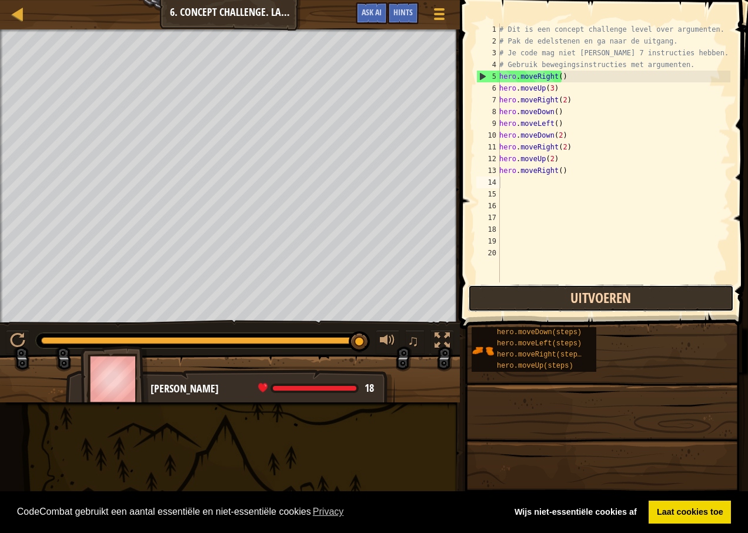
click at [594, 290] on button "Uitvoeren" at bounding box center [601, 298] width 266 height 27
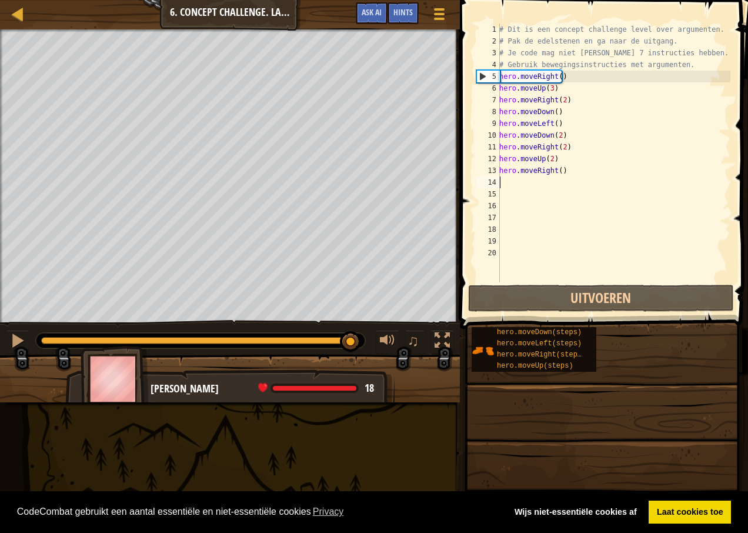
click at [351, 340] on div at bounding box center [200, 340] width 319 height 7
click at [323, 335] on div at bounding box center [200, 340] width 329 height 15
click at [325, 342] on div at bounding box center [196, 340] width 310 height 7
drag, startPoint x: 58, startPoint y: 336, endPoint x: 82, endPoint y: 343, distance: 24.6
click at [114, 342] on div at bounding box center [200, 340] width 329 height 15
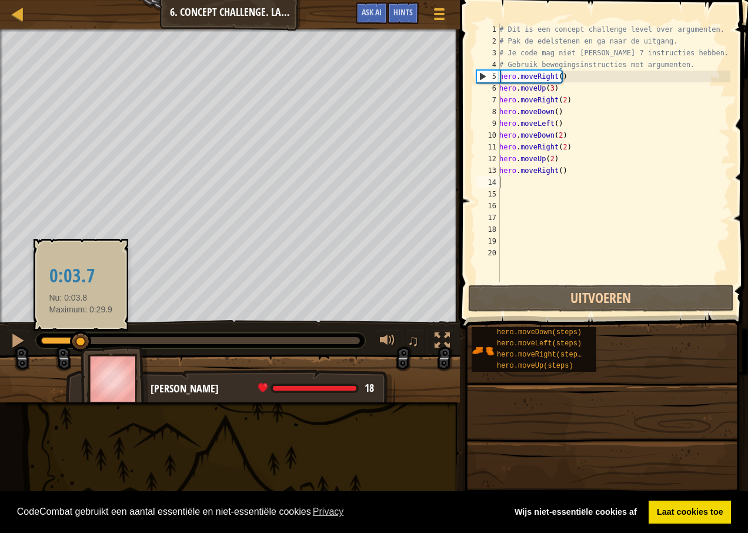
click at [81, 342] on div at bounding box center [61, 340] width 40 height 7
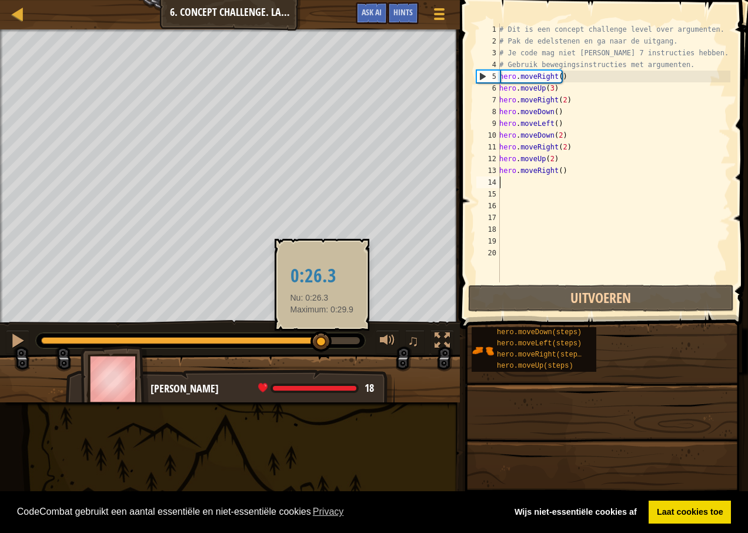
drag, startPoint x: 83, startPoint y: 338, endPoint x: 325, endPoint y: 343, distance: 241.7
click at [325, 343] on div at bounding box center [320, 341] width 21 height 21
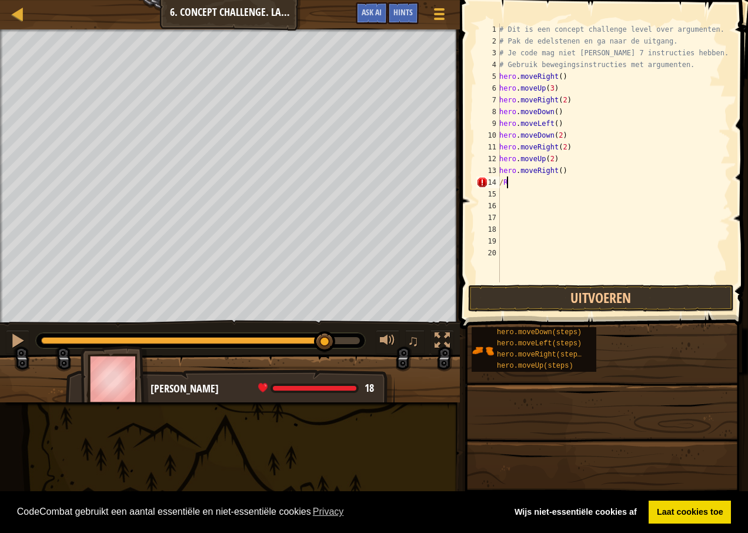
type textarea "/"
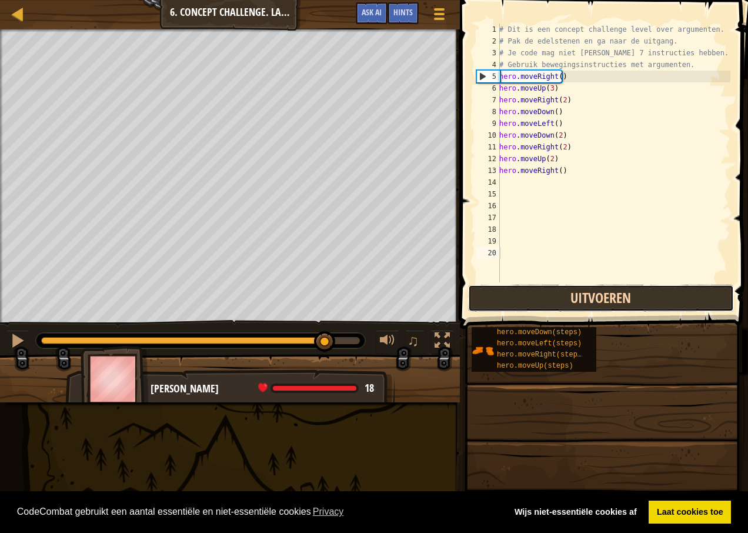
click at [479, 287] on button "Uitvoeren" at bounding box center [601, 298] width 266 height 27
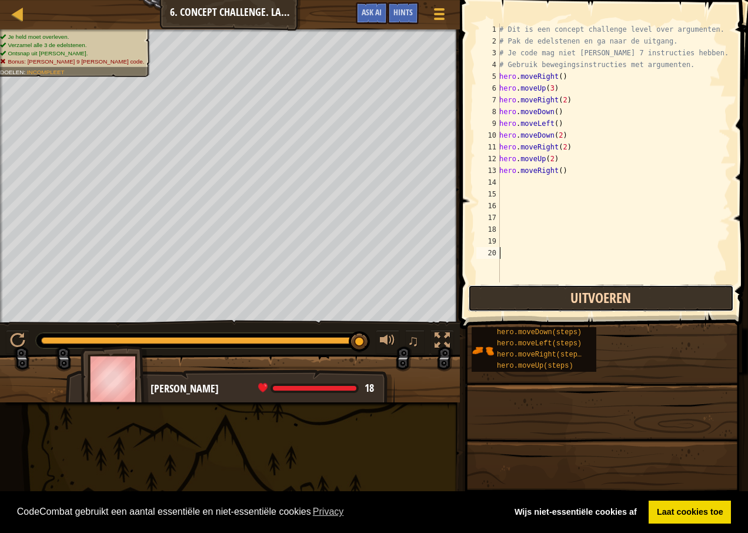
click at [507, 294] on button "Uitvoeren" at bounding box center [601, 298] width 266 height 27
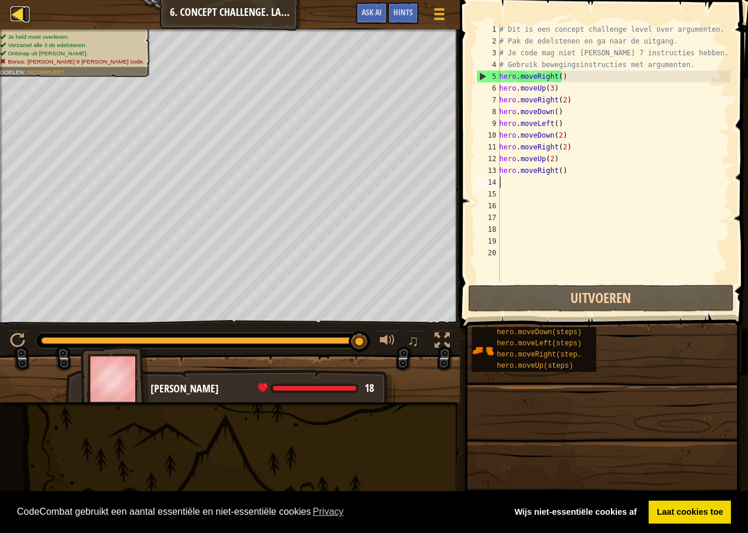
drag, startPoint x: 523, startPoint y: 182, endPoint x: 20, endPoint y: 9, distance: 532.1
click at [20, 9] on div at bounding box center [18, 13] width 15 height 15
select select "nl-[GEOGRAPHIC_DATA]"
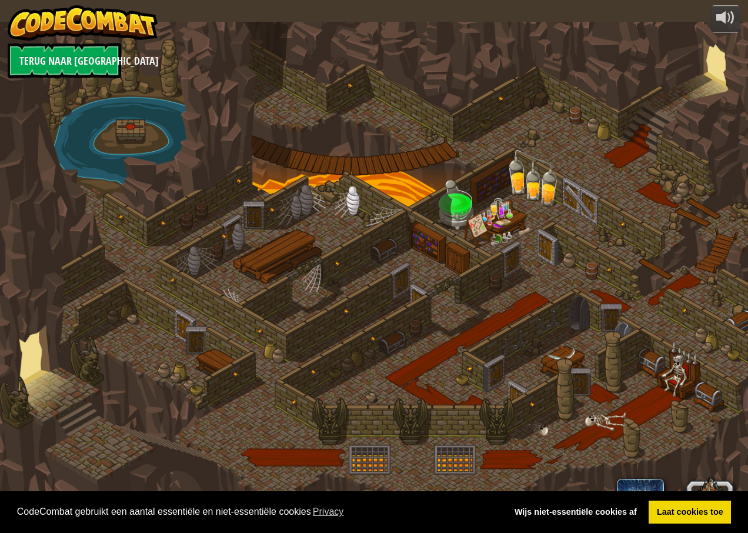
select select "nl-[GEOGRAPHIC_DATA]"
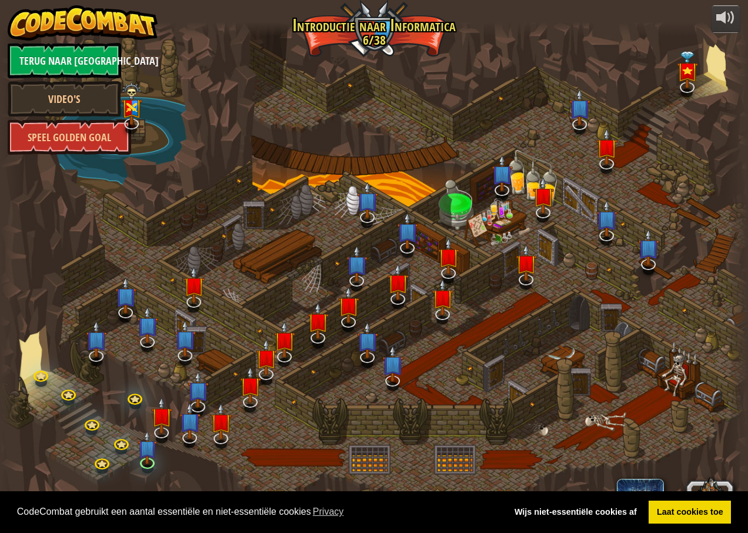
select select "nl-[GEOGRAPHIC_DATA]"
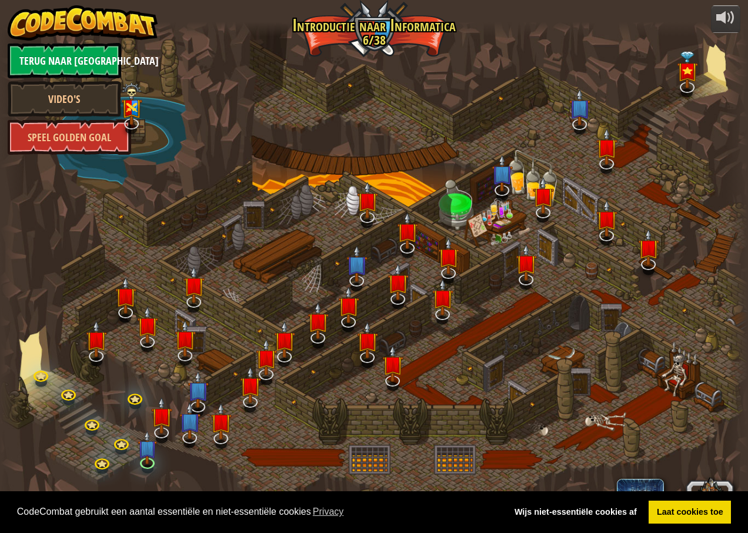
select select "nl-[GEOGRAPHIC_DATA]"
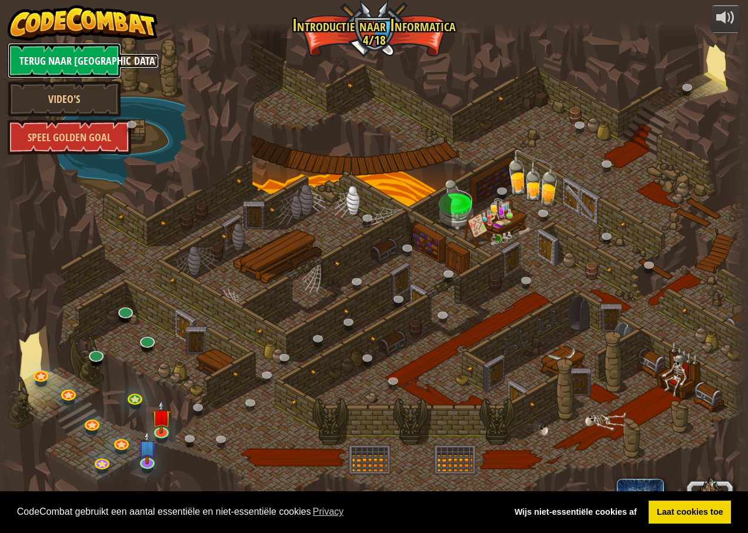
click at [77, 71] on link "Terug naar [GEOGRAPHIC_DATA]" at bounding box center [64, 60] width 113 height 35
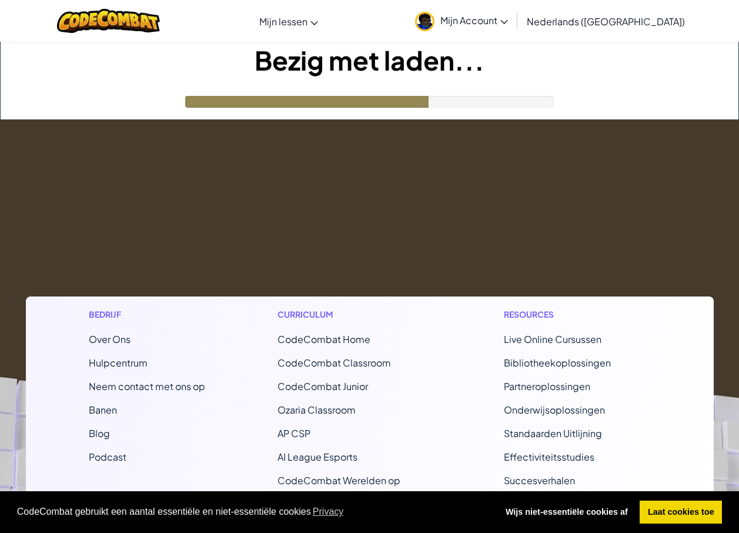
click at [508, 21] on span "Mijn Account" at bounding box center [474, 20] width 68 height 12
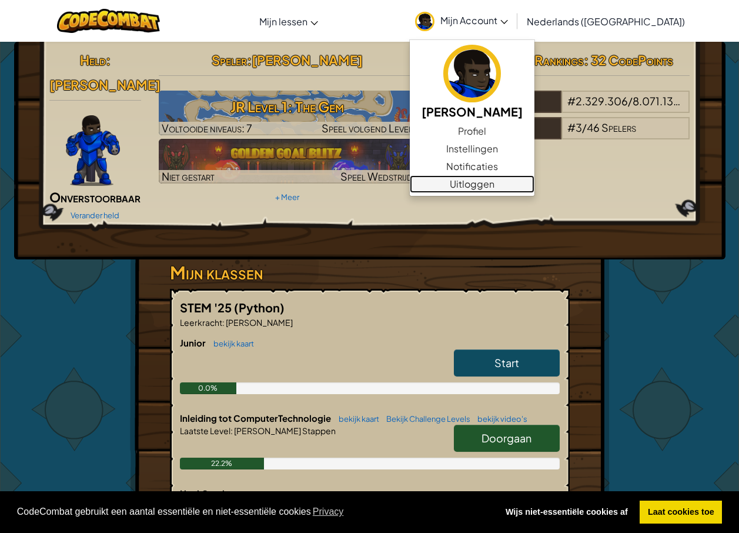
click at [497, 182] on link "Uitloggen" at bounding box center [472, 184] width 125 height 18
